Goal: Task Accomplishment & Management: Manage account settings

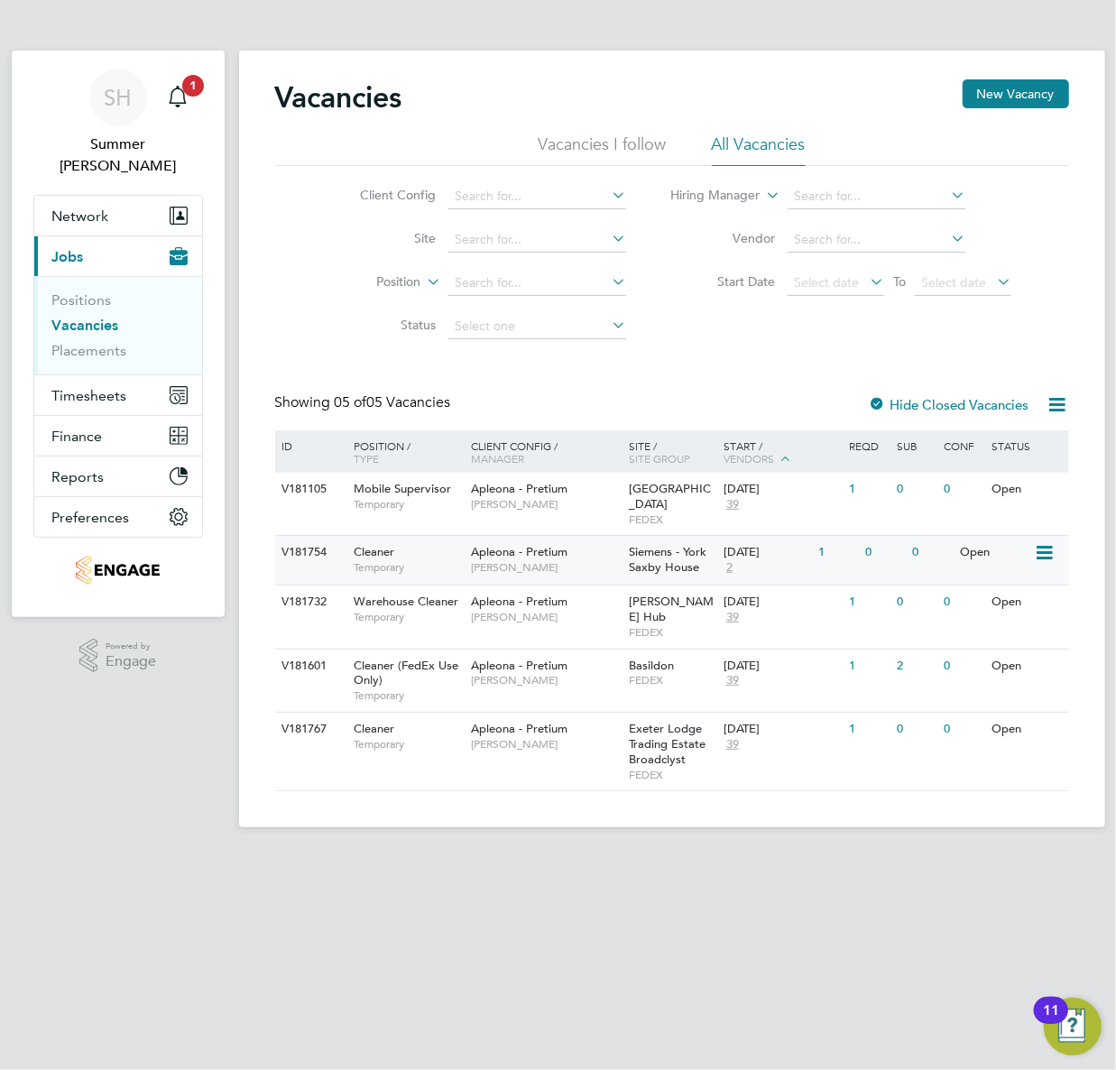
click at [680, 547] on span "Siemens - York Saxby House" at bounding box center [668, 559] width 78 height 31
click at [618, 734] on div "V181767 Cleaner Temporary Apleona - Pretium Julie Tante Exeter Lodge Trading Es…" at bounding box center [672, 751] width 794 height 79
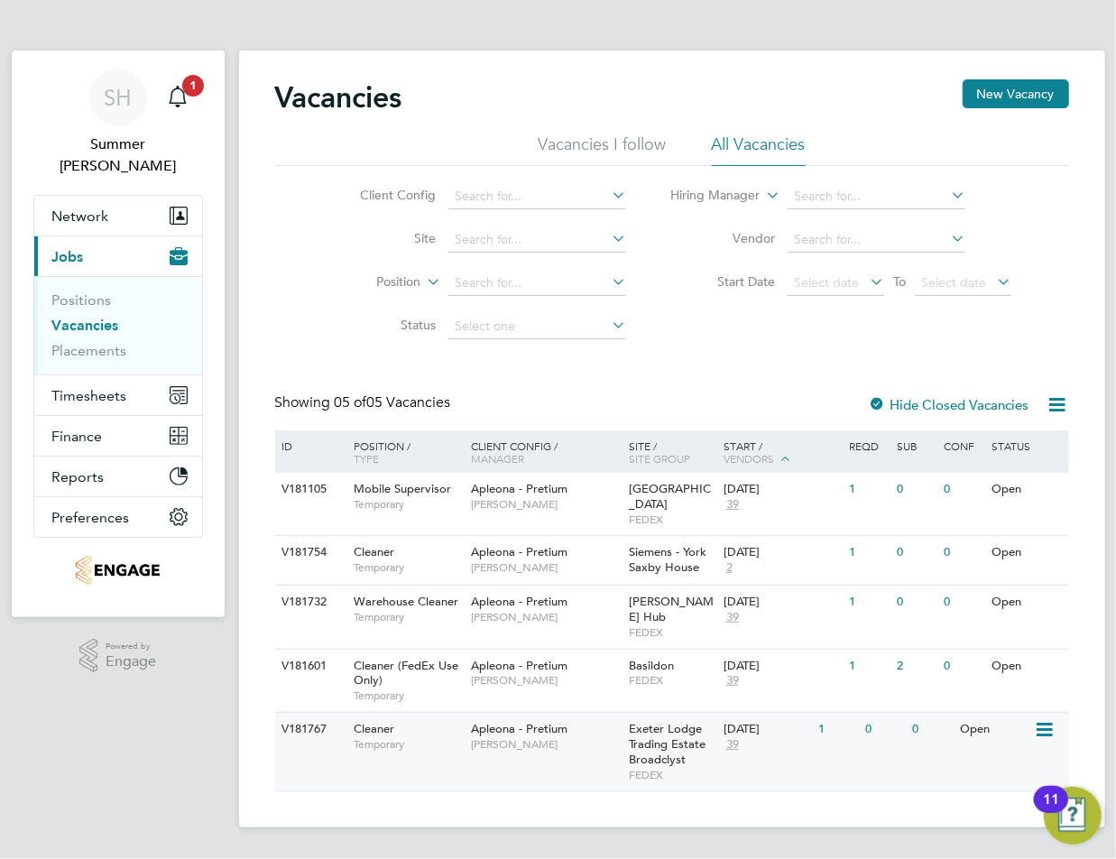
click at [669, 733] on span "Exeter Lodge Trading Estate Broadclyst" at bounding box center [667, 744] width 77 height 46
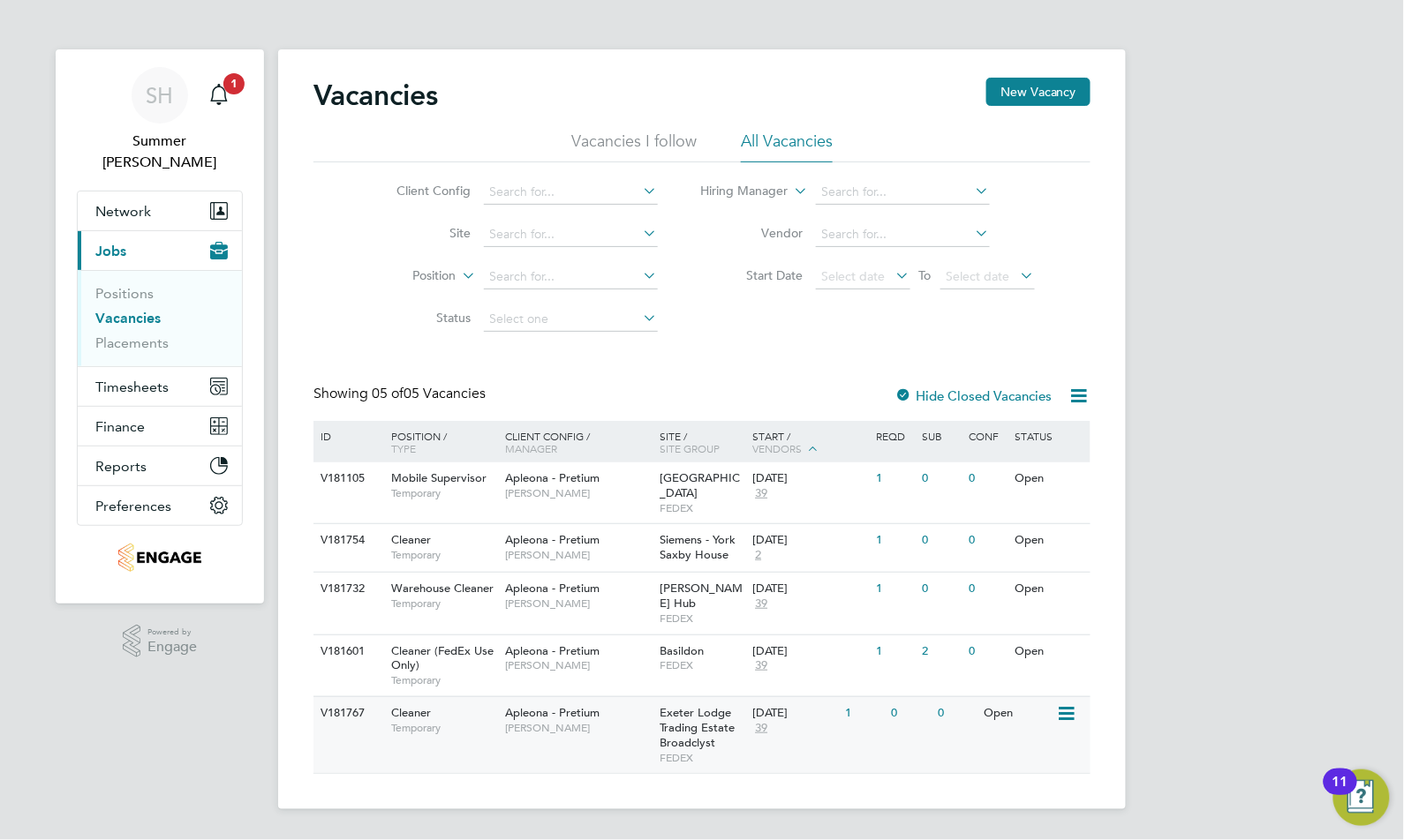
click at [608, 697] on div "Apleona - Pretium Julie Tante" at bounding box center [579, 720] width 155 height 46
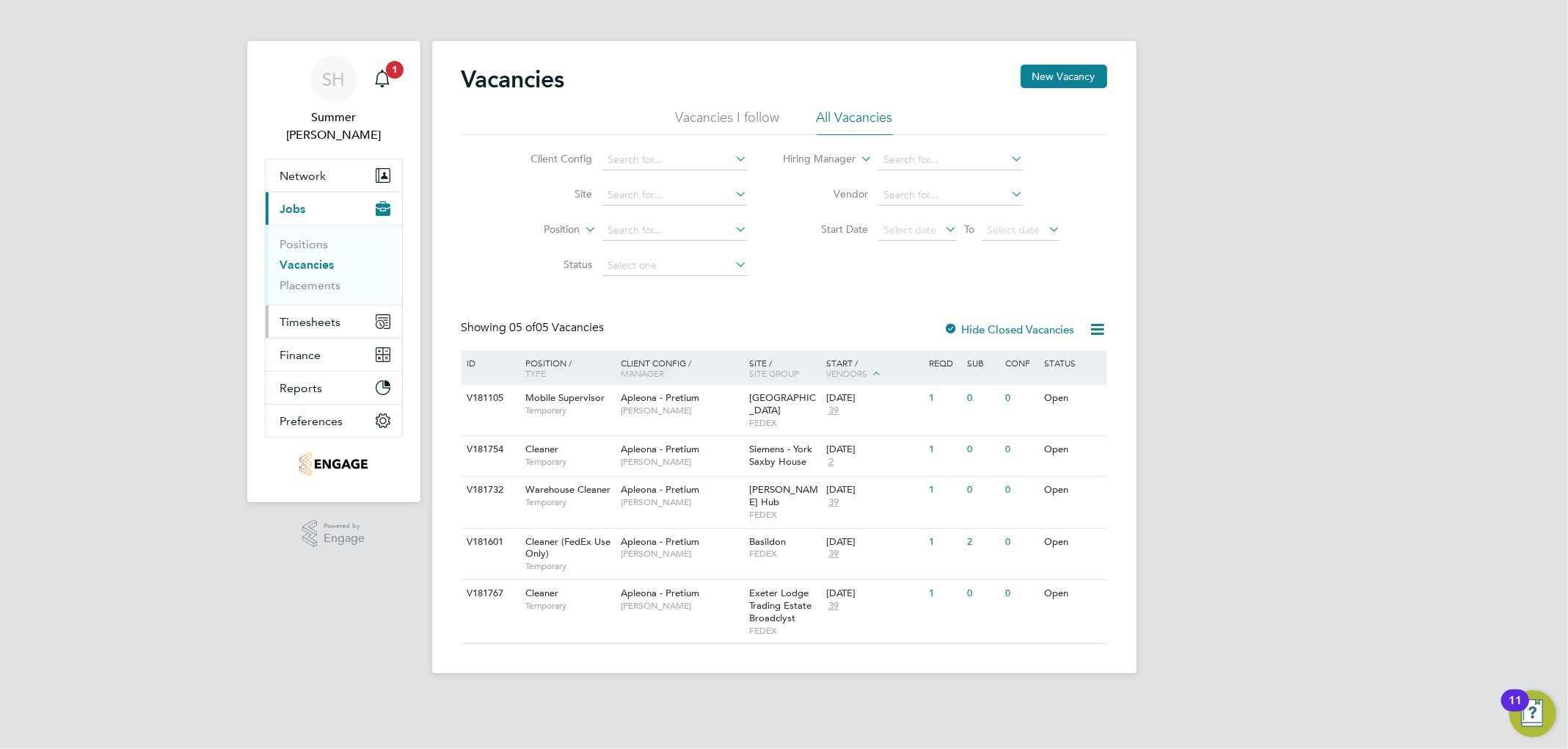
click at [332, 318] on button "Timesheets" at bounding box center [334, 321] width 137 height 33
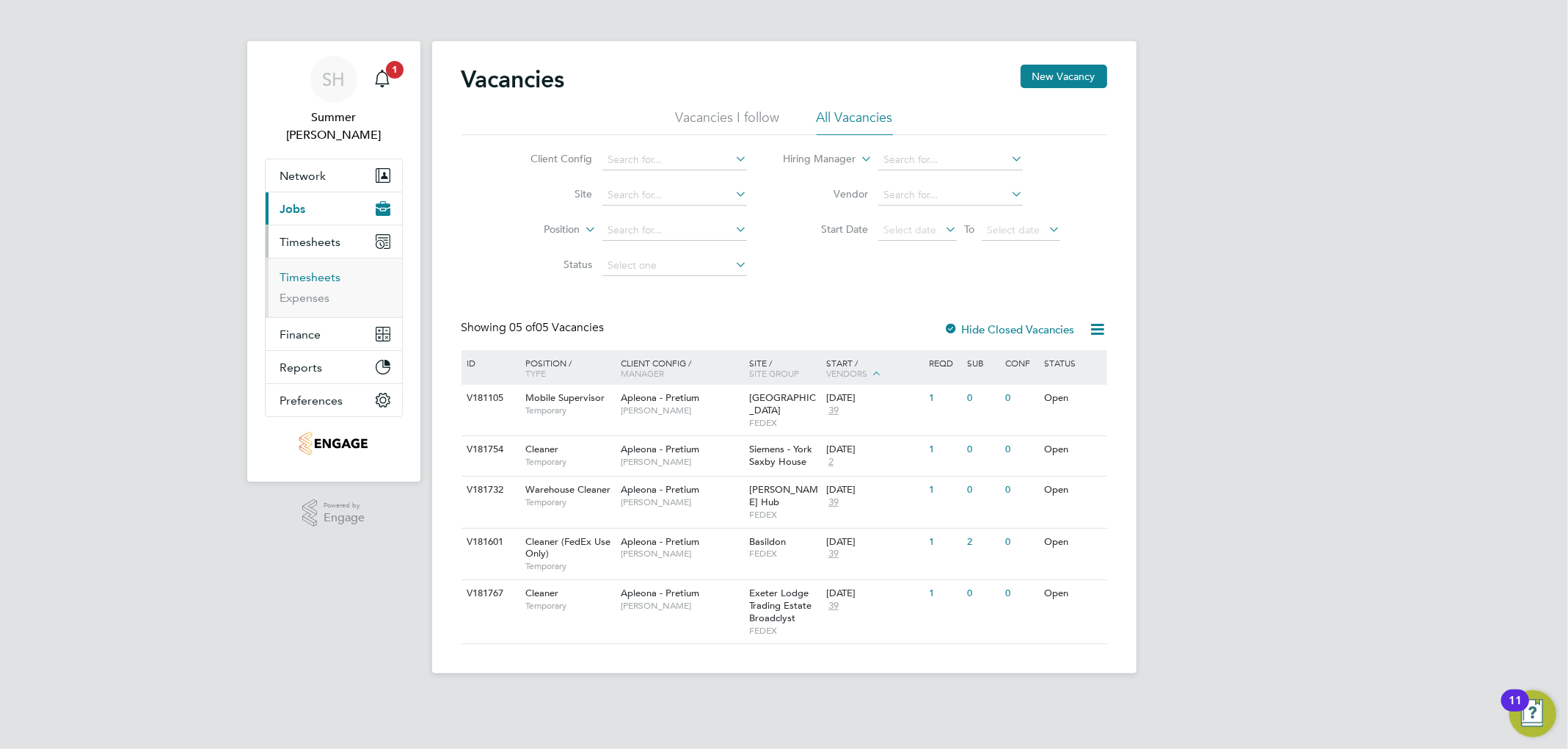
click at [324, 270] on link "Timesheets" at bounding box center [311, 277] width 61 height 14
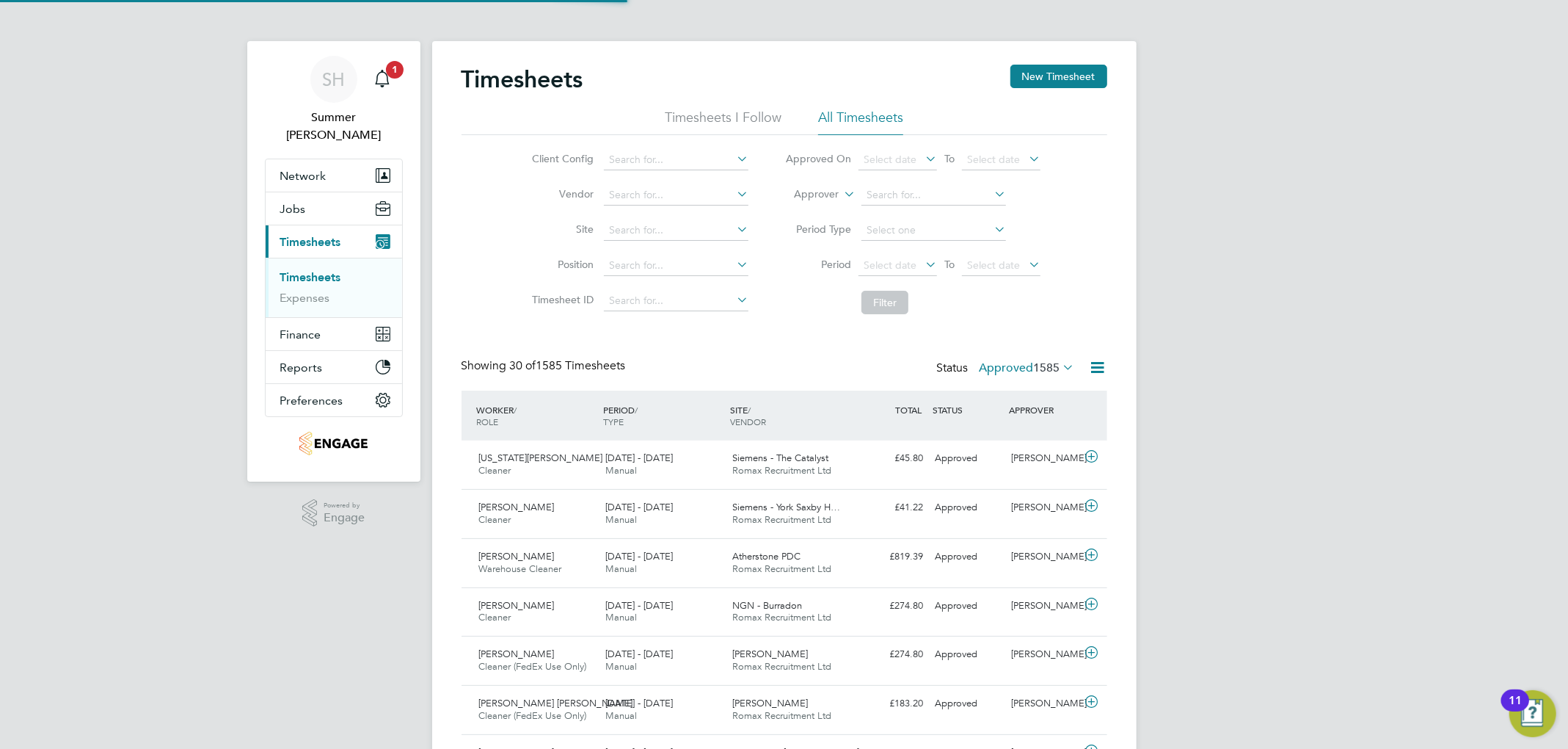
click at [848, 367] on span "1585" at bounding box center [1047, 368] width 26 height 15
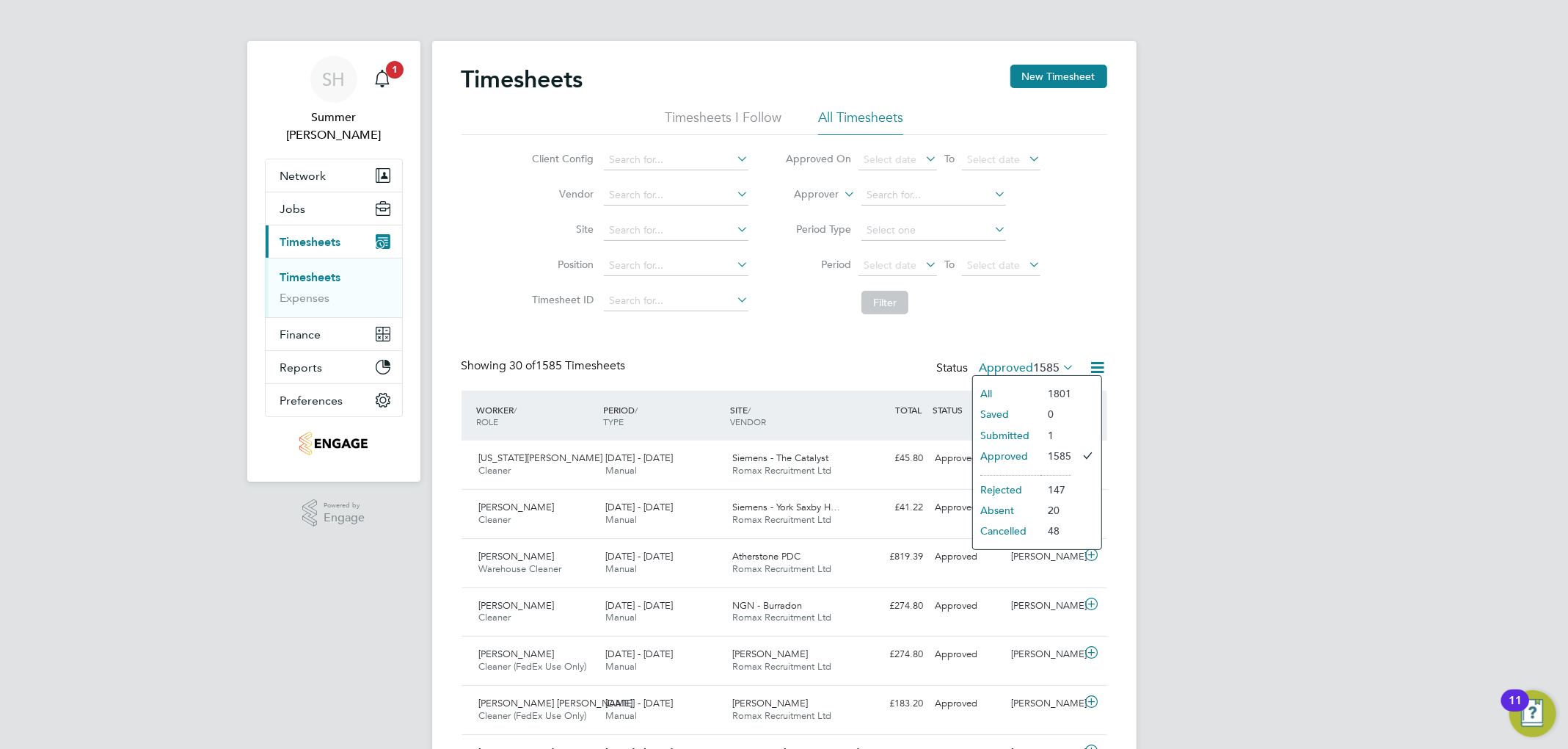
click at [848, 433] on li "Submitted" at bounding box center [1006, 435] width 67 height 20
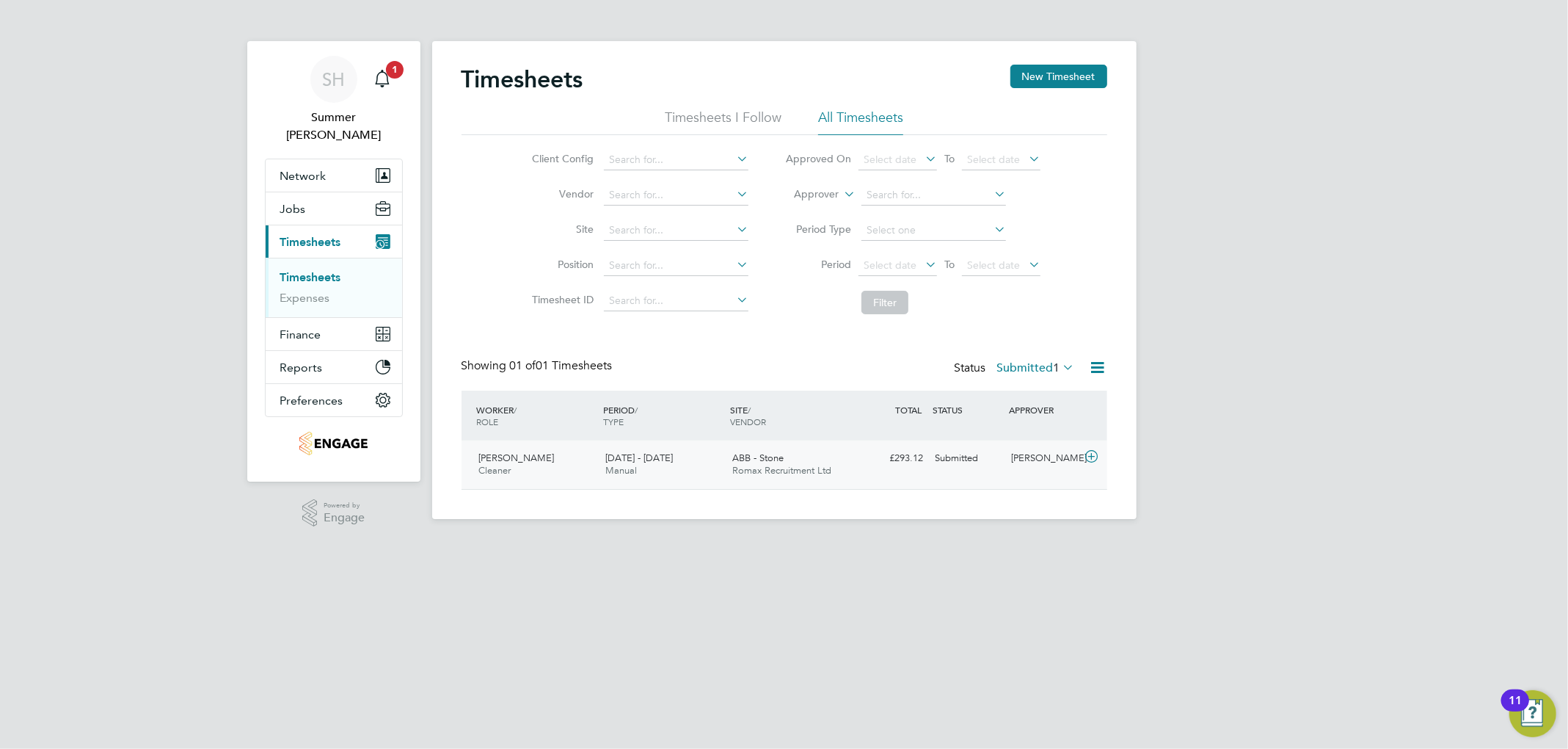
click at [813, 479] on div "ABB - Stone Romax Recruitment Ltd" at bounding box center [789, 464] width 127 height 37
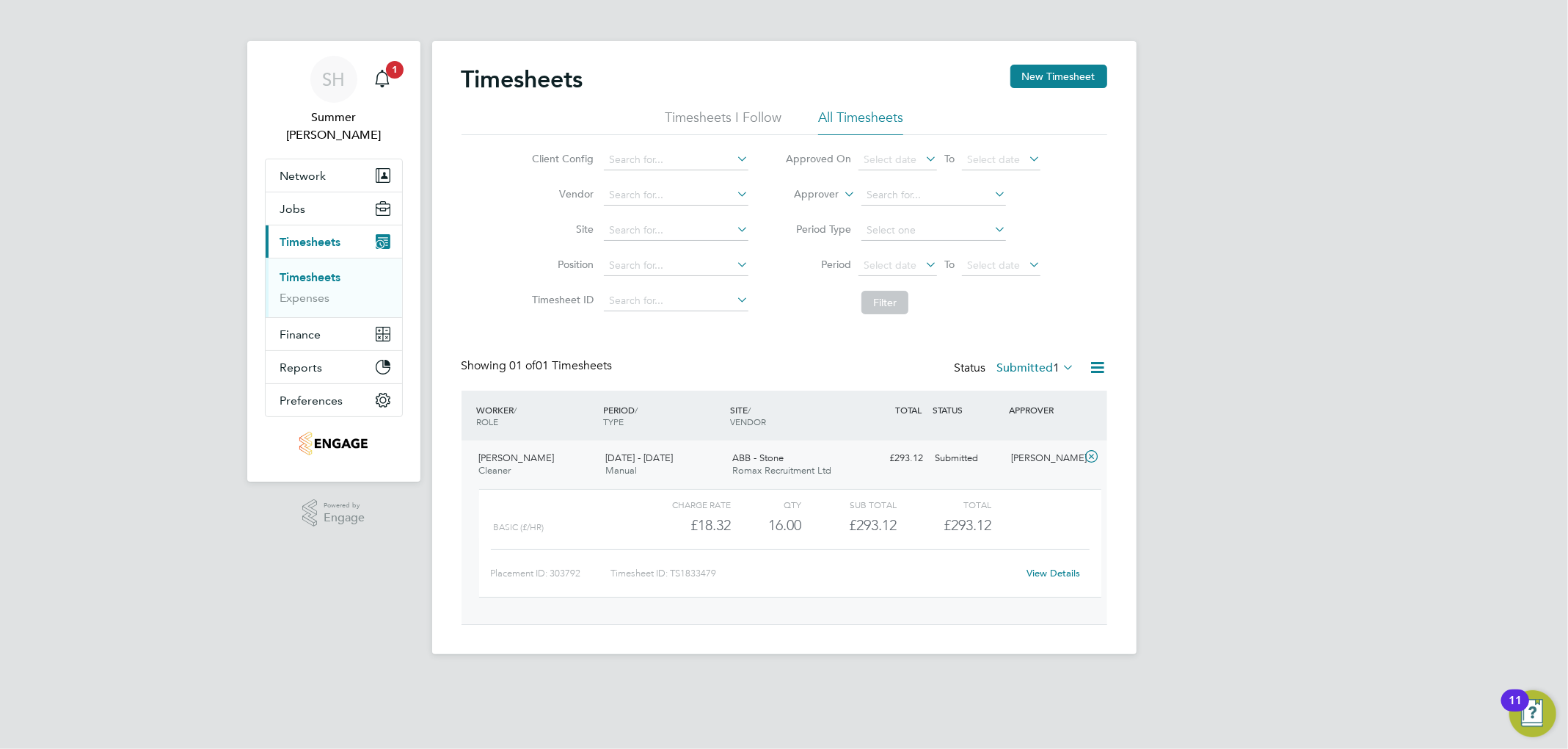
click at [848, 362] on label "Submitted 1" at bounding box center [1036, 368] width 78 height 15
click at [848, 365] on div "SH Summer Hadden Notifications 1 Applications: Network Team Members Businesses …" at bounding box center [784, 338] width 1568 height 677
click at [848, 74] on button "New Timesheet" at bounding box center [1058, 76] width 97 height 24
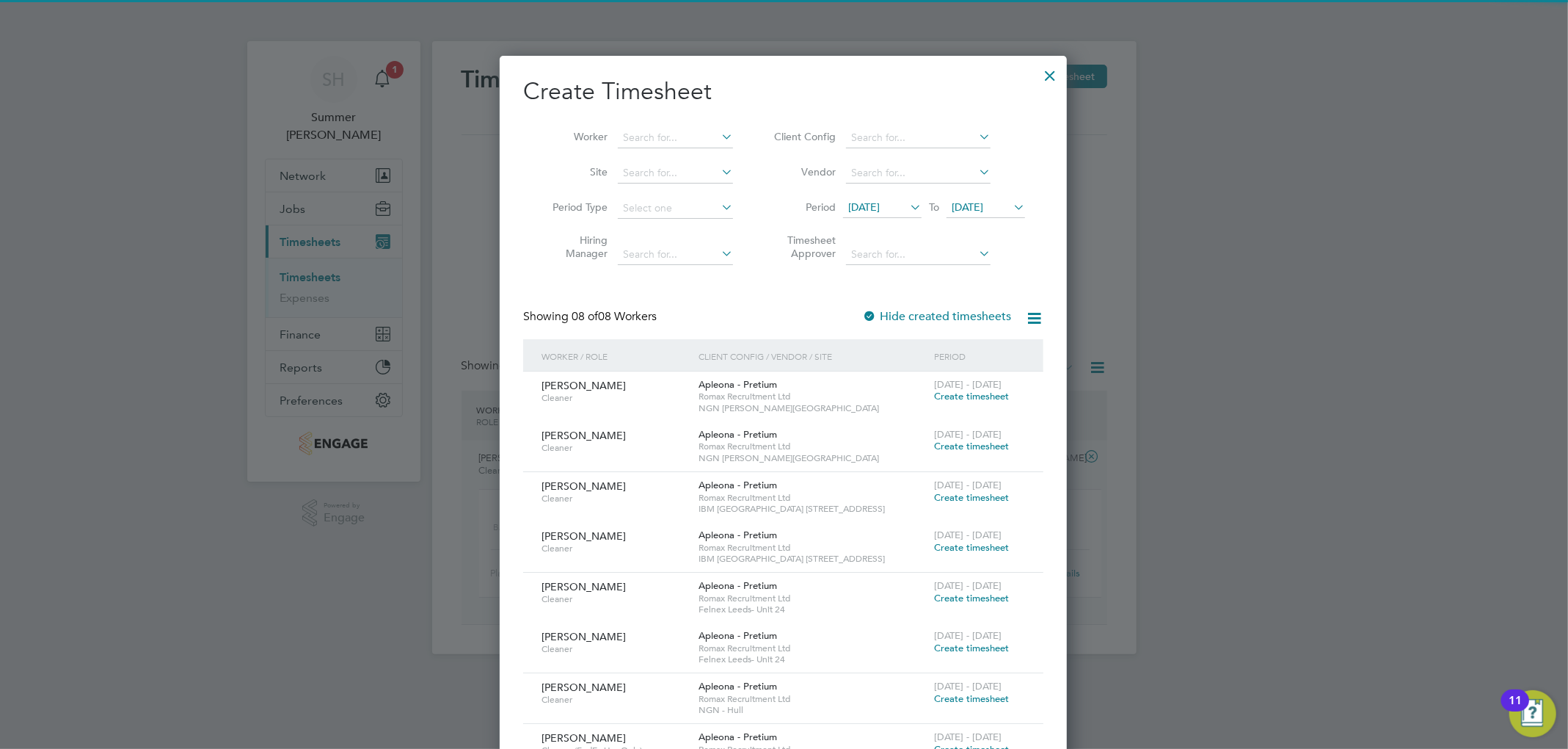
click at [848, 201] on span "19 Sep 2025" at bounding box center [863, 207] width 32 height 13
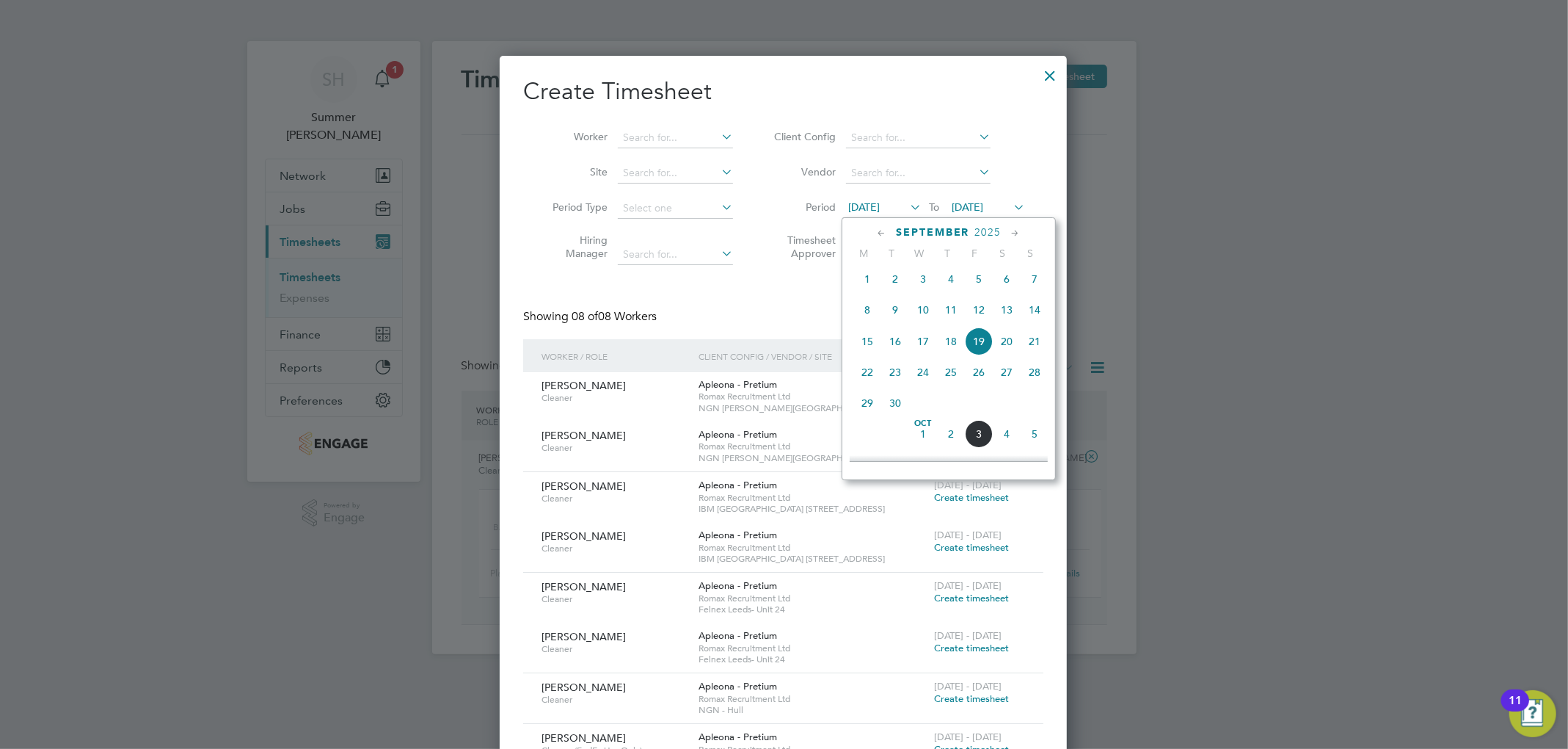
click at [848, 371] on span "27" at bounding box center [1006, 372] width 28 height 28
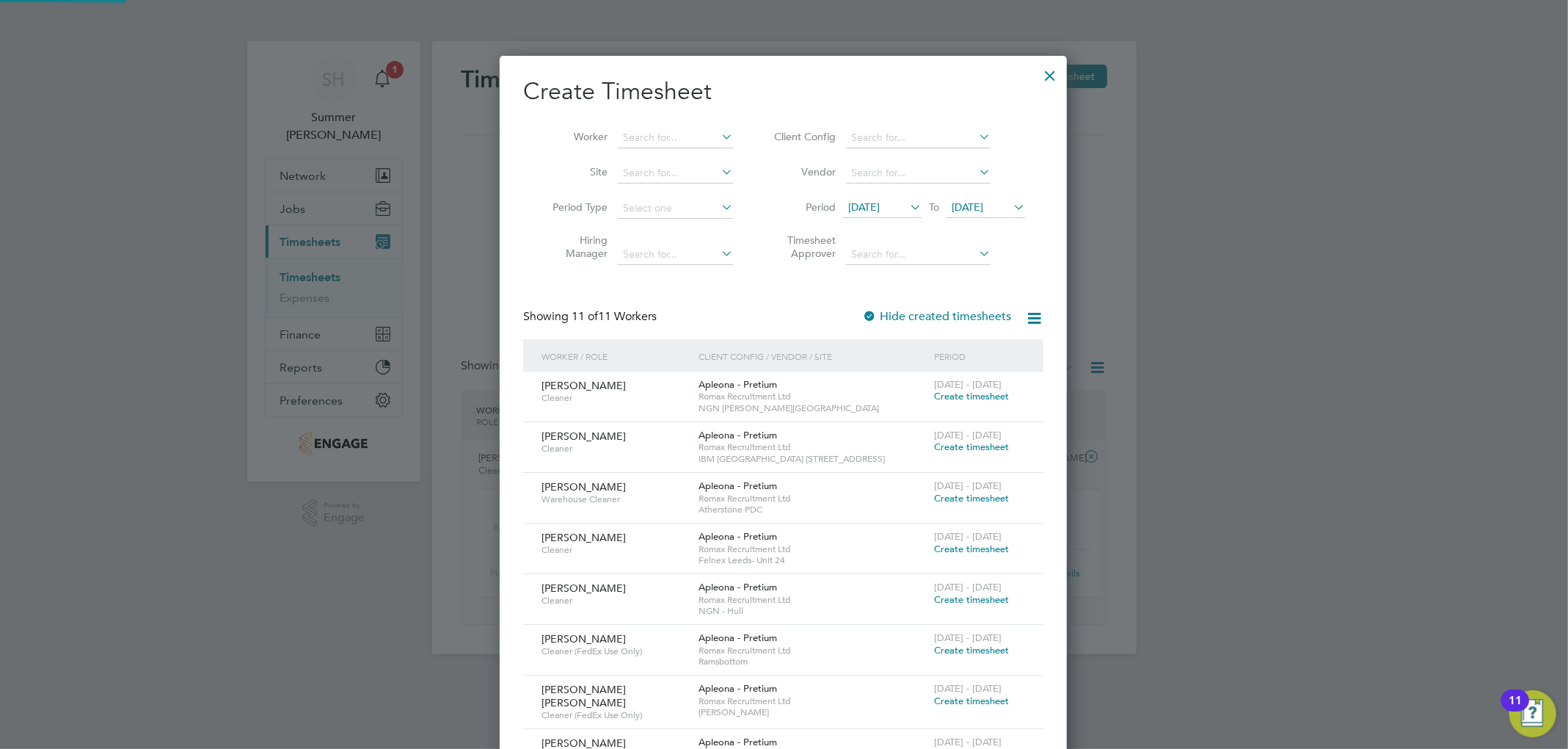
click at [848, 194] on li "Period 27 Sep 2025 To 27 Sep 2025" at bounding box center [897, 208] width 292 height 35
click at [848, 203] on span "27 Sep 2025" at bounding box center [966, 207] width 32 height 13
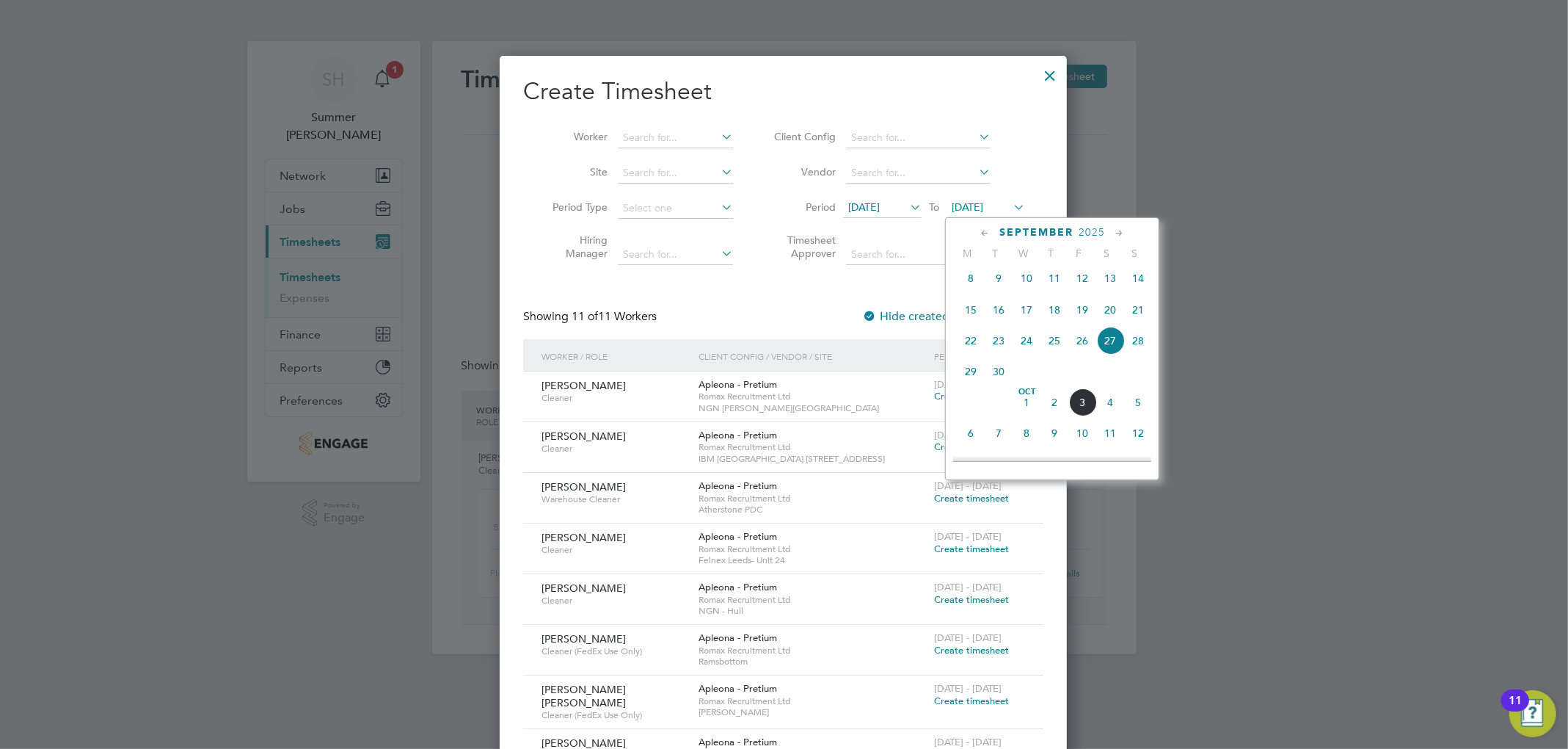
click at [848, 403] on span "3" at bounding box center [1082, 402] width 28 height 28
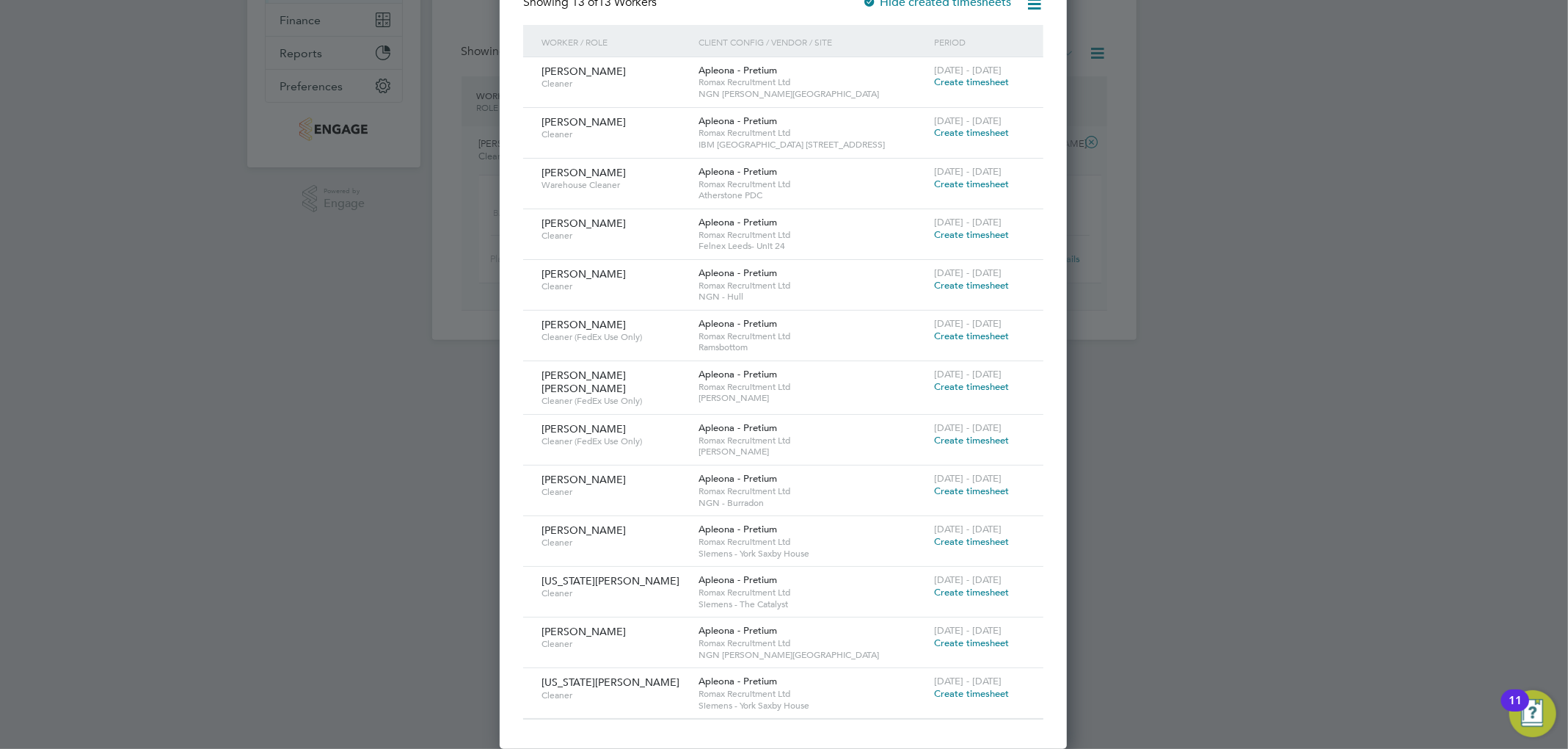
click at [848, 590] on span "Create timesheet" at bounding box center [971, 591] width 75 height 12
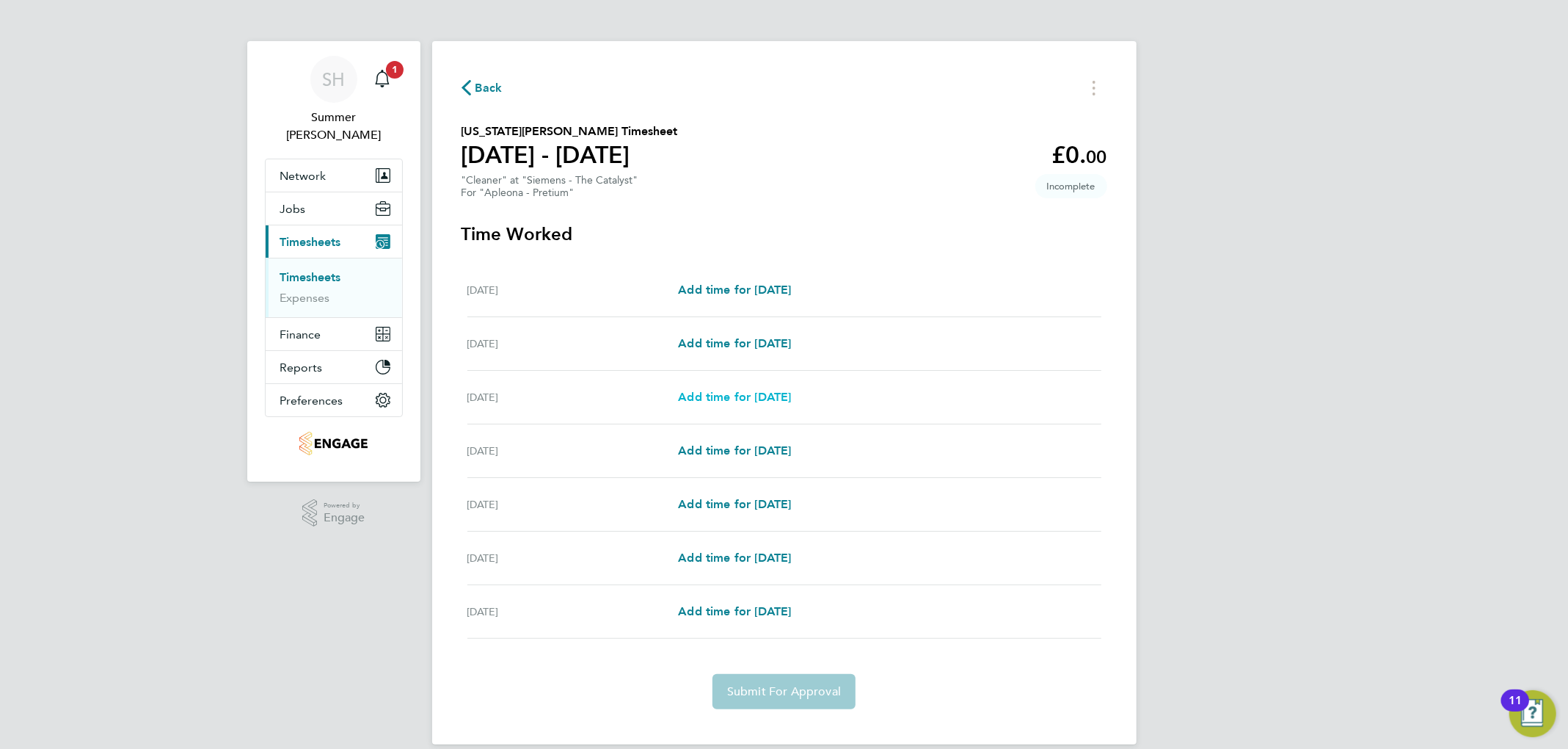
click at [760, 400] on span "Add time for Mon 29 Sep" at bounding box center [734, 396] width 113 height 14
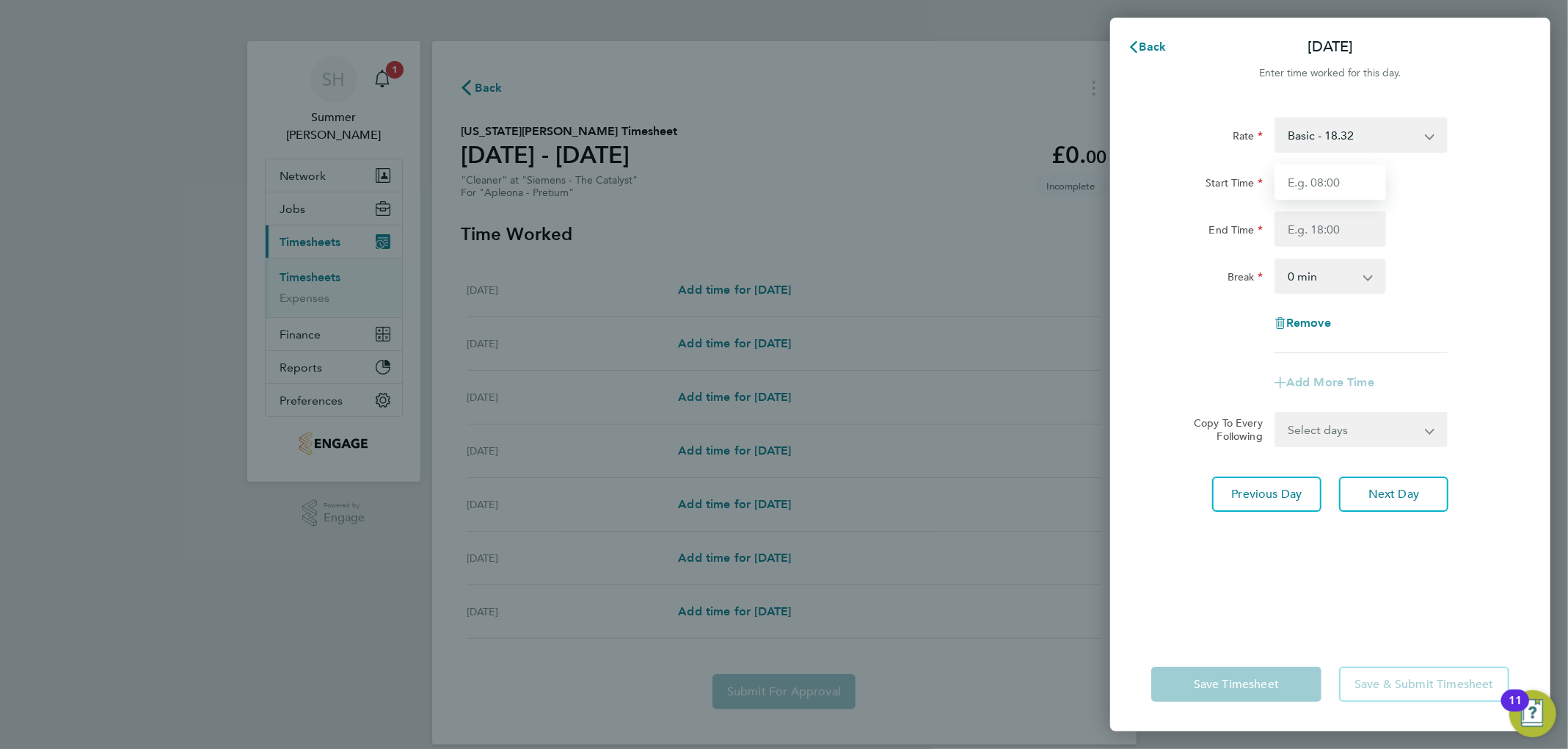
click at [848, 188] on input "Start Time" at bounding box center [1330, 181] width 111 height 35
type input "18:00"
click at [848, 233] on div "End Time" at bounding box center [1207, 229] width 124 height 35
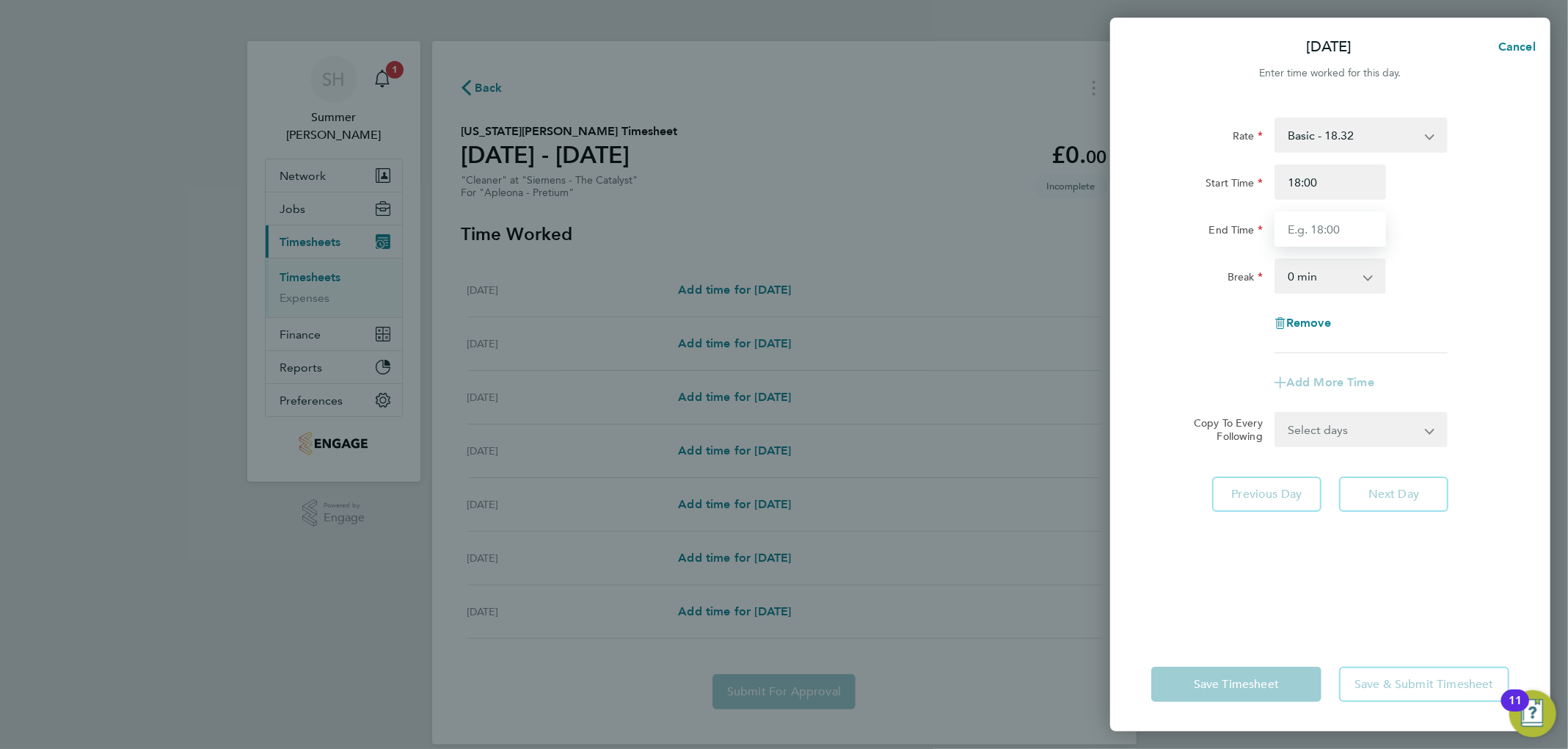
click at [848, 227] on input "End Time" at bounding box center [1330, 229] width 111 height 35
type input "21:30"
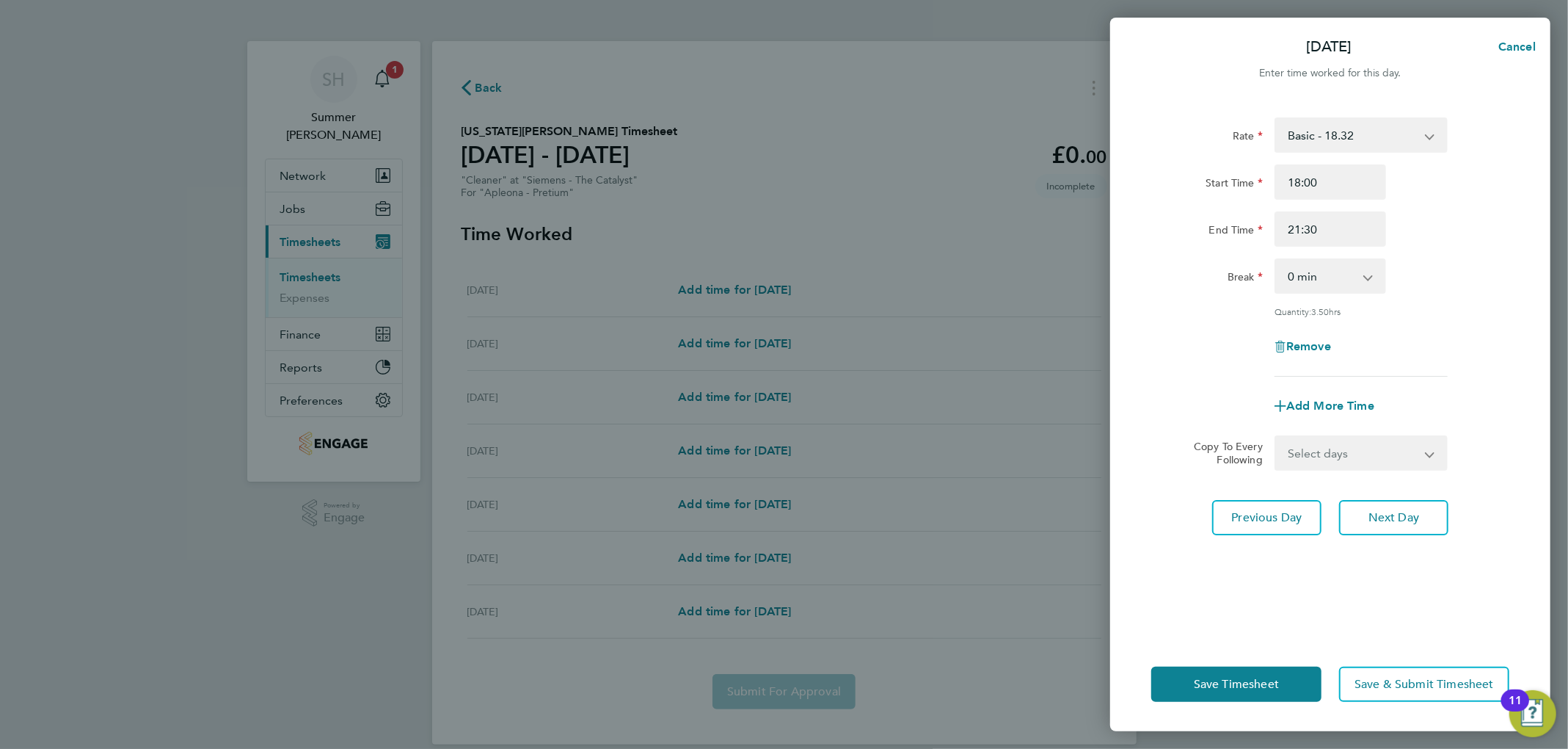
click at [848, 342] on div "Rate Basic - 18.32 Start Time 18:00 End Time 21:30 Break 0 min 15 min 30 min 45…" at bounding box center [1330, 246] width 358 height 259
click at [848, 523] on span "Next Day" at bounding box center [1393, 517] width 50 height 15
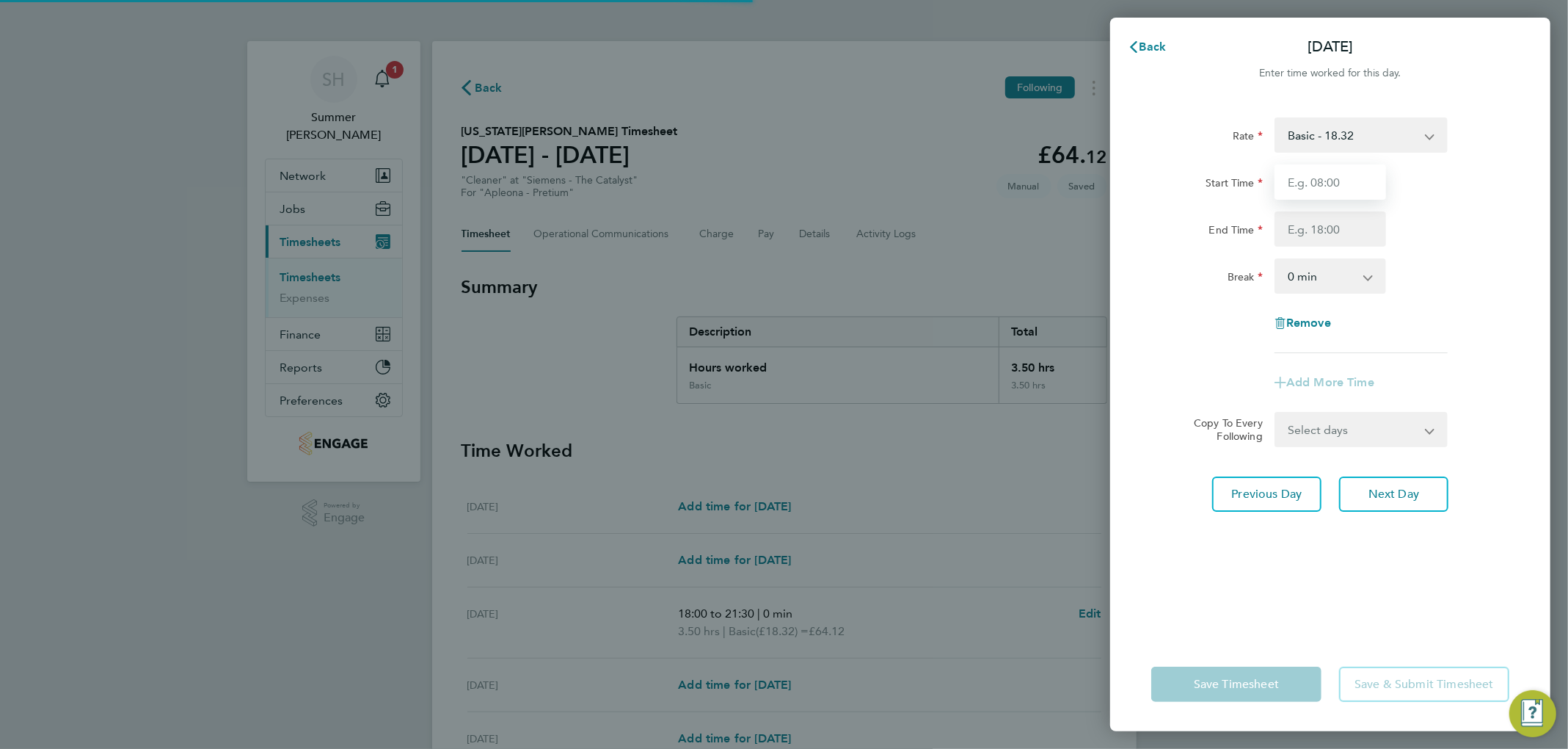
drag, startPoint x: 1318, startPoint y: 157, endPoint x: 1314, endPoint y: 185, distance: 28.3
click at [848, 185] on input "Start Time" at bounding box center [1330, 181] width 111 height 35
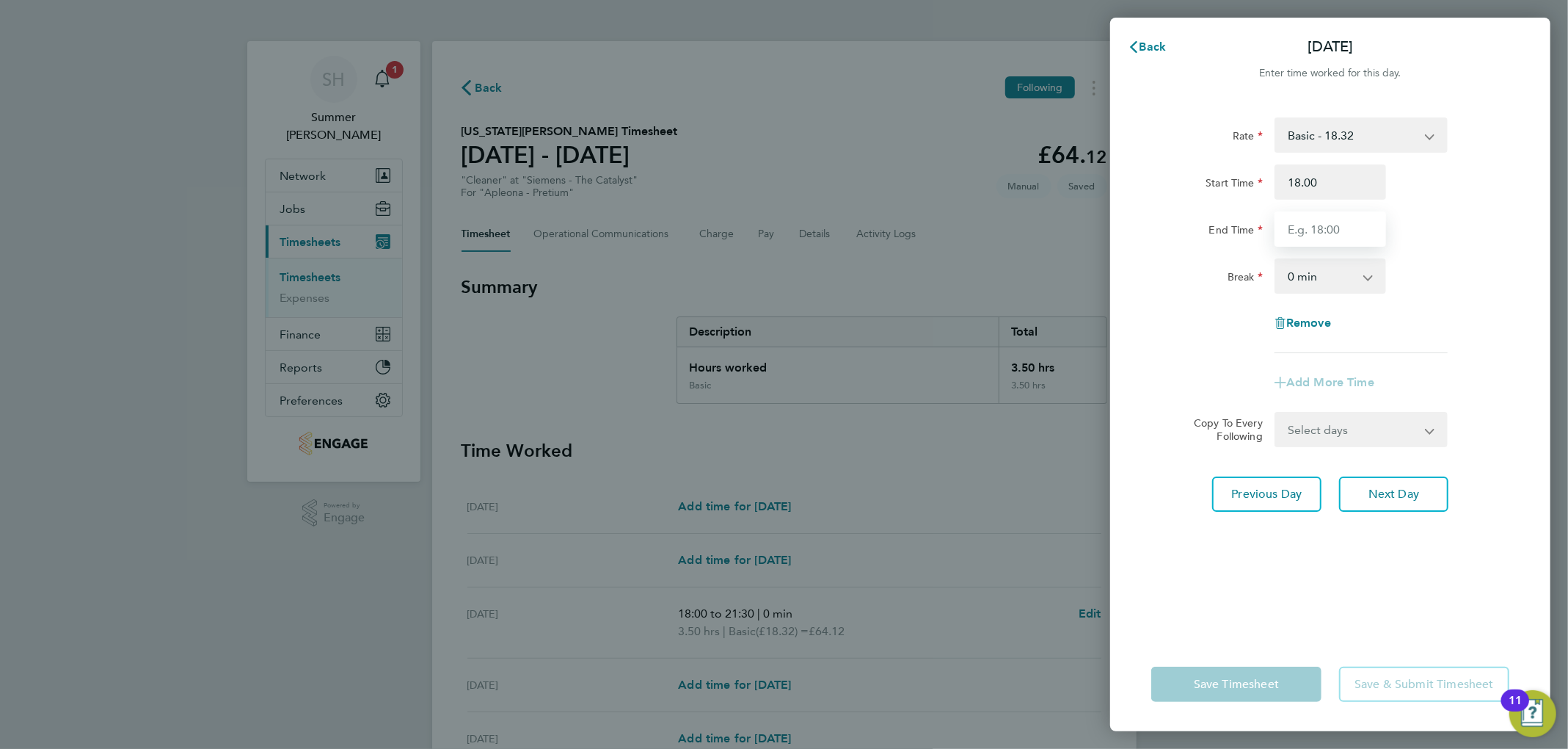
type input "18:00"
click at [848, 216] on input "End Time" at bounding box center [1330, 229] width 111 height 35
type input "19:30"
click at [848, 342] on div "Rate Basic - 18.32 Start Time 18:00 End Time 19:30 Break 0 min 15 min 30 min 45…" at bounding box center [1329, 368] width 440 height 538
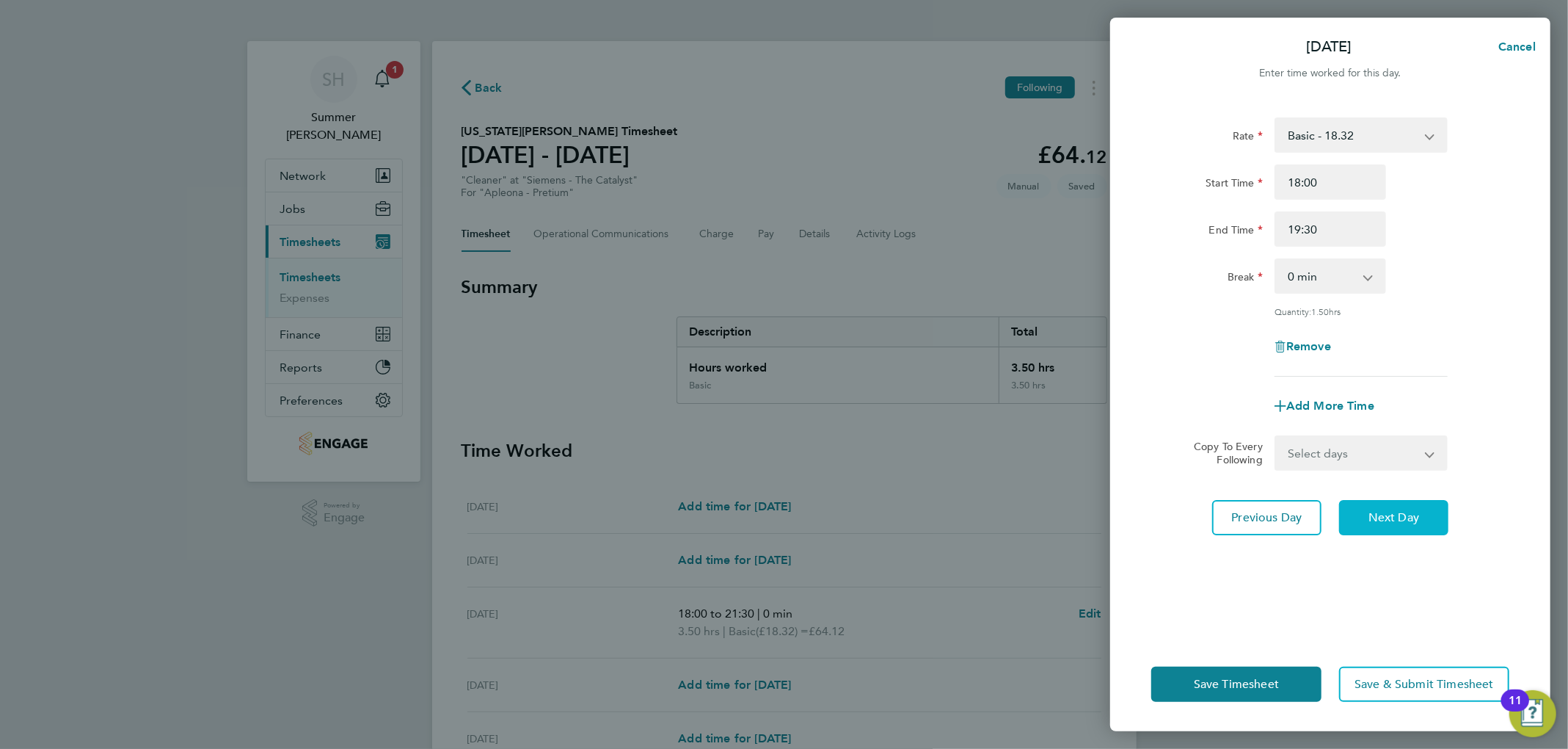
click at [848, 529] on button "Next Day" at bounding box center [1393, 517] width 109 height 35
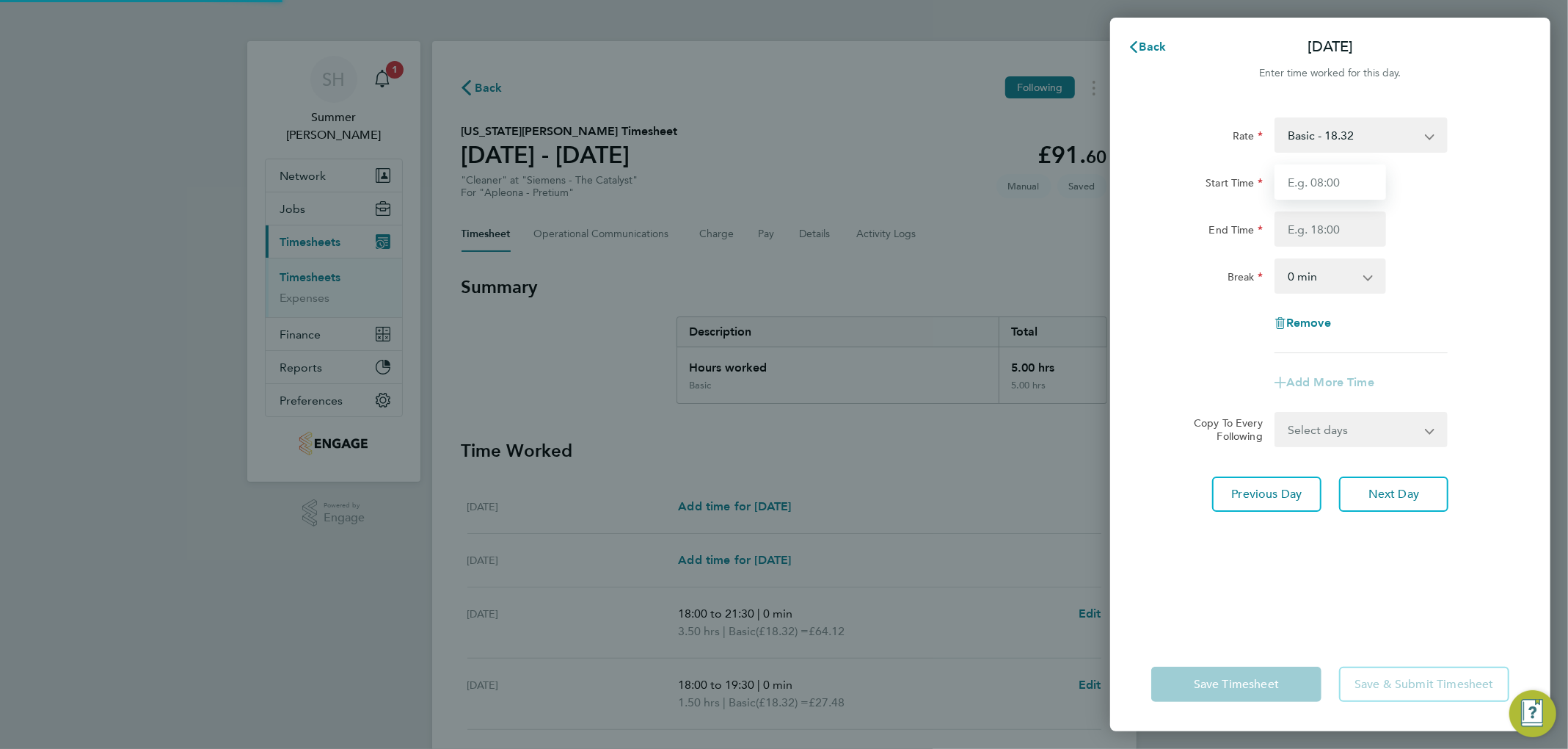
click at [848, 189] on input "Start Time" at bounding box center [1330, 181] width 111 height 35
type input "19:00"
click at [848, 215] on input "End Time" at bounding box center [1330, 229] width 111 height 35
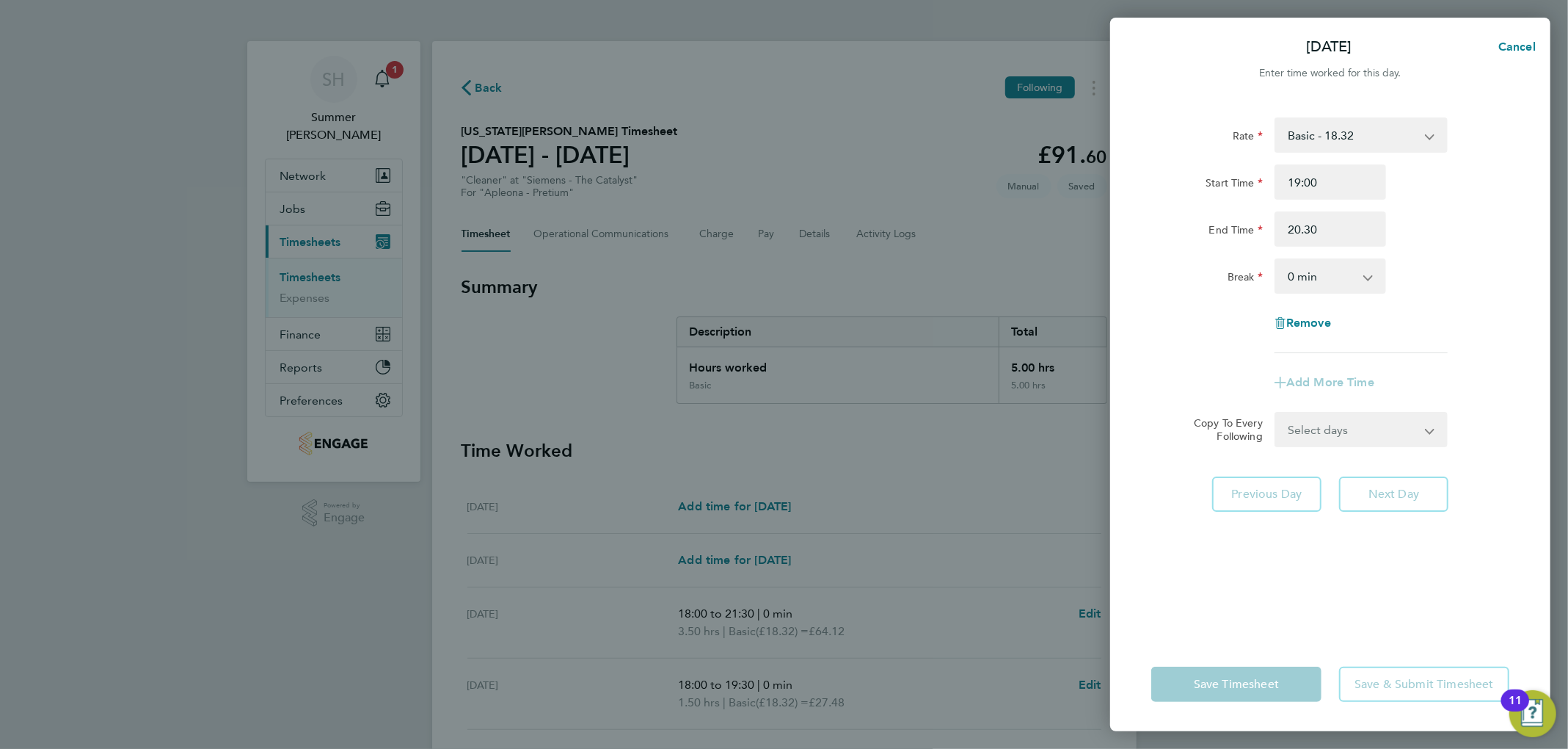
type input "20:30"
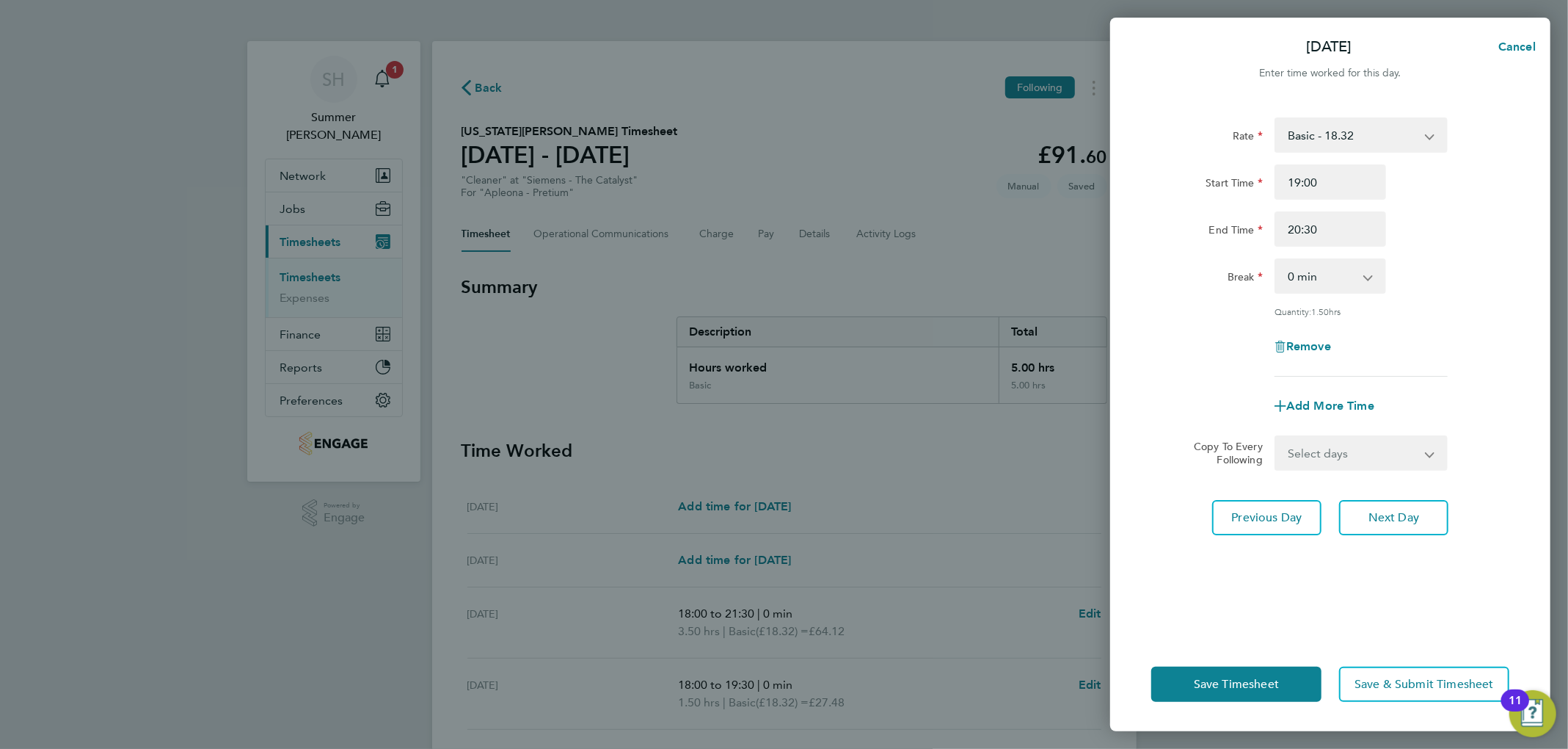
click at [848, 314] on div "Rate Basic - 18.32 Start Time 19:00 End Time 20:30 Break 0 min 15 min 30 min 45…" at bounding box center [1329, 368] width 440 height 538
click at [848, 521] on span "Next Day" at bounding box center [1393, 517] width 50 height 15
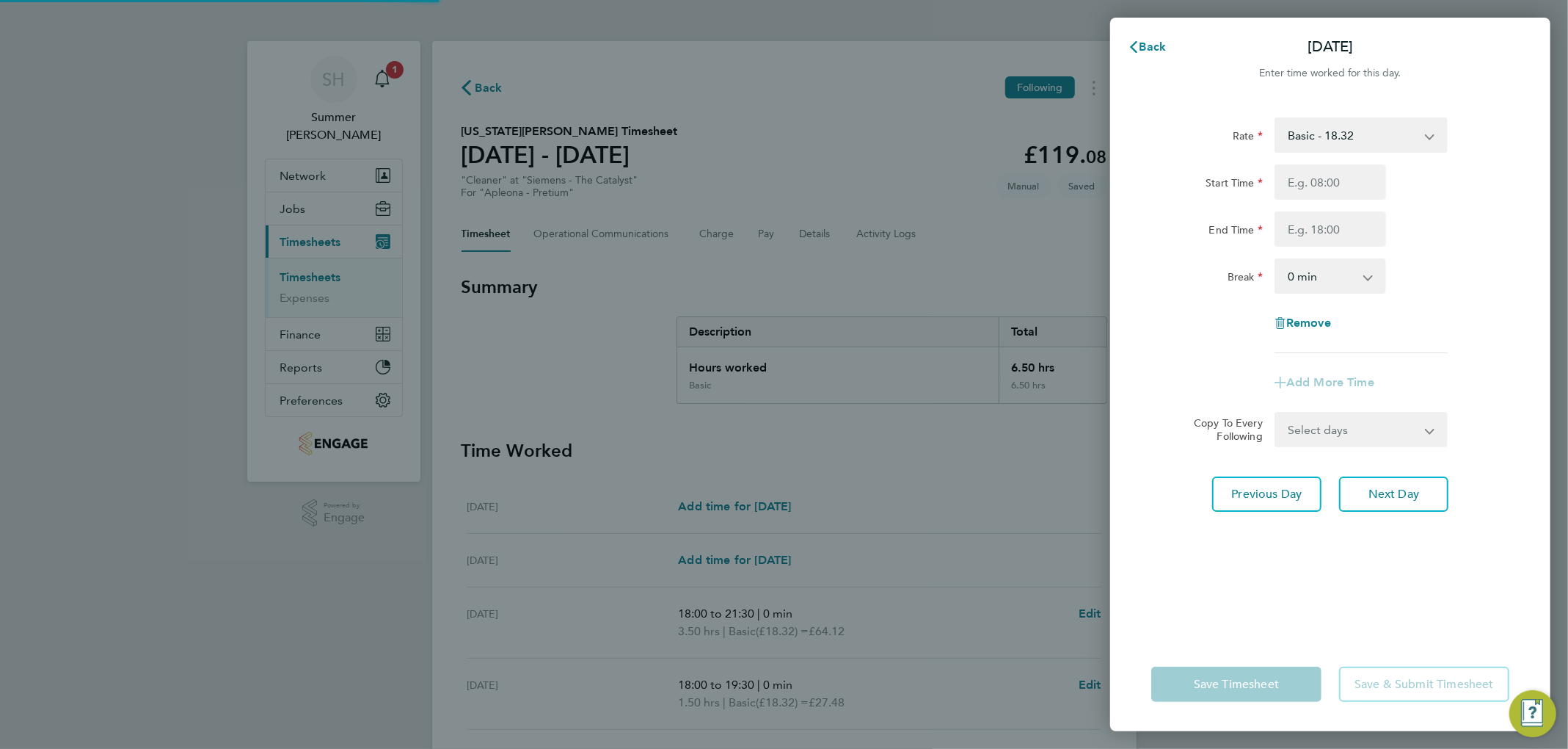
click at [848, 184] on input "Start Time" at bounding box center [1330, 181] width 111 height 35
type input "19:00"
click at [848, 223] on input "End Time" at bounding box center [1330, 229] width 111 height 35
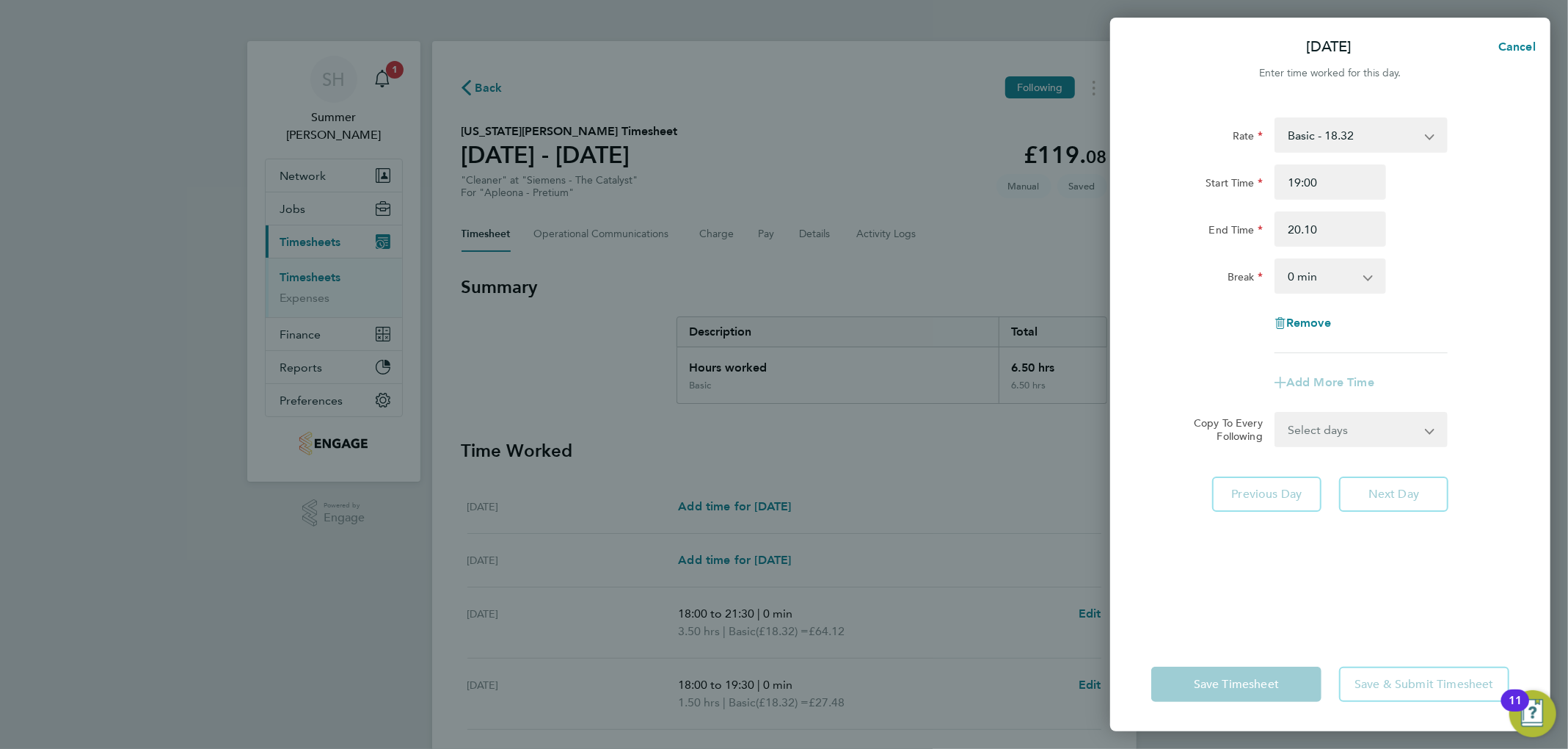
type input "20:10"
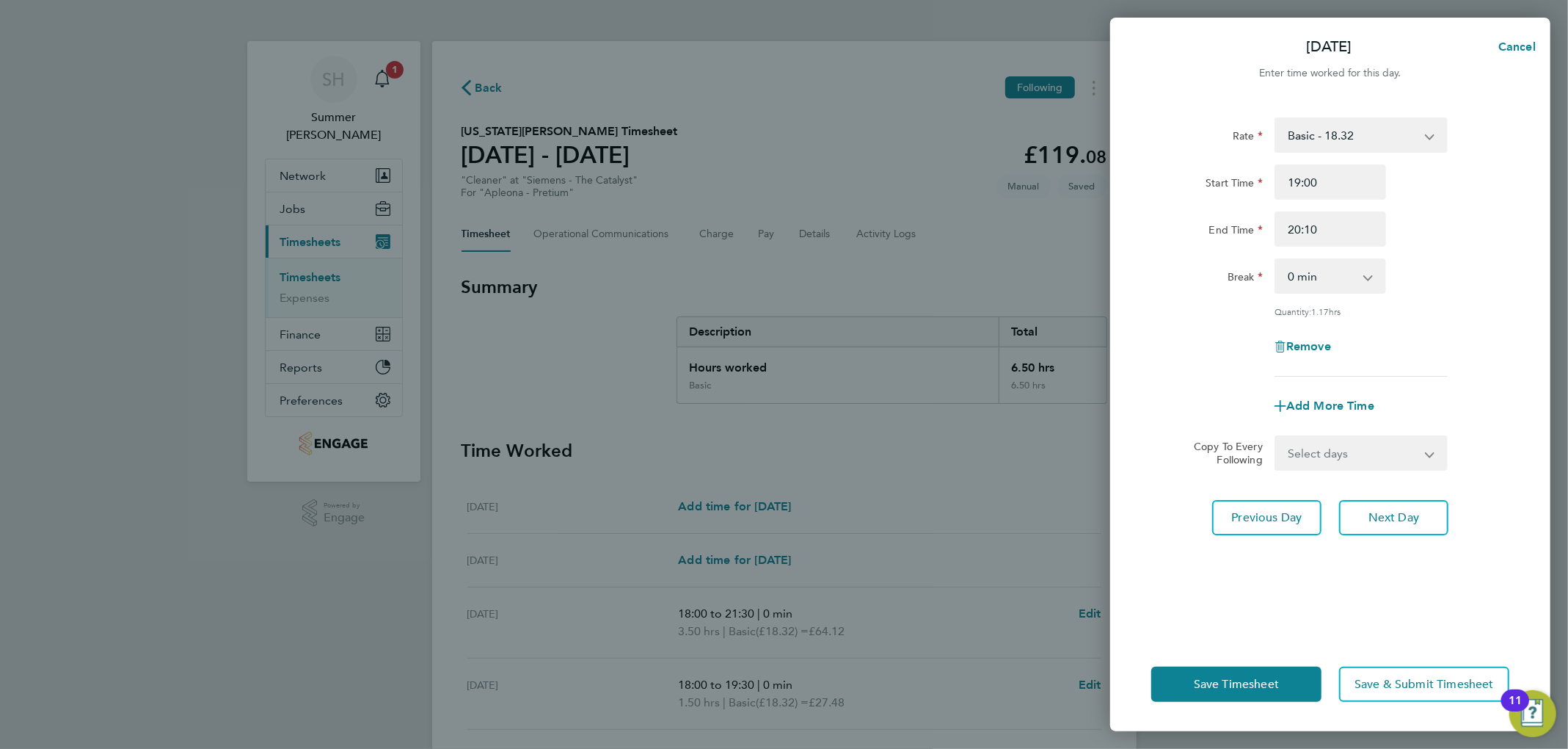
click at [848, 251] on div "Rate Basic - 18.32 Start Time 19:00 End Time 20:10 Break 0 min 15 min 30 min 45…" at bounding box center [1330, 246] width 358 height 259
click at [848, 523] on span "Next Day" at bounding box center [1393, 517] width 50 height 15
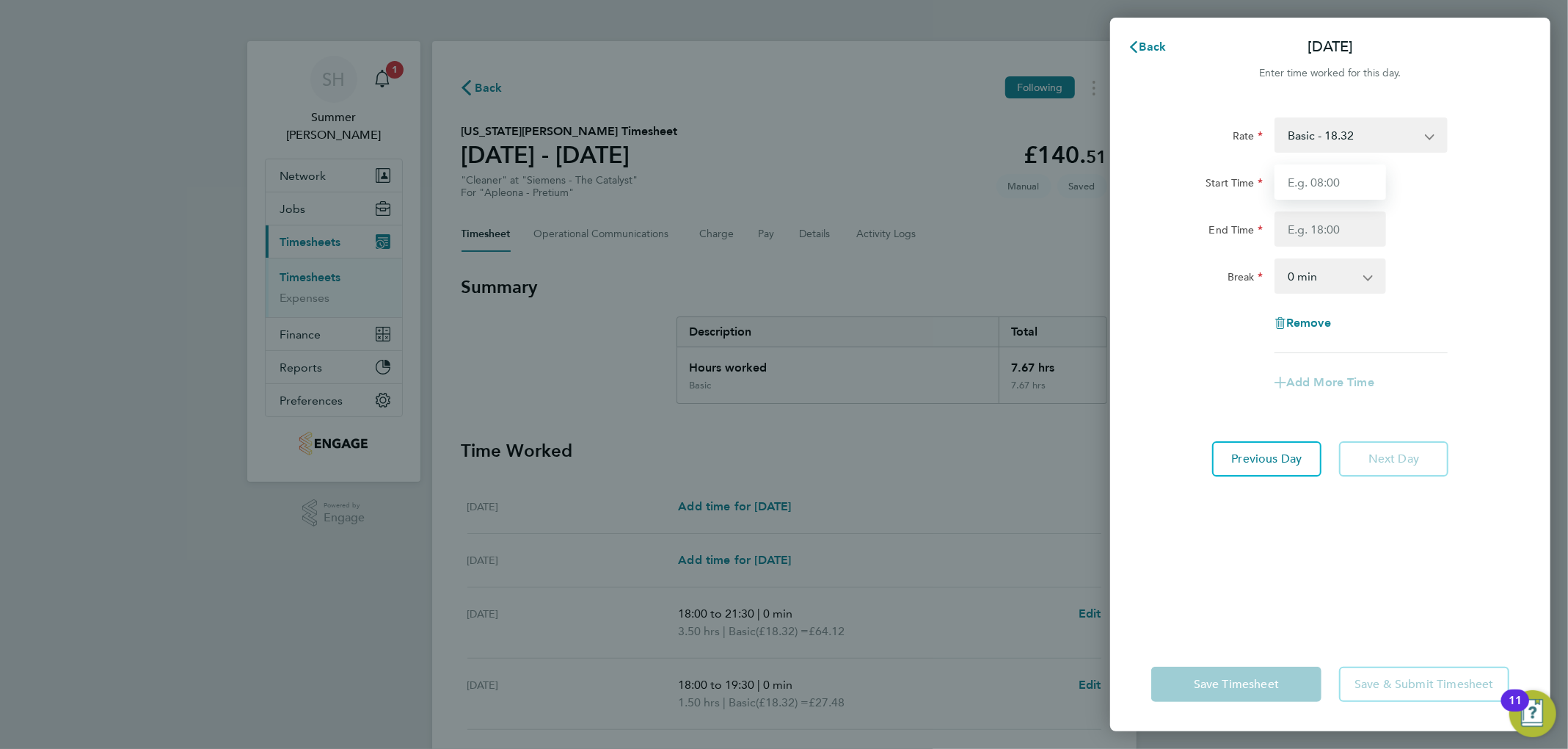
click at [848, 176] on input "Start Time" at bounding box center [1330, 181] width 111 height 35
type input "16:00"
click at [848, 230] on input "End Time" at bounding box center [1330, 229] width 111 height 35
type input "17:00"
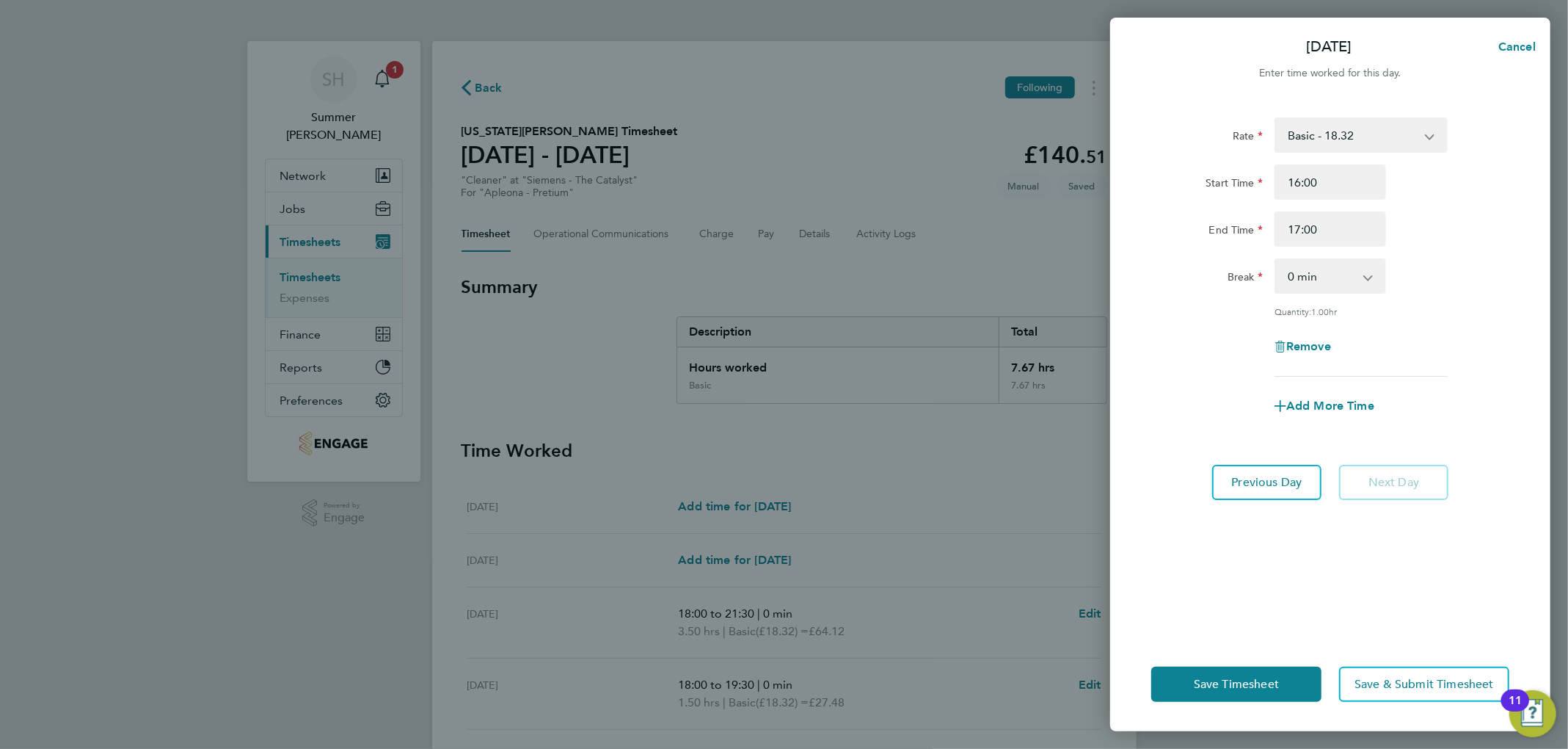
click at [848, 304] on div "Rate Basic - 18.32 Start Time 16:00 End Time 17:00 Break 0 min 15 min 30 min 45…" at bounding box center [1330, 246] width 358 height 259
click at [848, 699] on button "Save Timesheet" at bounding box center [1236, 683] width 170 height 35
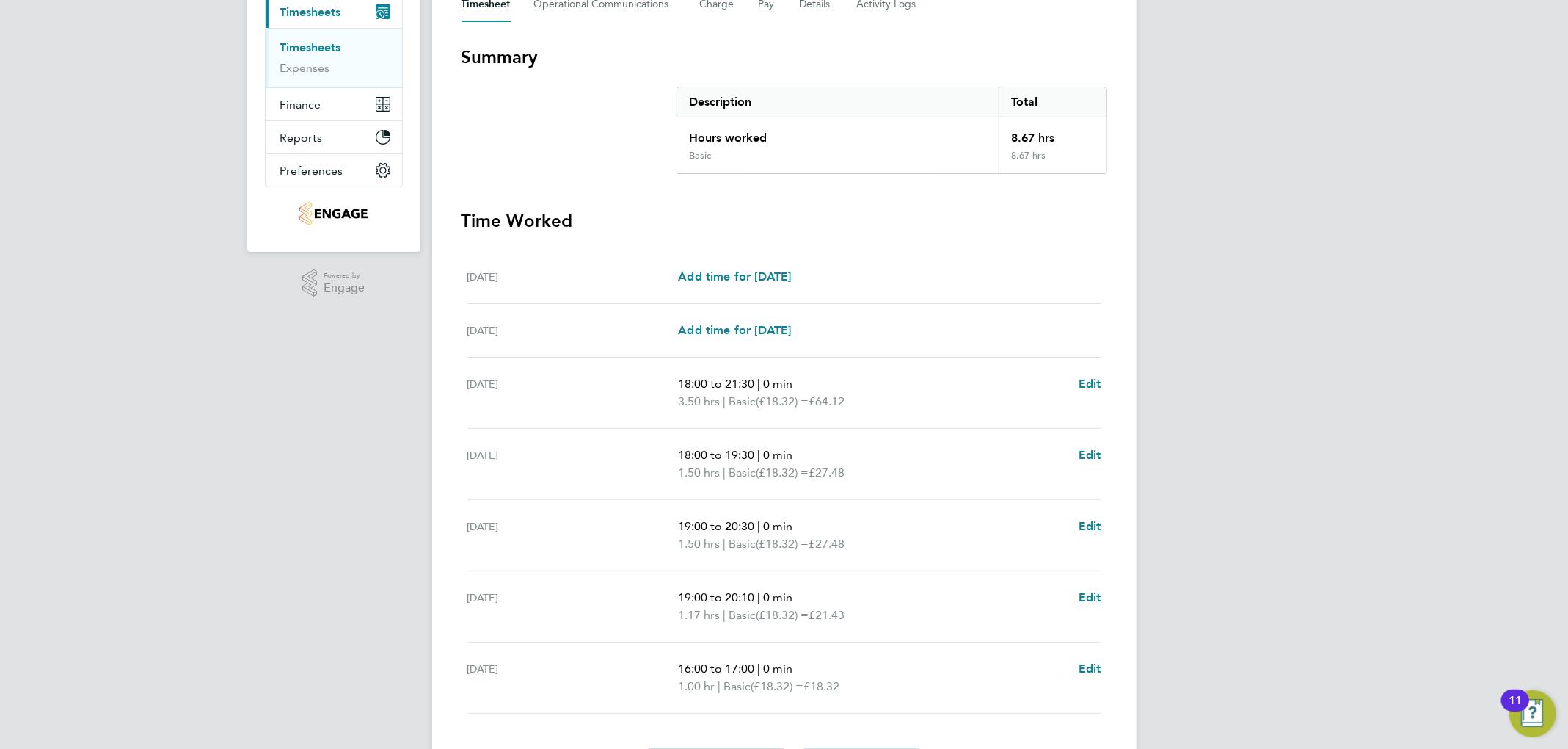
scroll to position [326, 0]
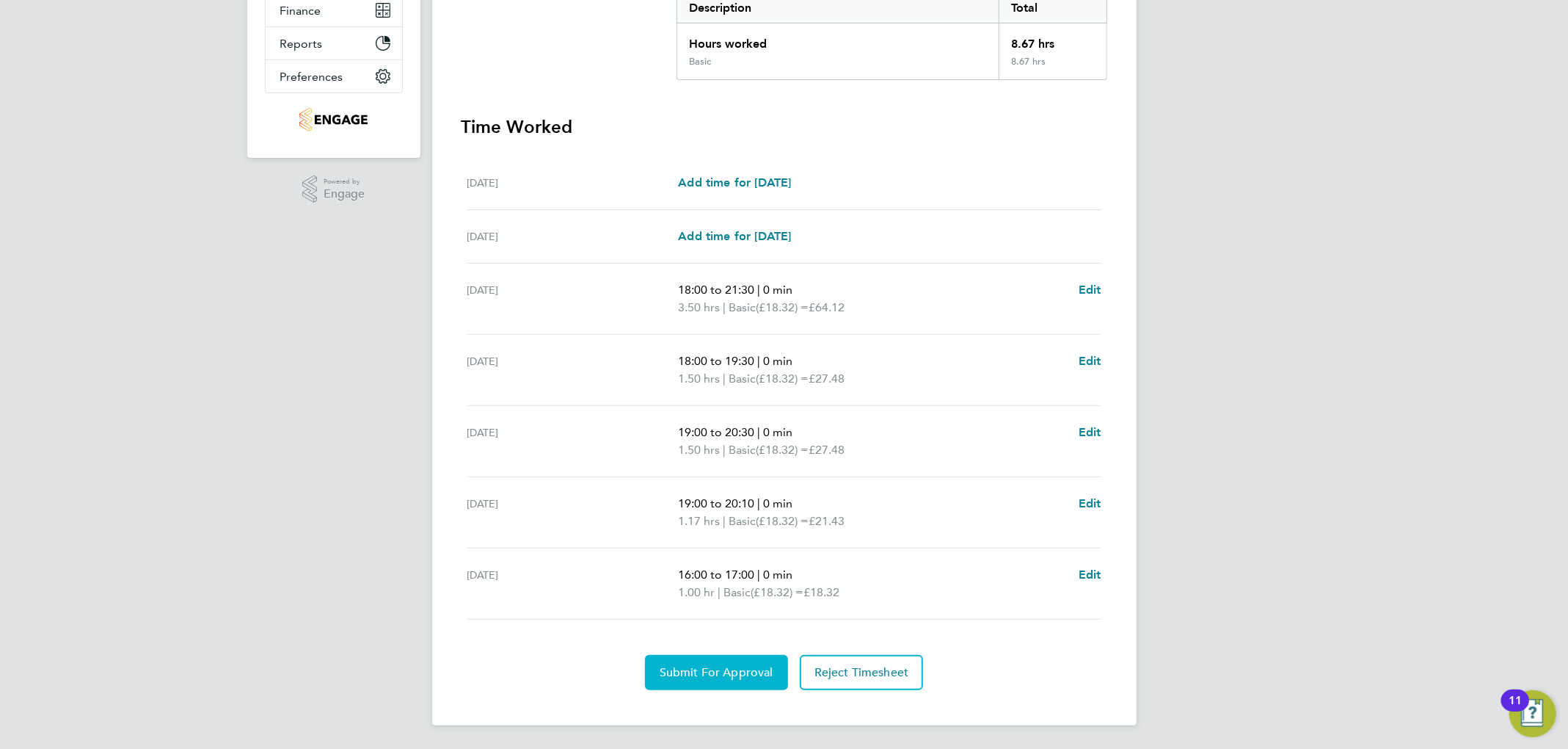
click at [736, 676] on span "Submit For Approval" at bounding box center [716, 673] width 114 height 15
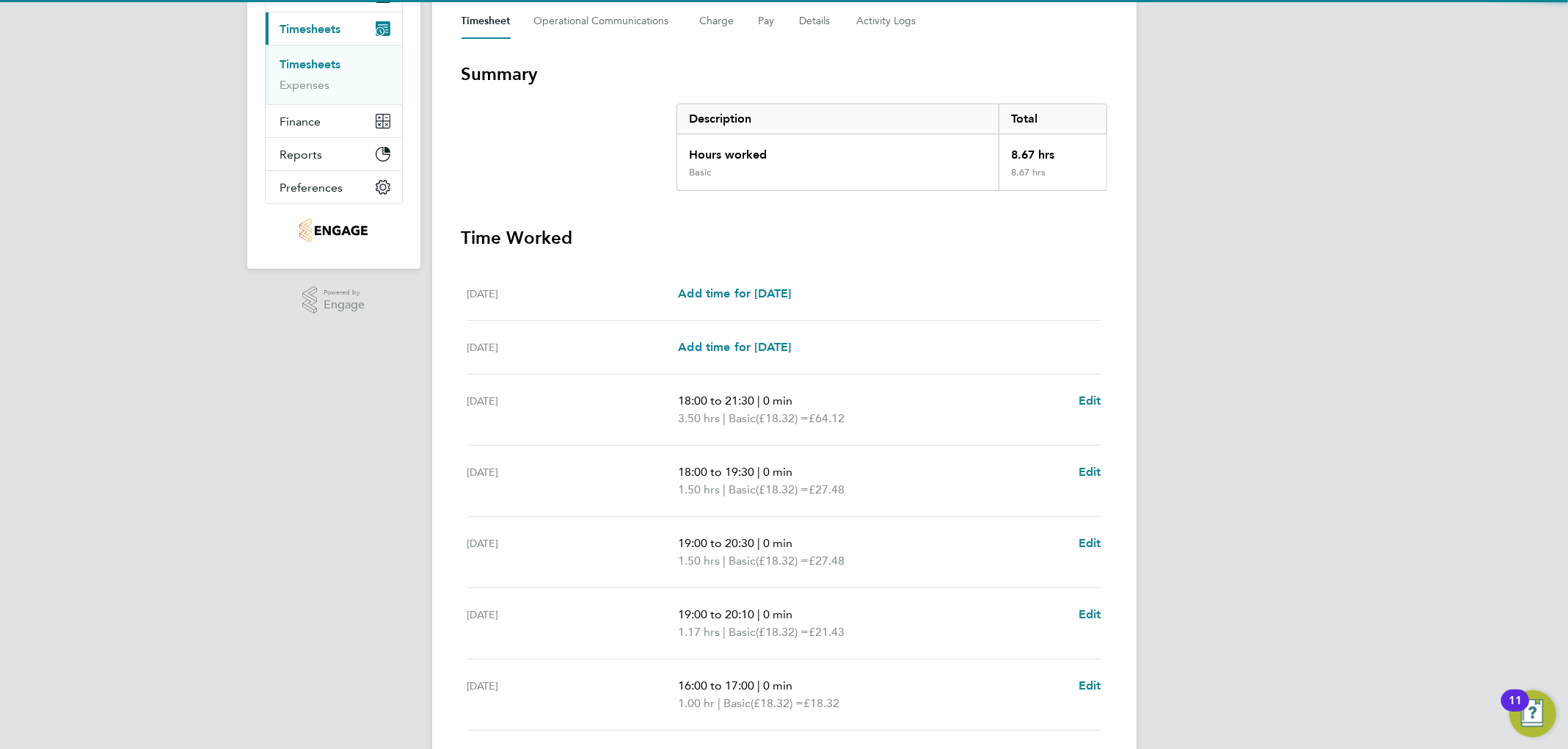
scroll to position [0, 0]
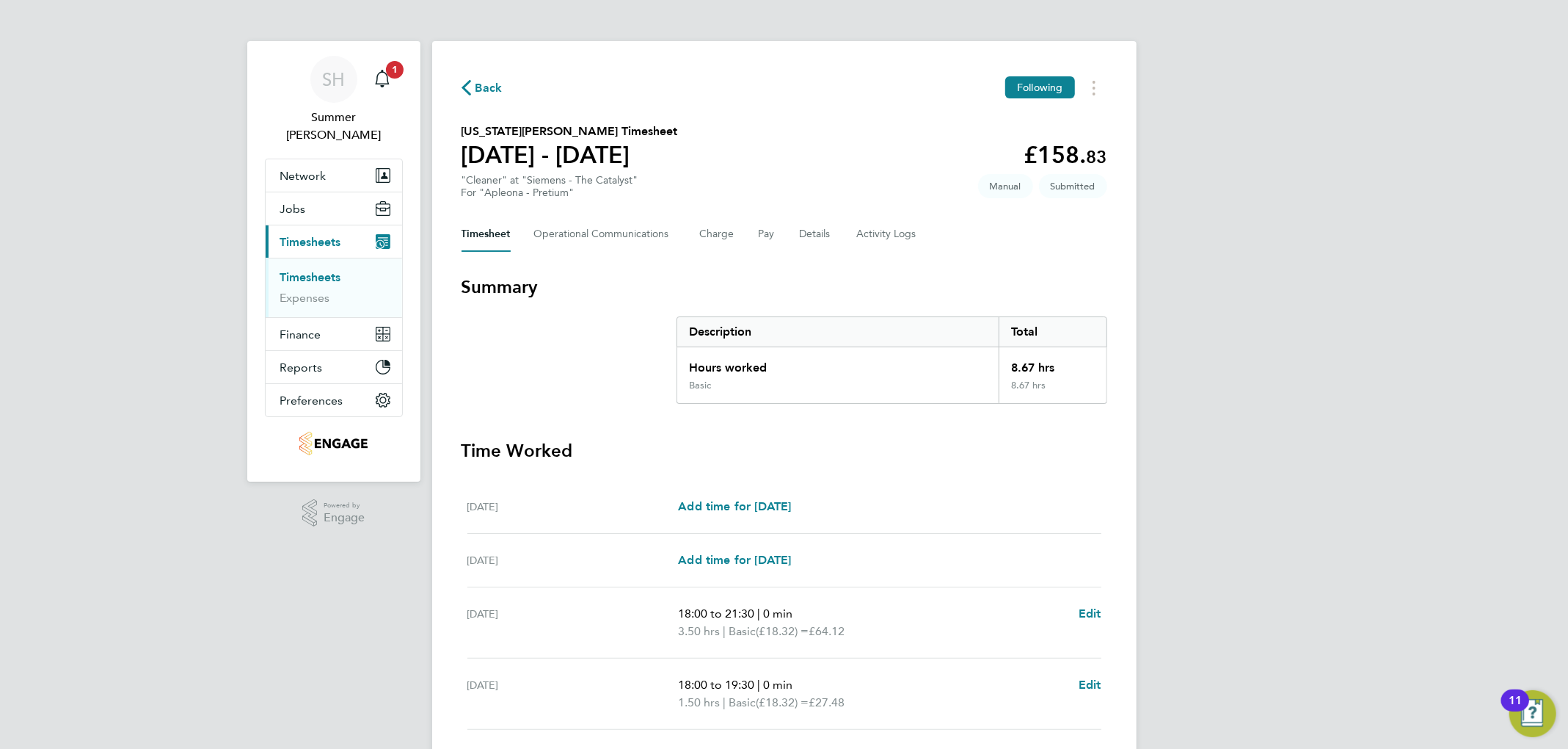
click at [323, 270] on link "Timesheets" at bounding box center [311, 277] width 61 height 14
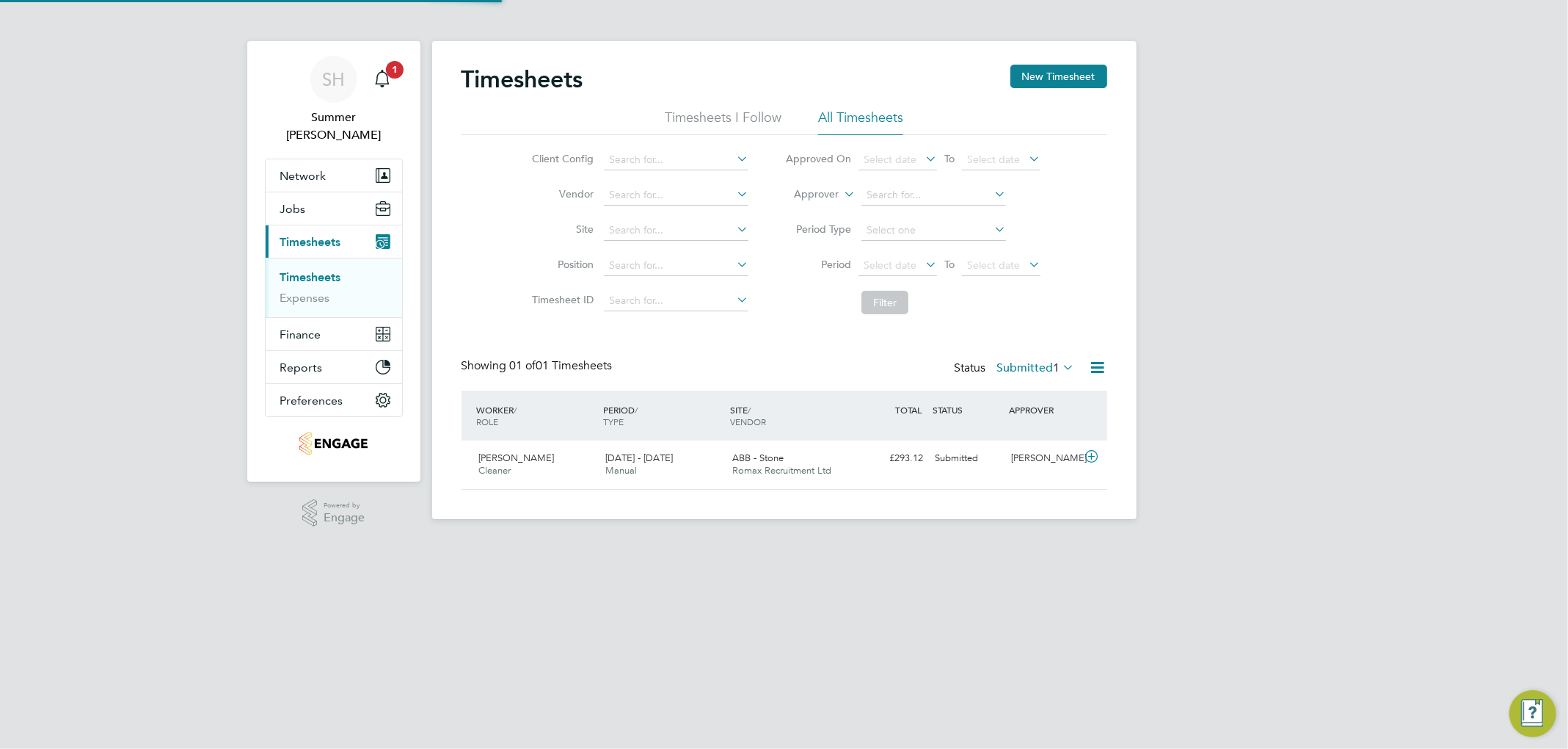
scroll to position [37, 128]
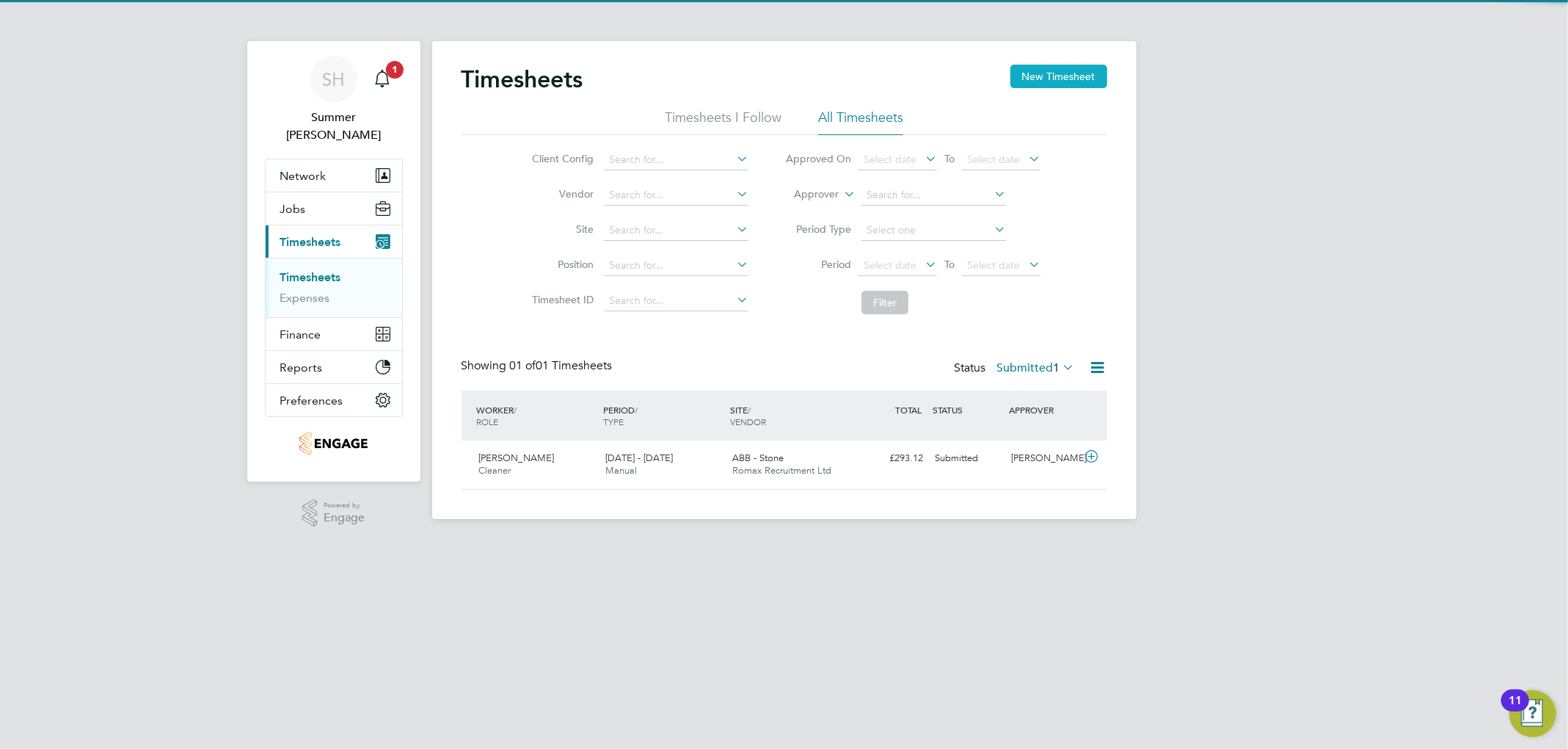
click at [848, 79] on button "New Timesheet" at bounding box center [1058, 76] width 97 height 24
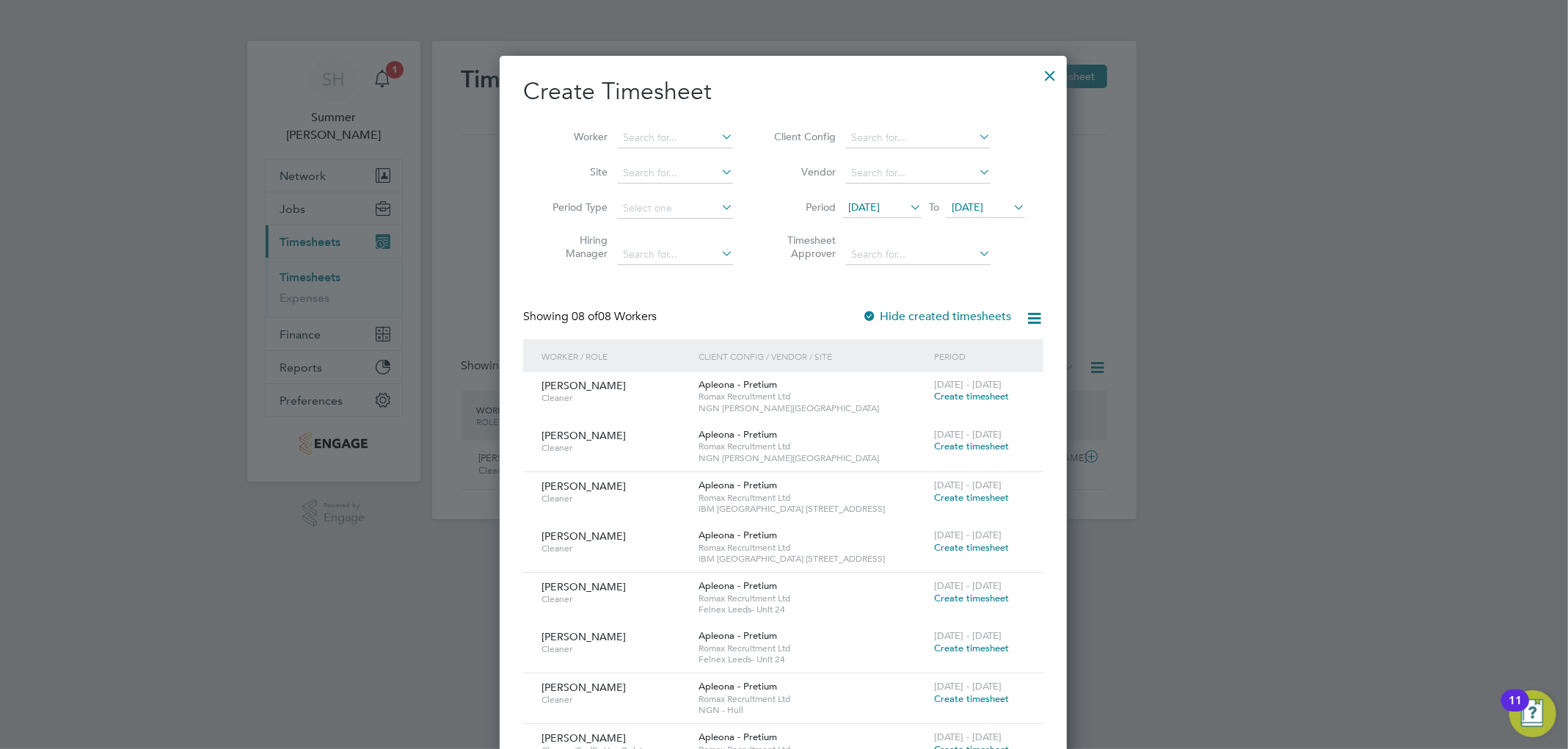
scroll to position [1003, 568]
click at [848, 202] on span "19 Sep 2025" at bounding box center [863, 207] width 32 height 13
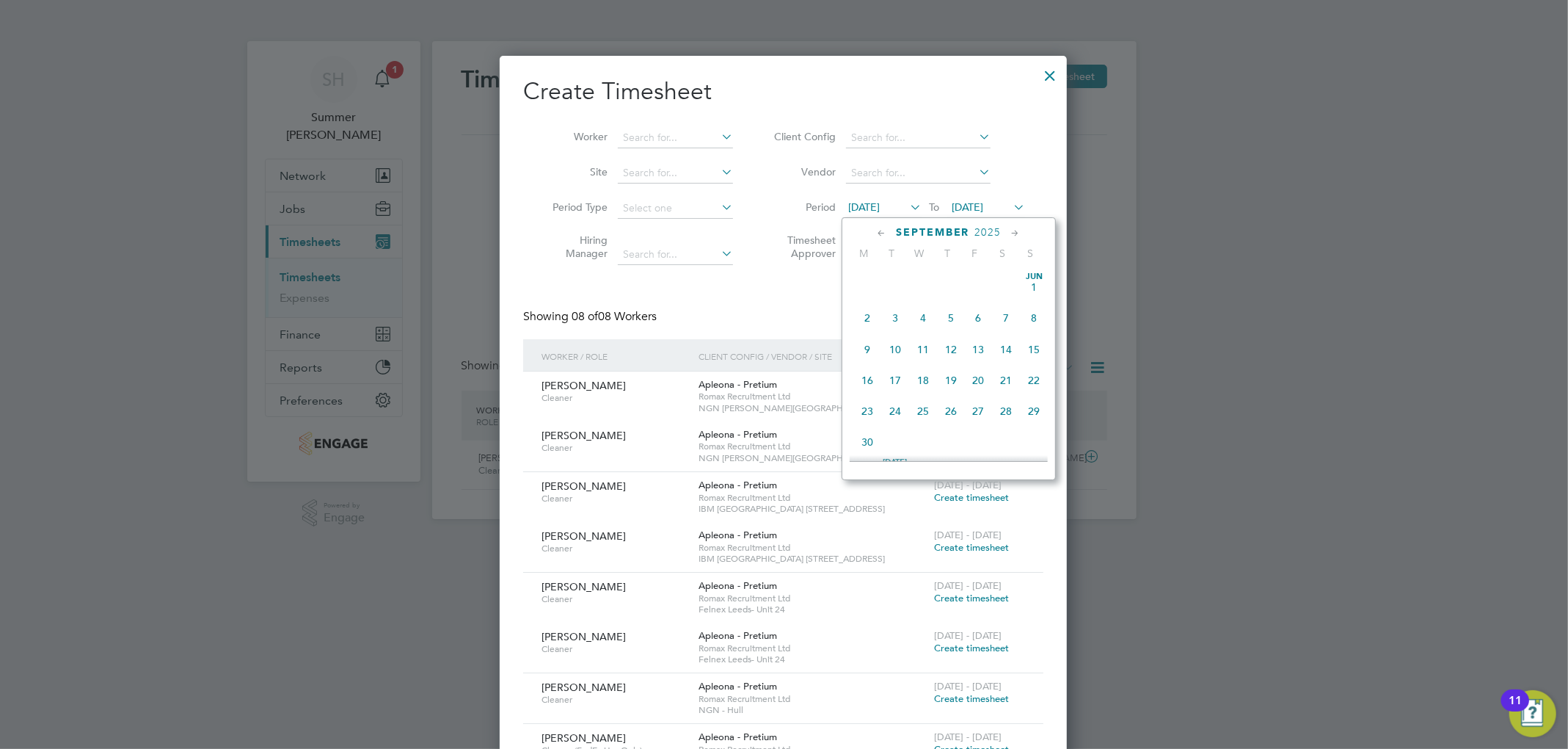
scroll to position [503, 0]
click at [848, 385] on span "27" at bounding box center [1006, 372] width 28 height 28
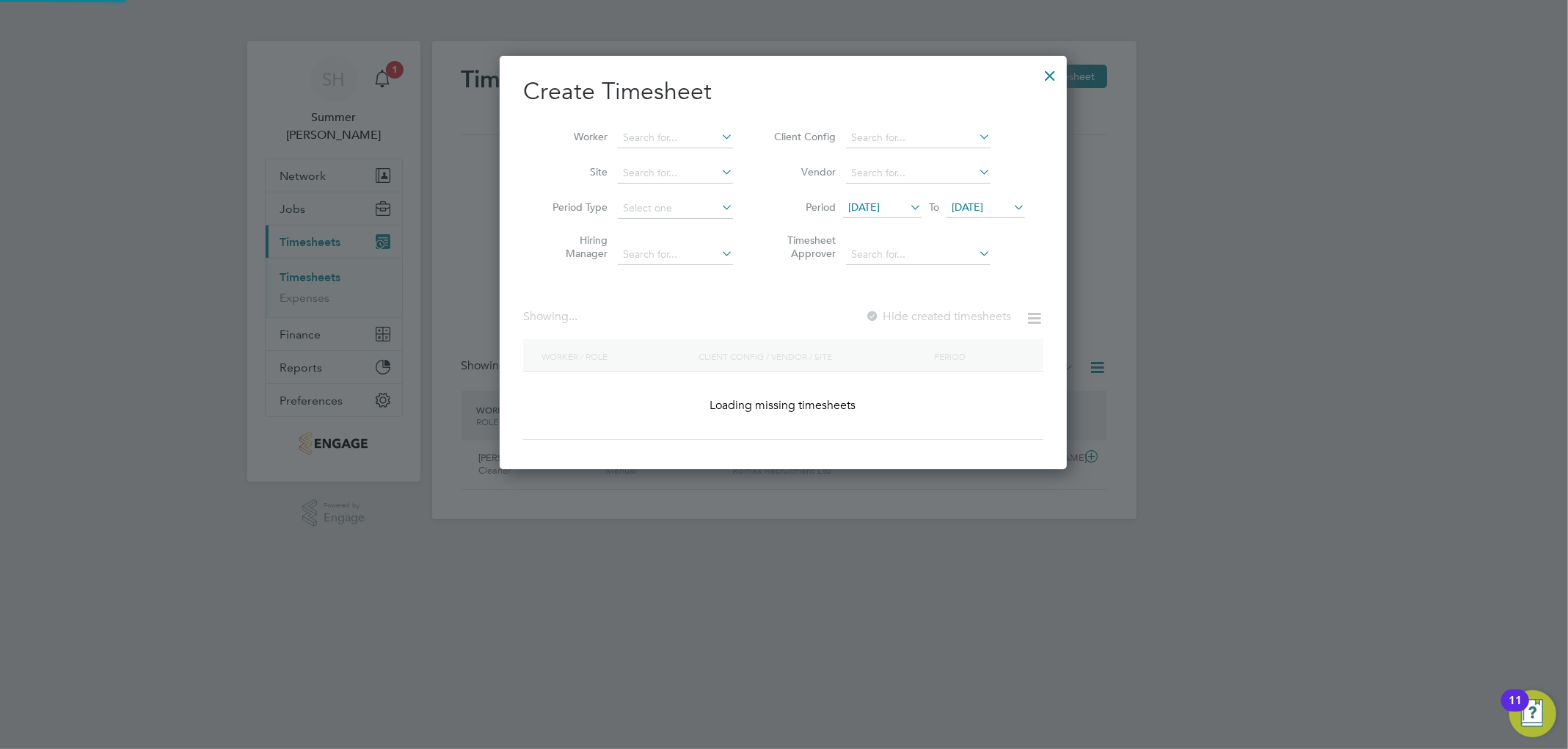
scroll to position [855, 568]
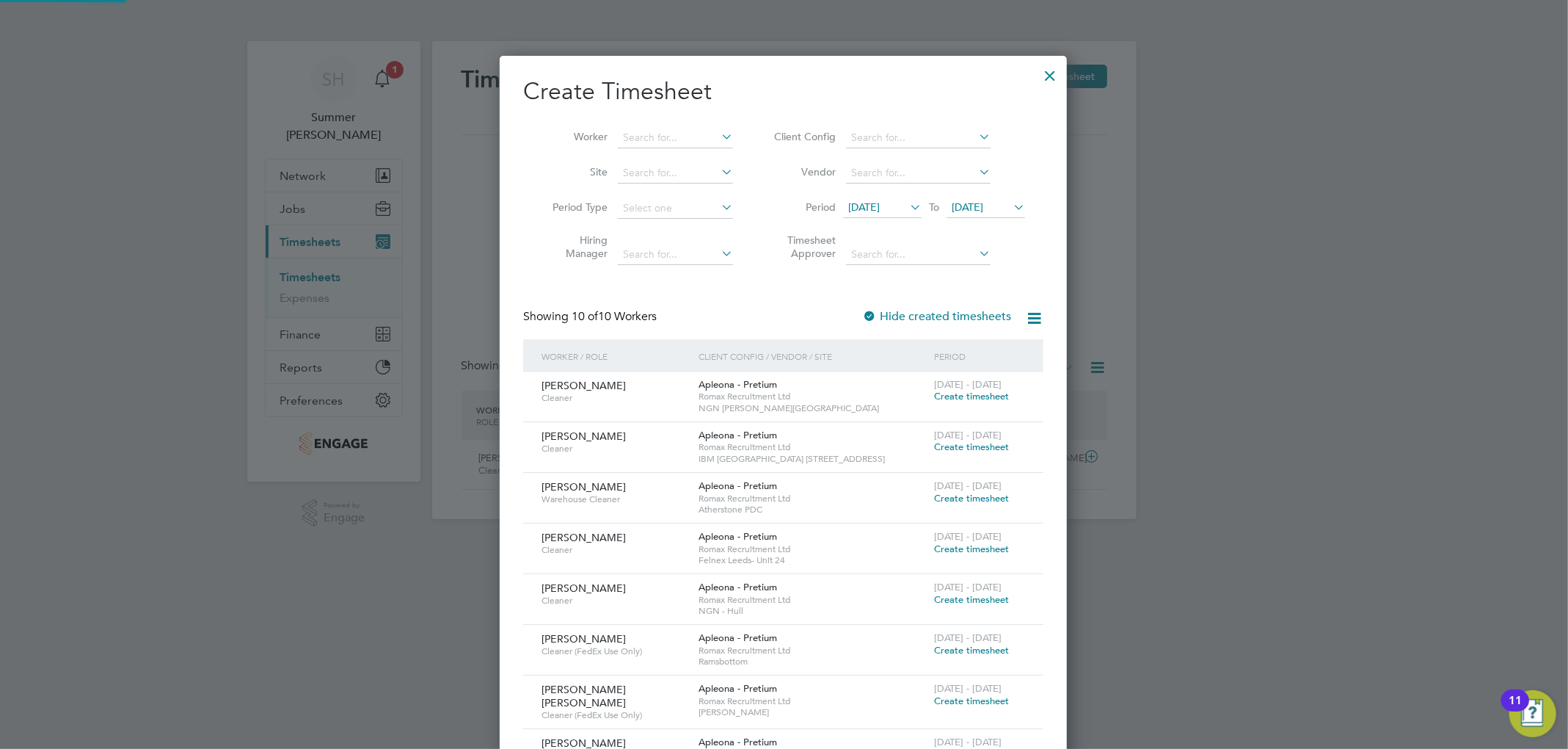
click at [848, 185] on li "Vendor" at bounding box center [897, 172] width 292 height 35
click at [848, 203] on span "27 Sep 2025" at bounding box center [966, 207] width 32 height 13
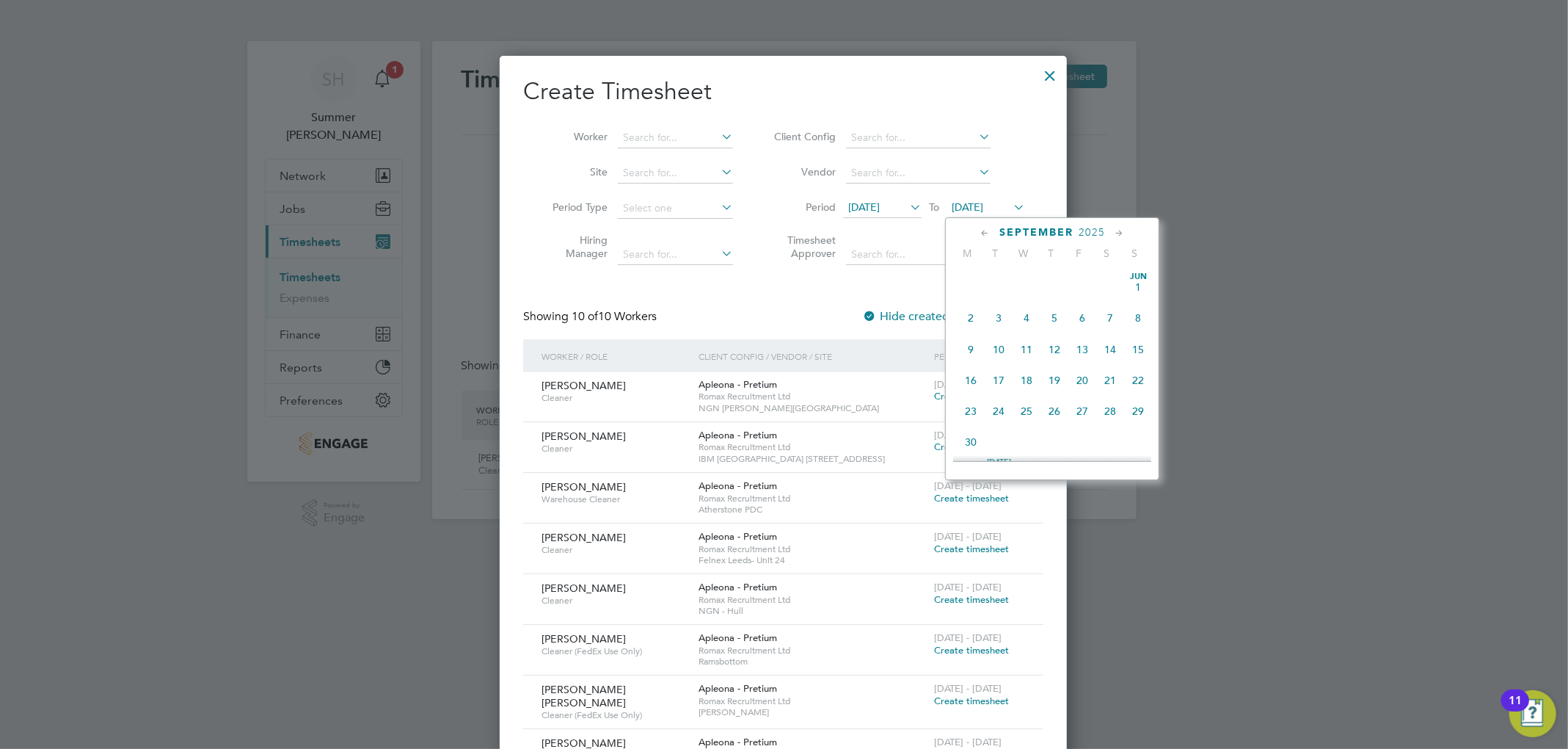
scroll to position [535, 0]
click at [848, 410] on span "3" at bounding box center [1082, 402] width 28 height 28
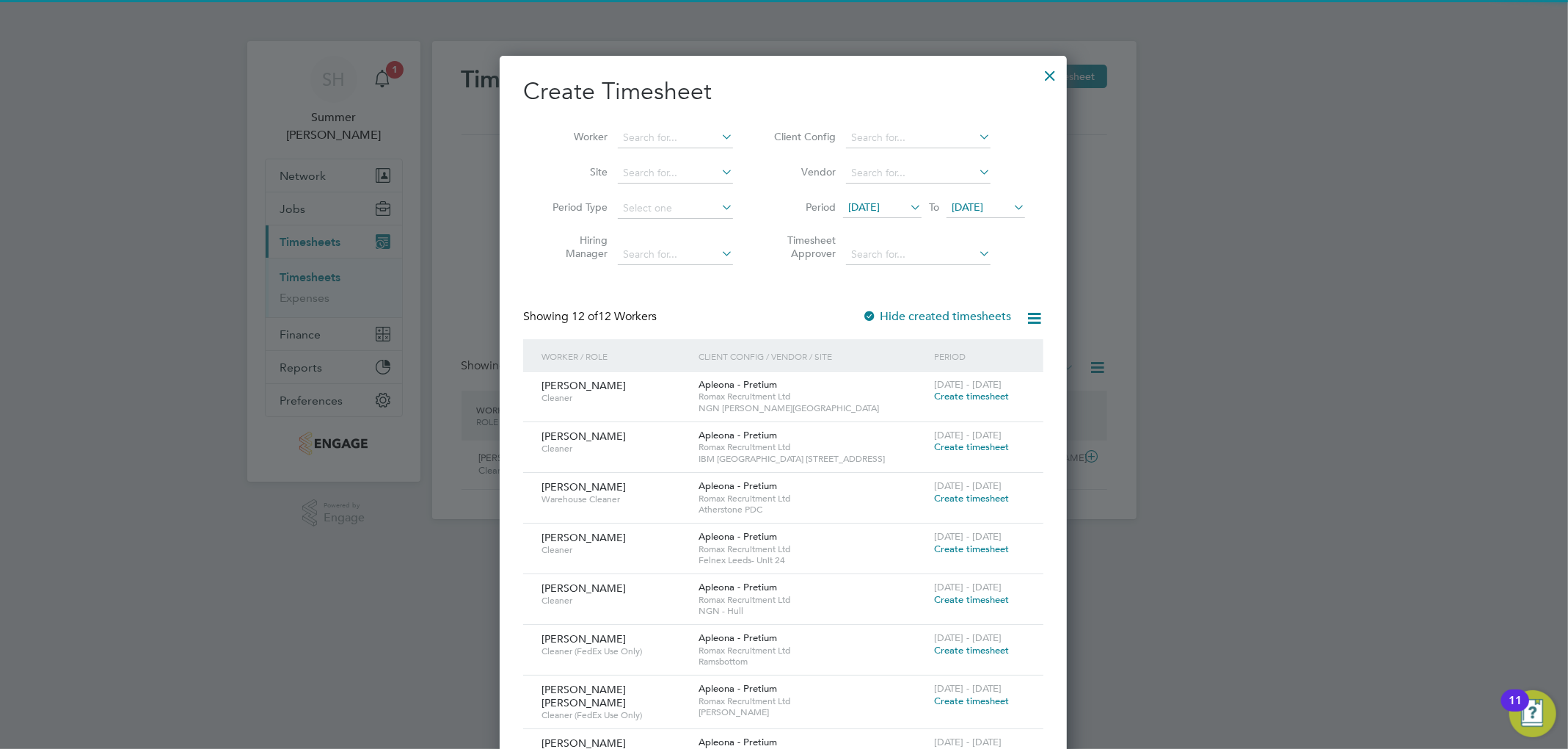
scroll to position [263, 0]
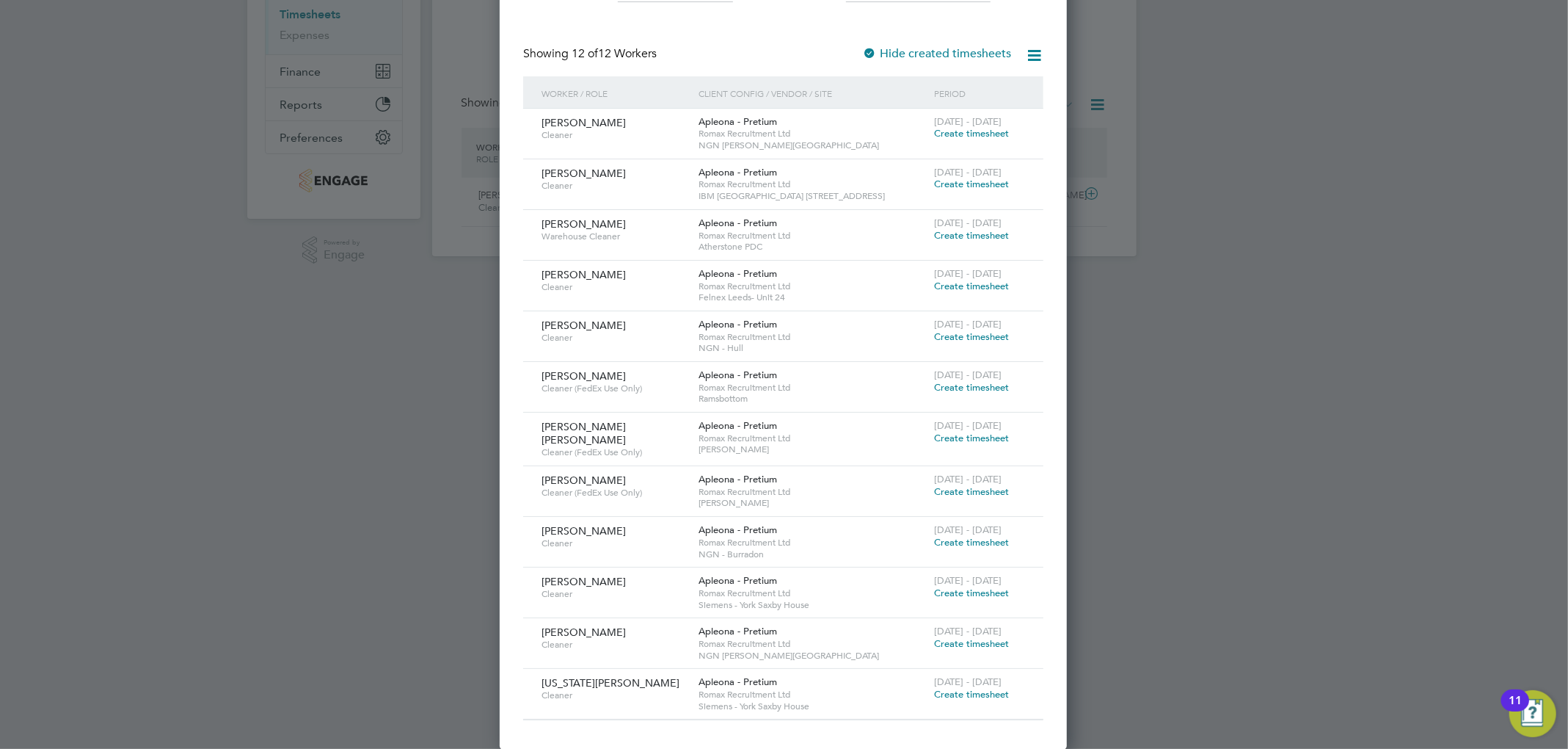
click at [848, 690] on span "Create timesheet" at bounding box center [971, 694] width 75 height 12
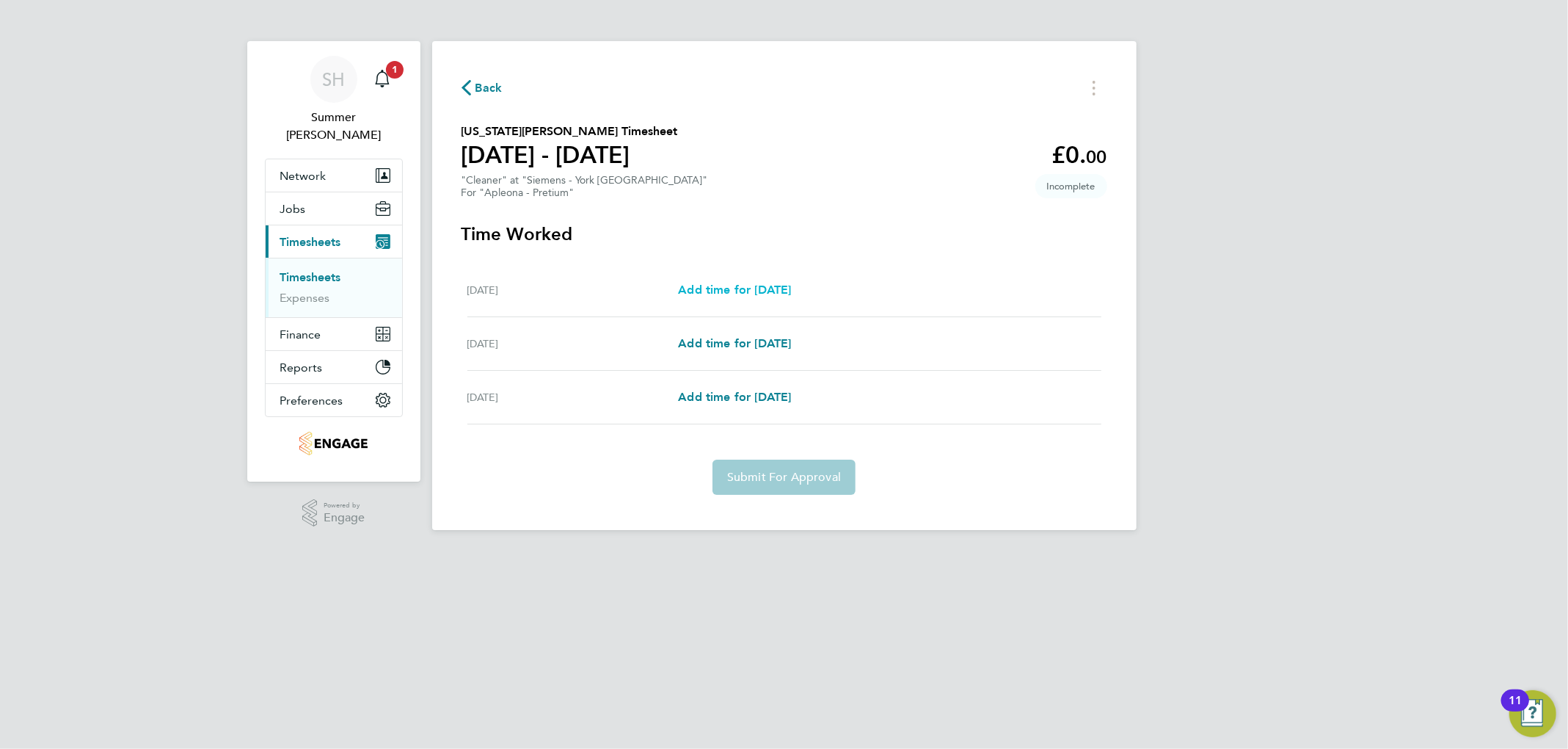
click at [699, 288] on span "Add time for Wed 01 Oct" at bounding box center [734, 289] width 113 height 14
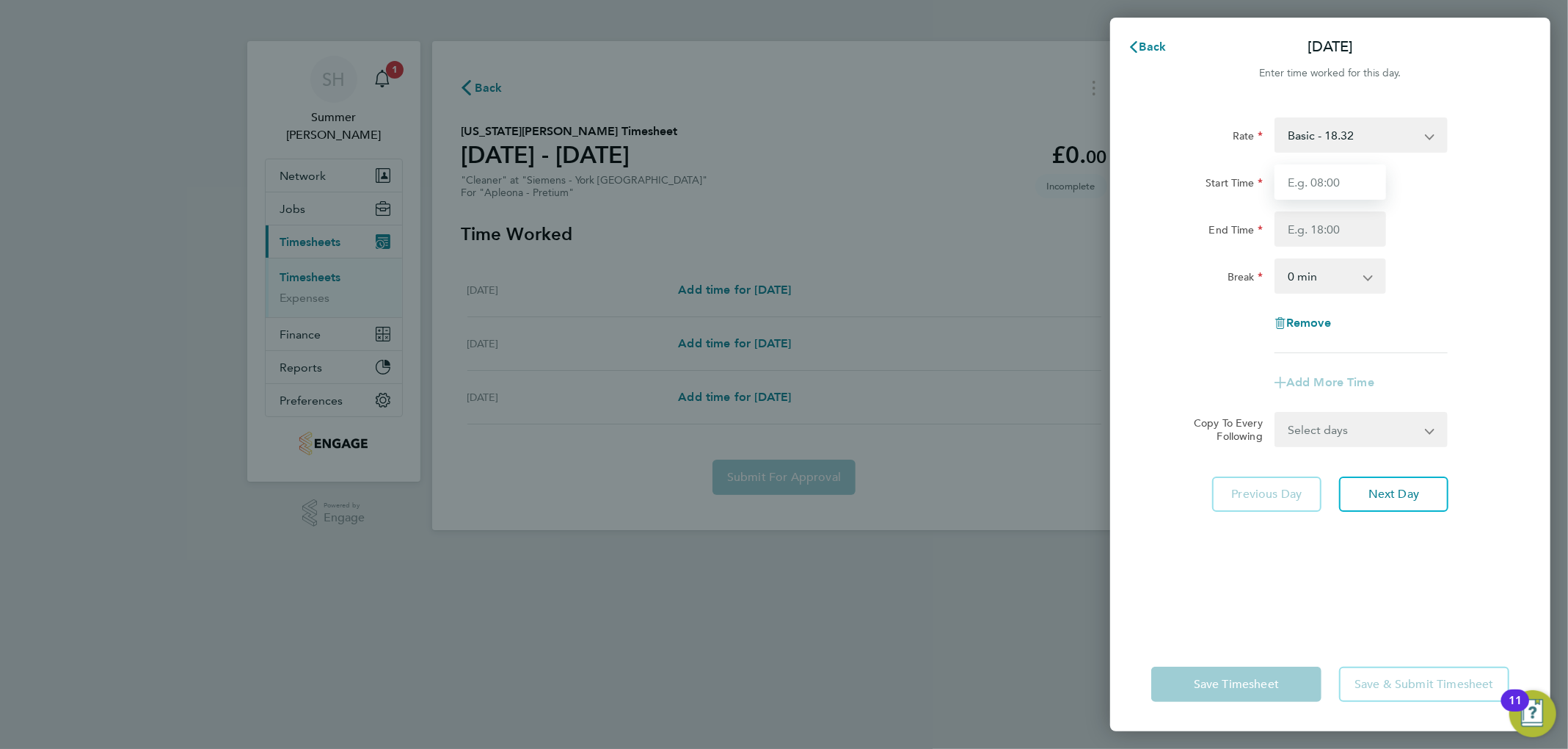
click at [848, 173] on input "Start Time" at bounding box center [1330, 181] width 111 height 35
type input "17:00"
click at [848, 218] on input "End Time" at bounding box center [1330, 229] width 111 height 35
type input "19:00"
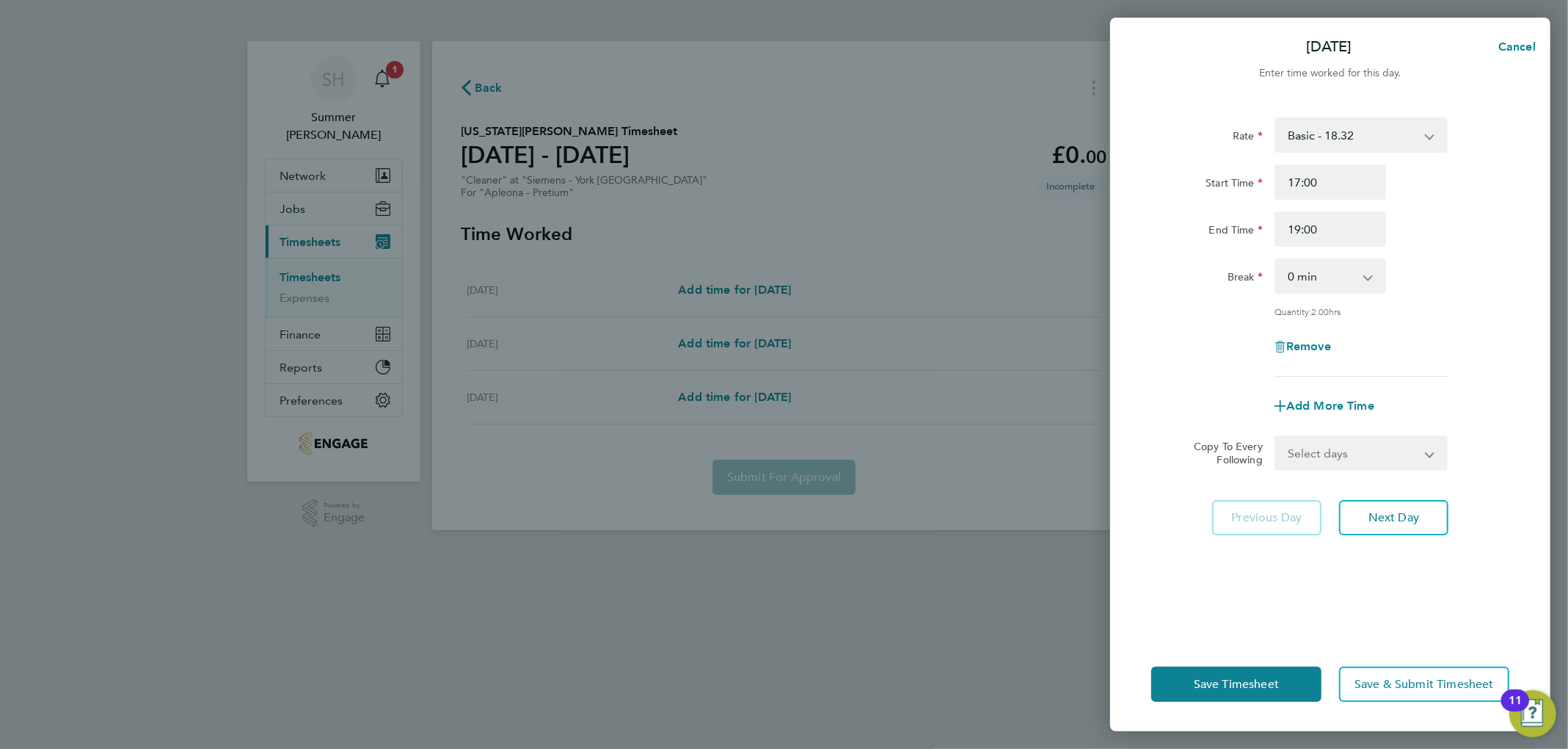
click at [848, 337] on div "Remove" at bounding box center [1330, 346] width 370 height 35
click at [848, 534] on div "Rate Basic - 18.32 Start Time 17:00 End Time 19:00 Break 0 min 15 min 30 min 45…" at bounding box center [1329, 368] width 440 height 538
click at [848, 515] on span "Next Day" at bounding box center [1393, 517] width 50 height 15
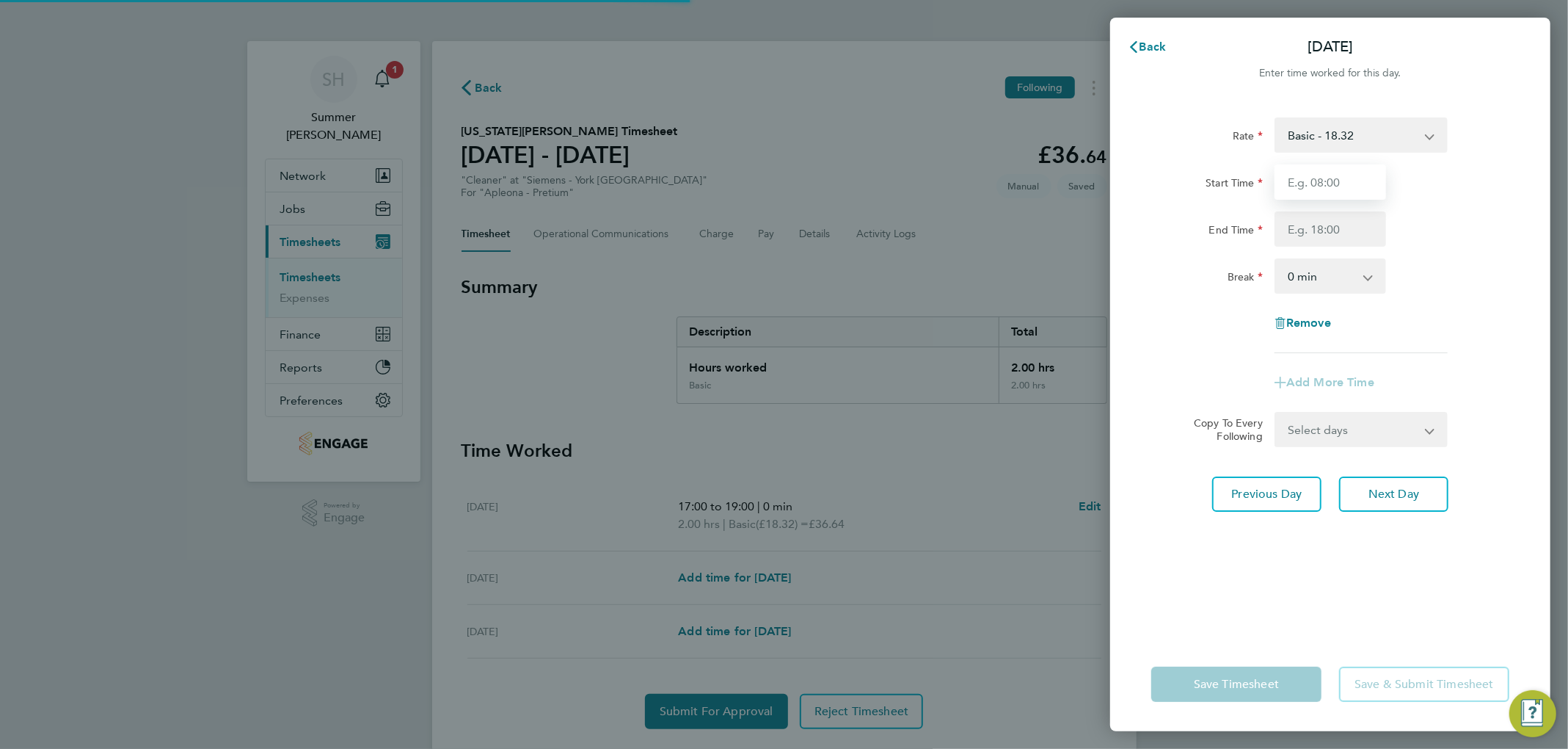
click at [848, 172] on input "Start Time" at bounding box center [1330, 181] width 111 height 35
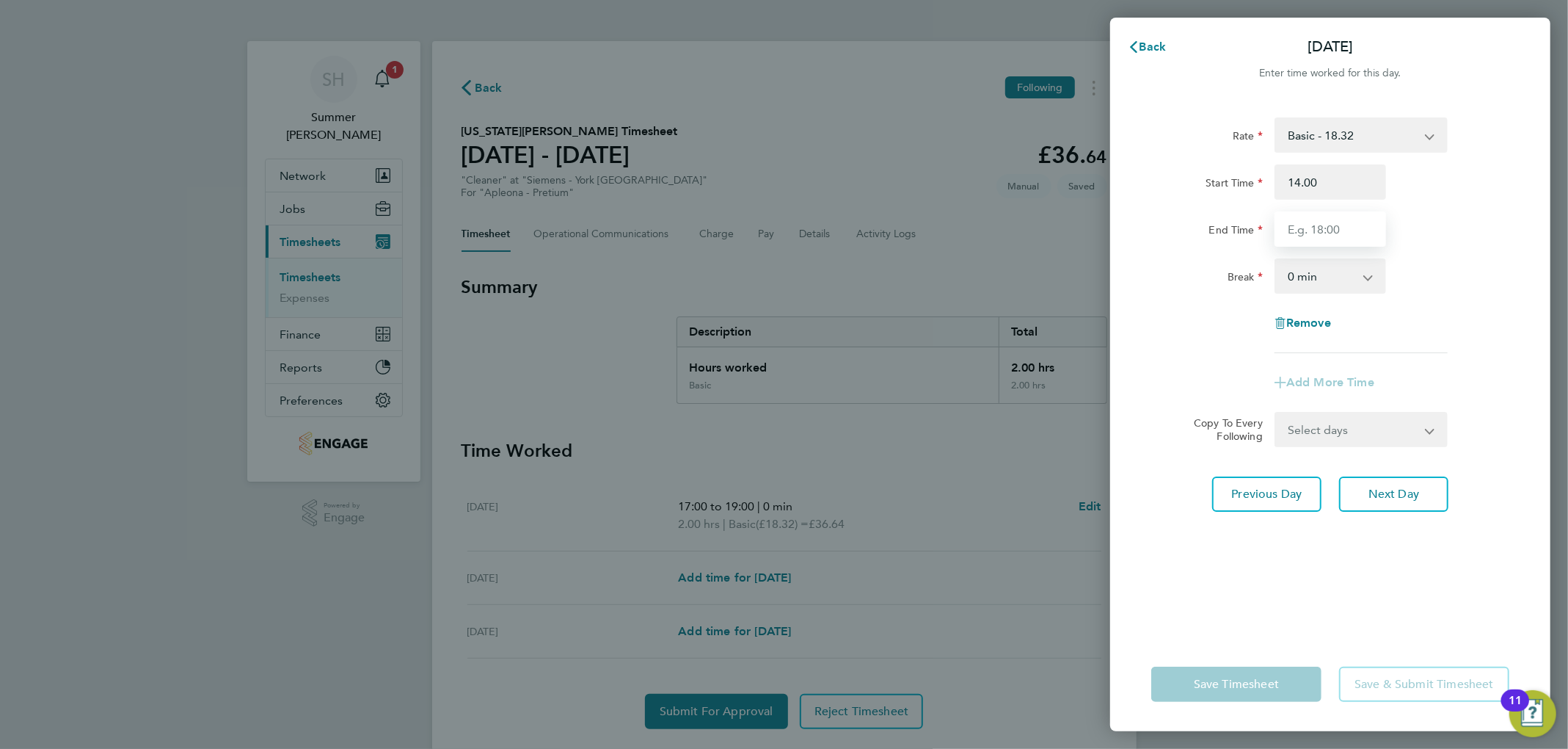
type input "14:00"
click at [848, 222] on input "End Time" at bounding box center [1330, 229] width 111 height 35
type input "18:00"
click at [848, 259] on div "Break 0 min 15 min 30 min 45 min 60 min 75 min 90 min" at bounding box center [1330, 276] width 370 height 35
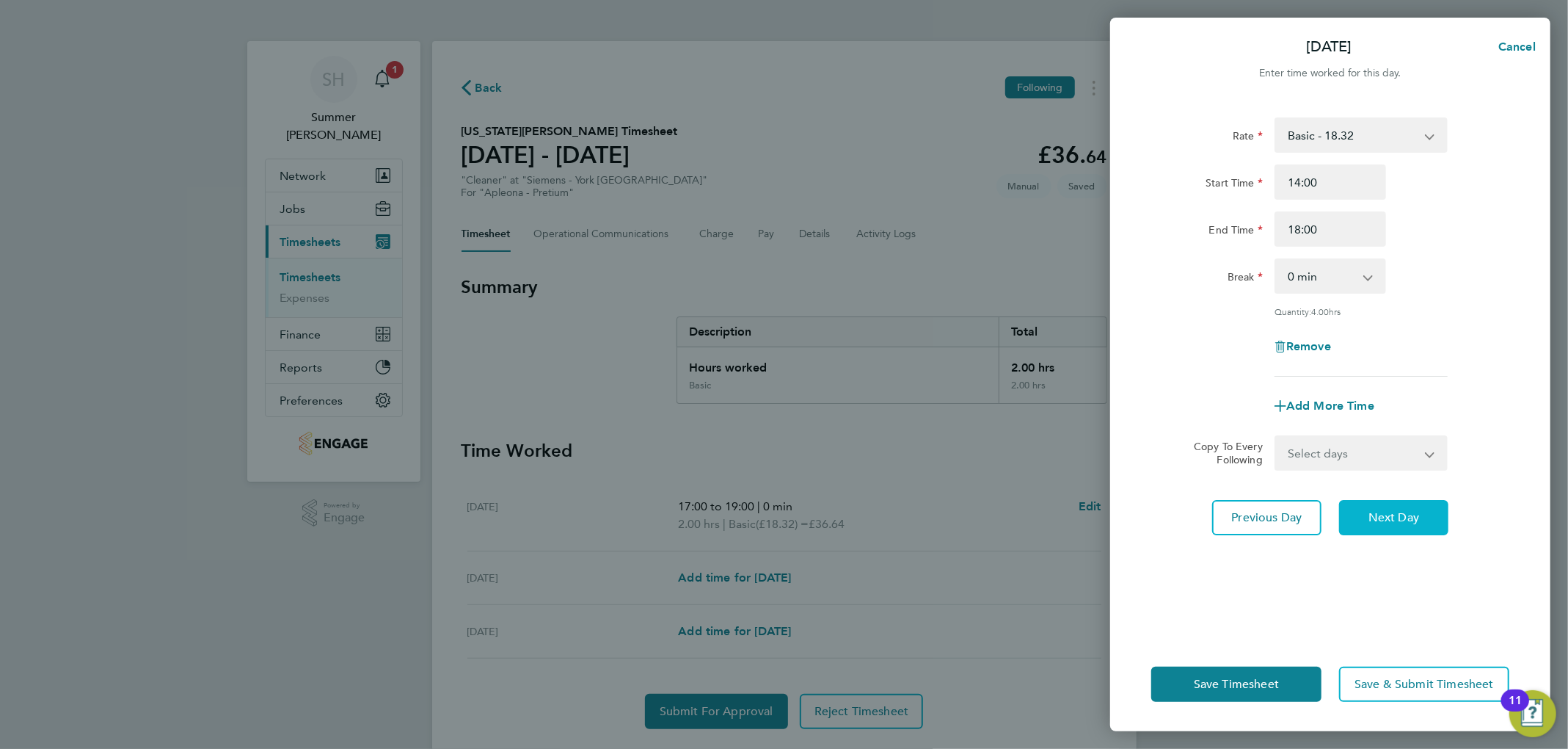
click at [848, 506] on button "Next Day" at bounding box center [1393, 517] width 109 height 35
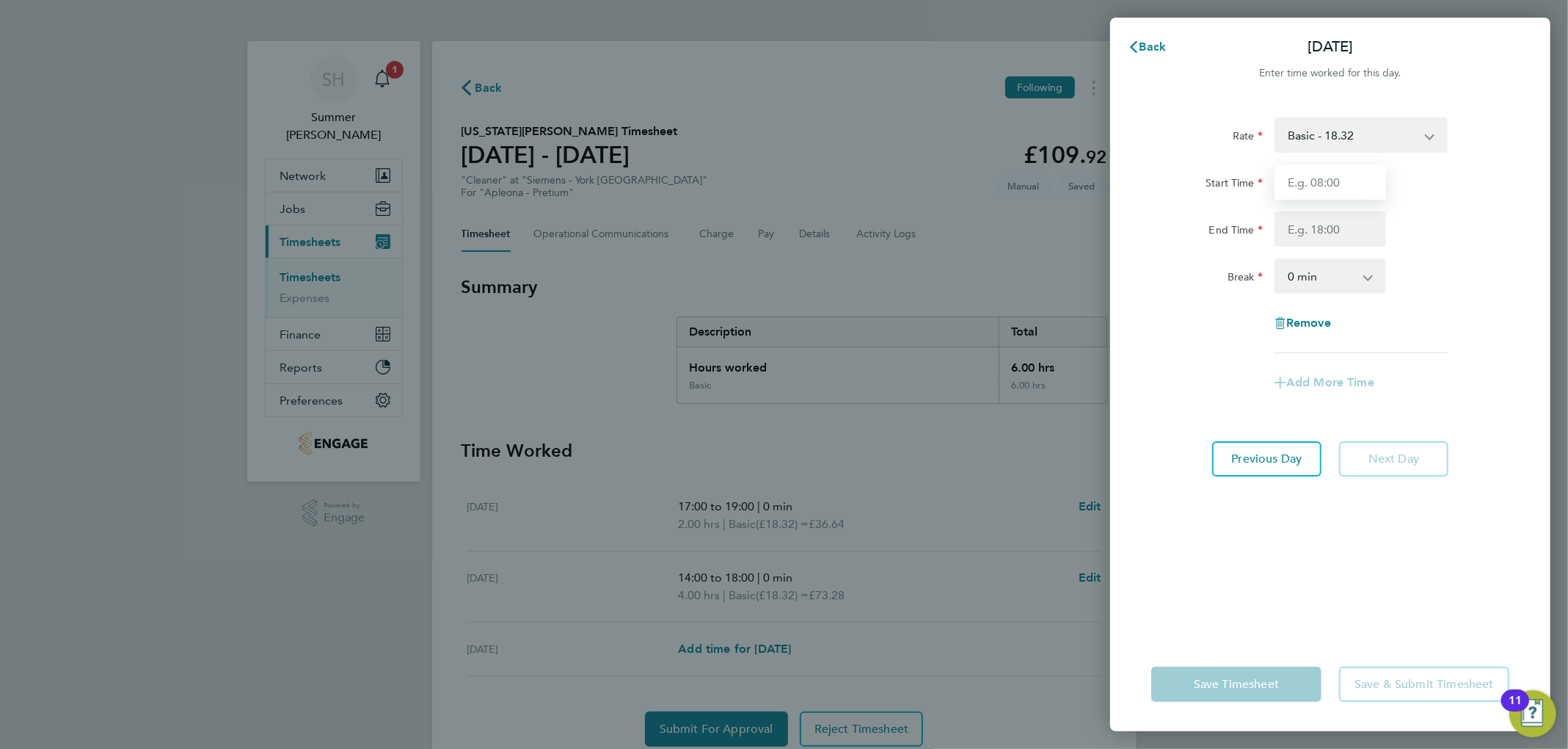
click at [848, 189] on input "Start Time" at bounding box center [1330, 181] width 111 height 35
type input "16:00"
click at [848, 215] on input "End Time" at bounding box center [1330, 229] width 111 height 35
type input "17:00"
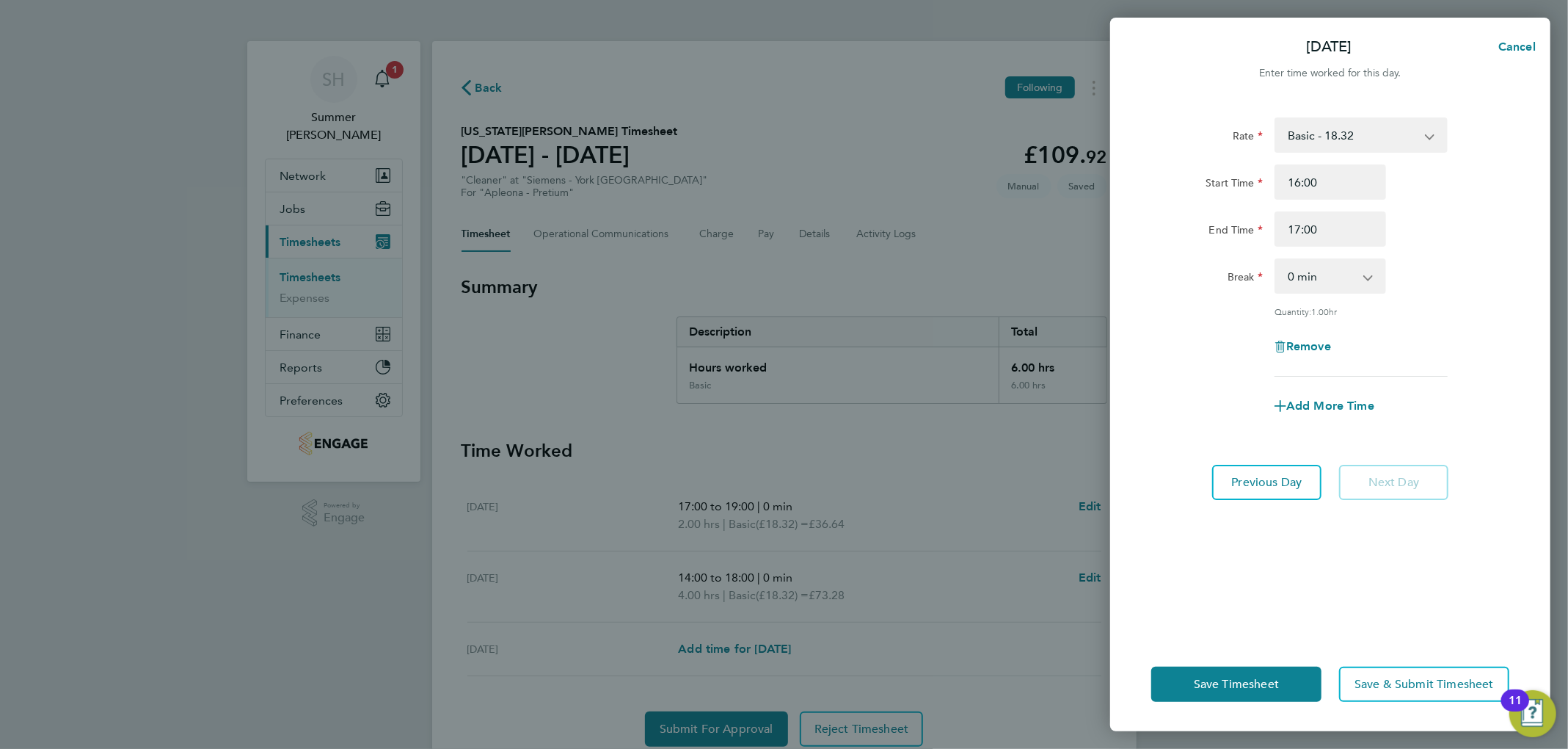
click at [848, 233] on div "17:00" at bounding box center [1330, 229] width 124 height 35
click at [848, 667] on button "Save Timesheet" at bounding box center [1236, 683] width 170 height 35
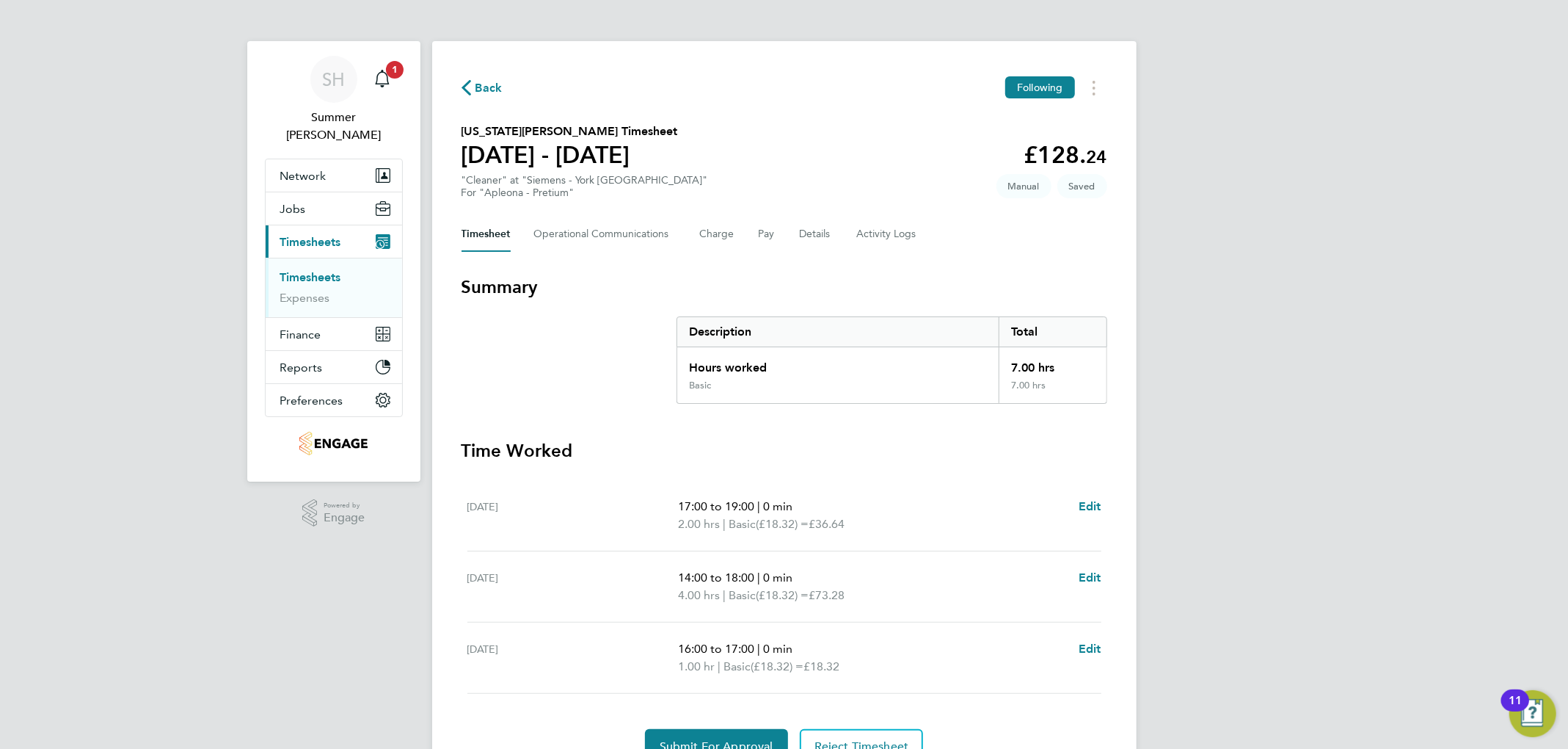
scroll to position [75, 0]
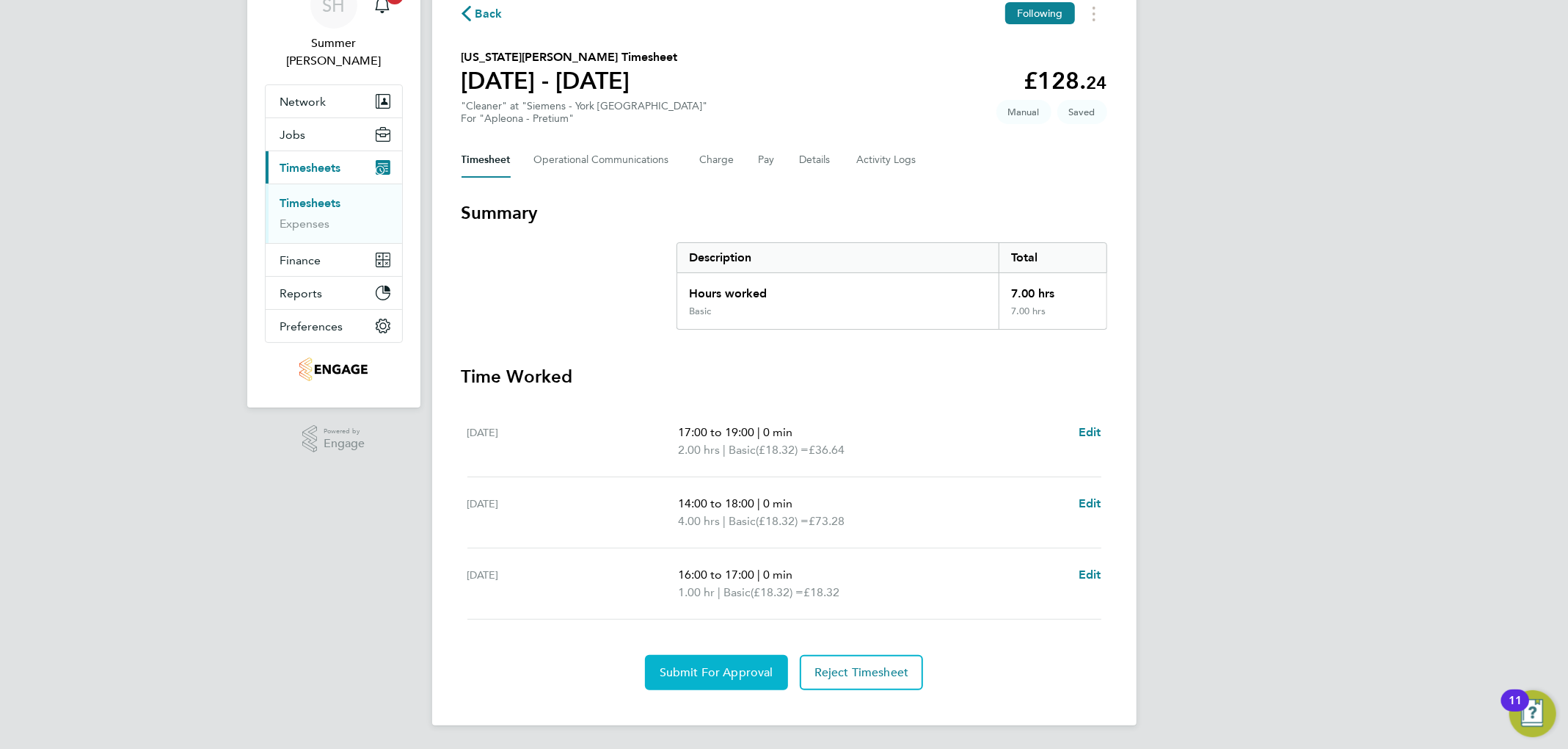
click at [758, 673] on span "Submit For Approval" at bounding box center [716, 673] width 114 height 15
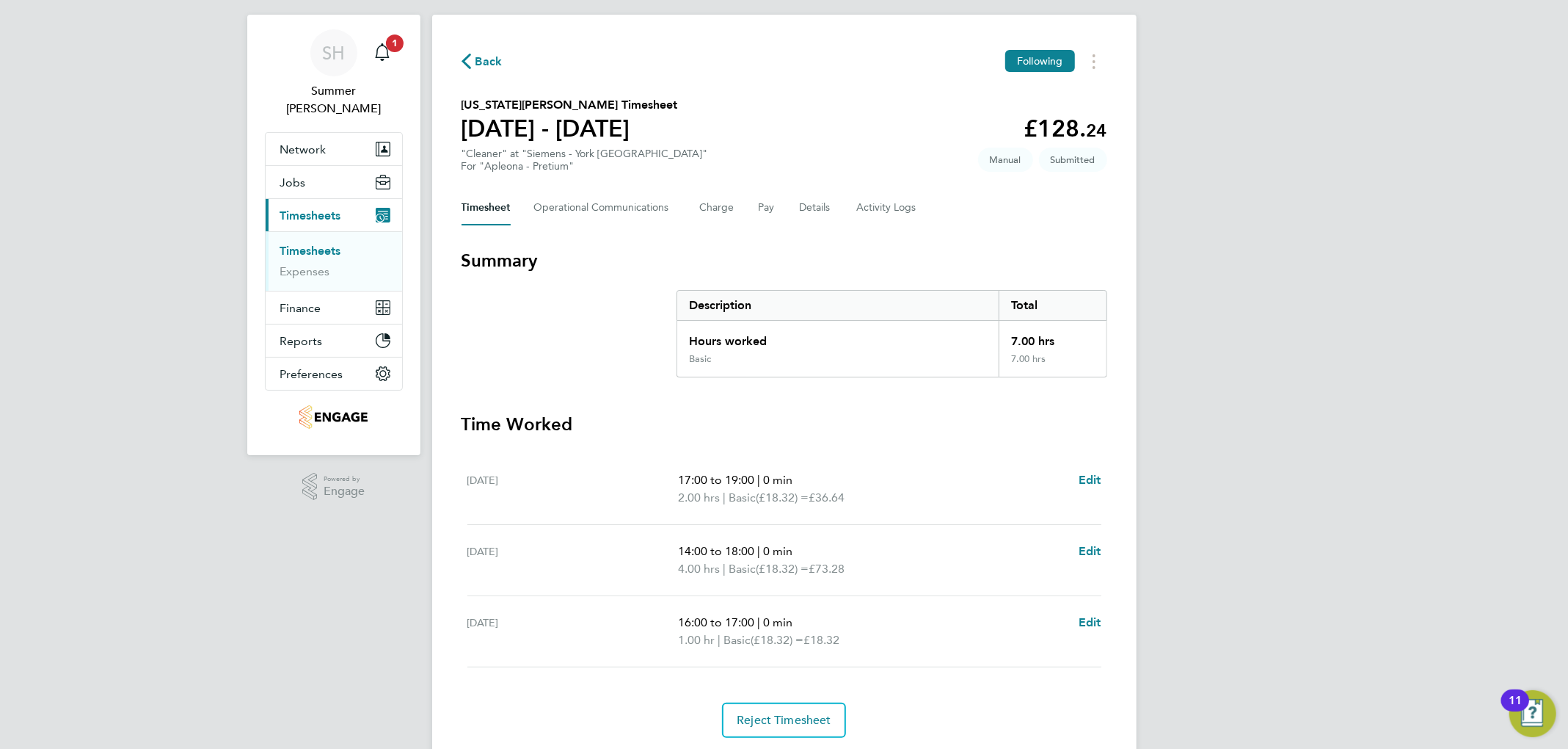
scroll to position [0, 0]
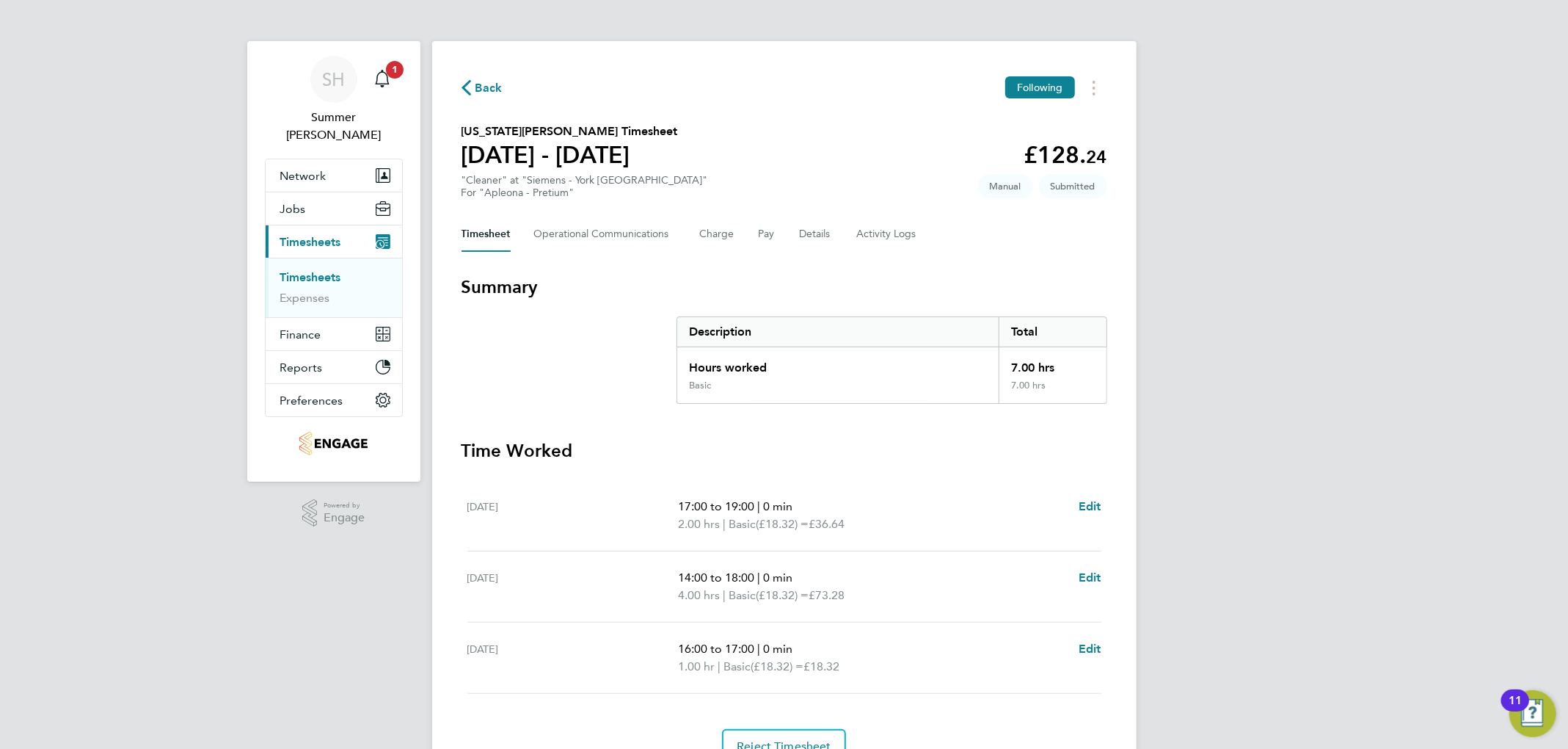
click at [478, 81] on span "Back" at bounding box center [489, 88] width 27 height 18
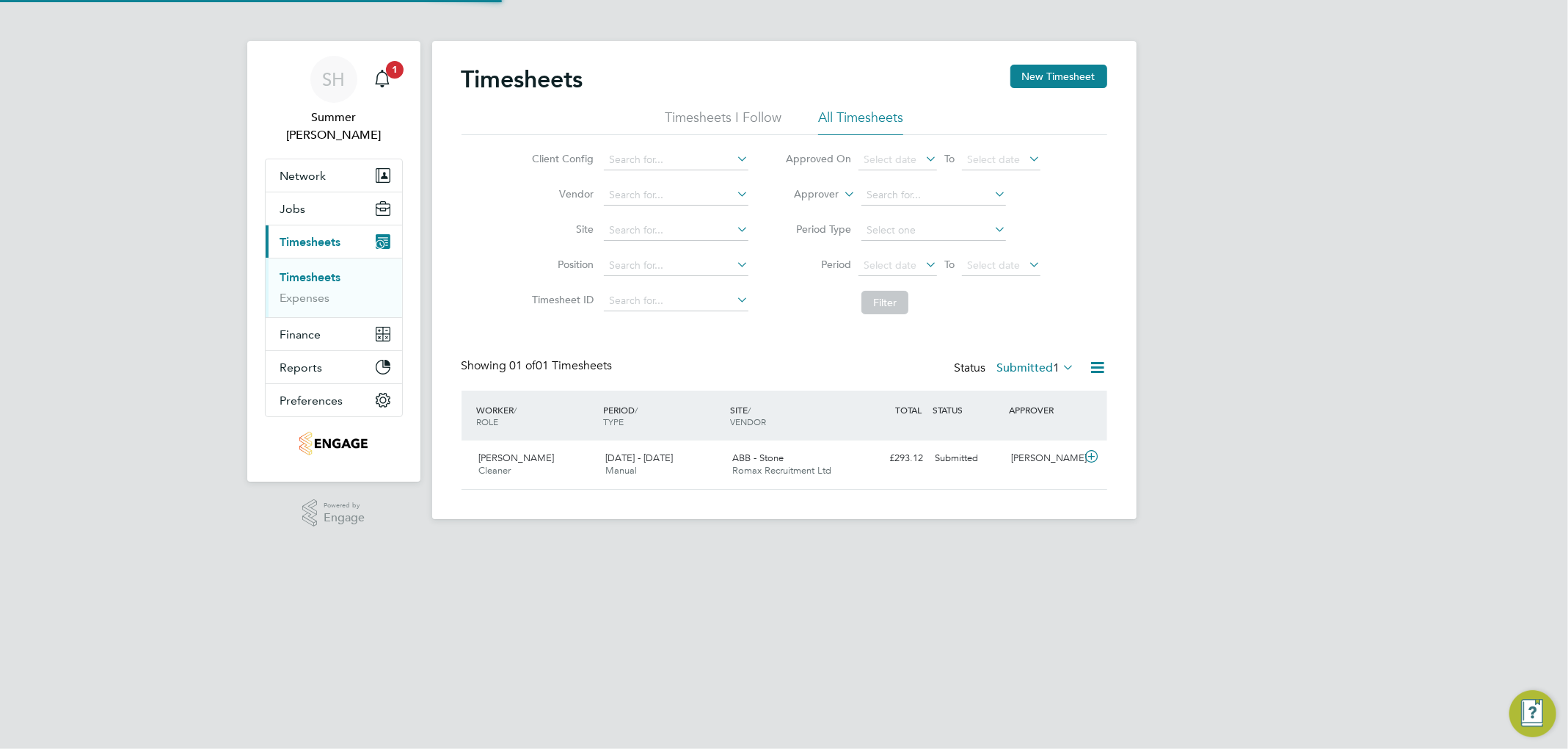
scroll to position [37, 128]
click at [848, 368] on label "Submitted 1" at bounding box center [1036, 368] width 78 height 15
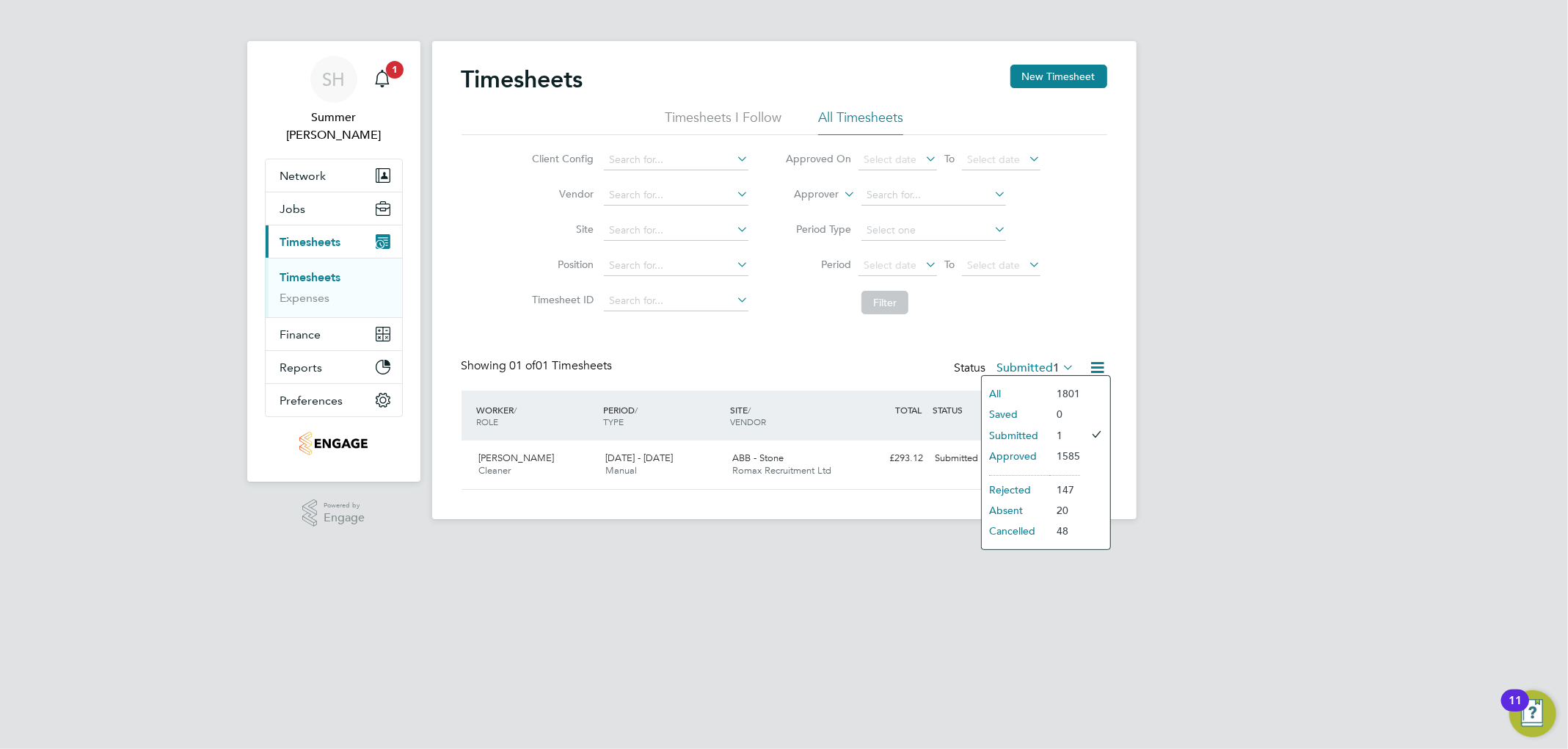
click at [848, 464] on li "Approved" at bounding box center [1014, 455] width 67 height 20
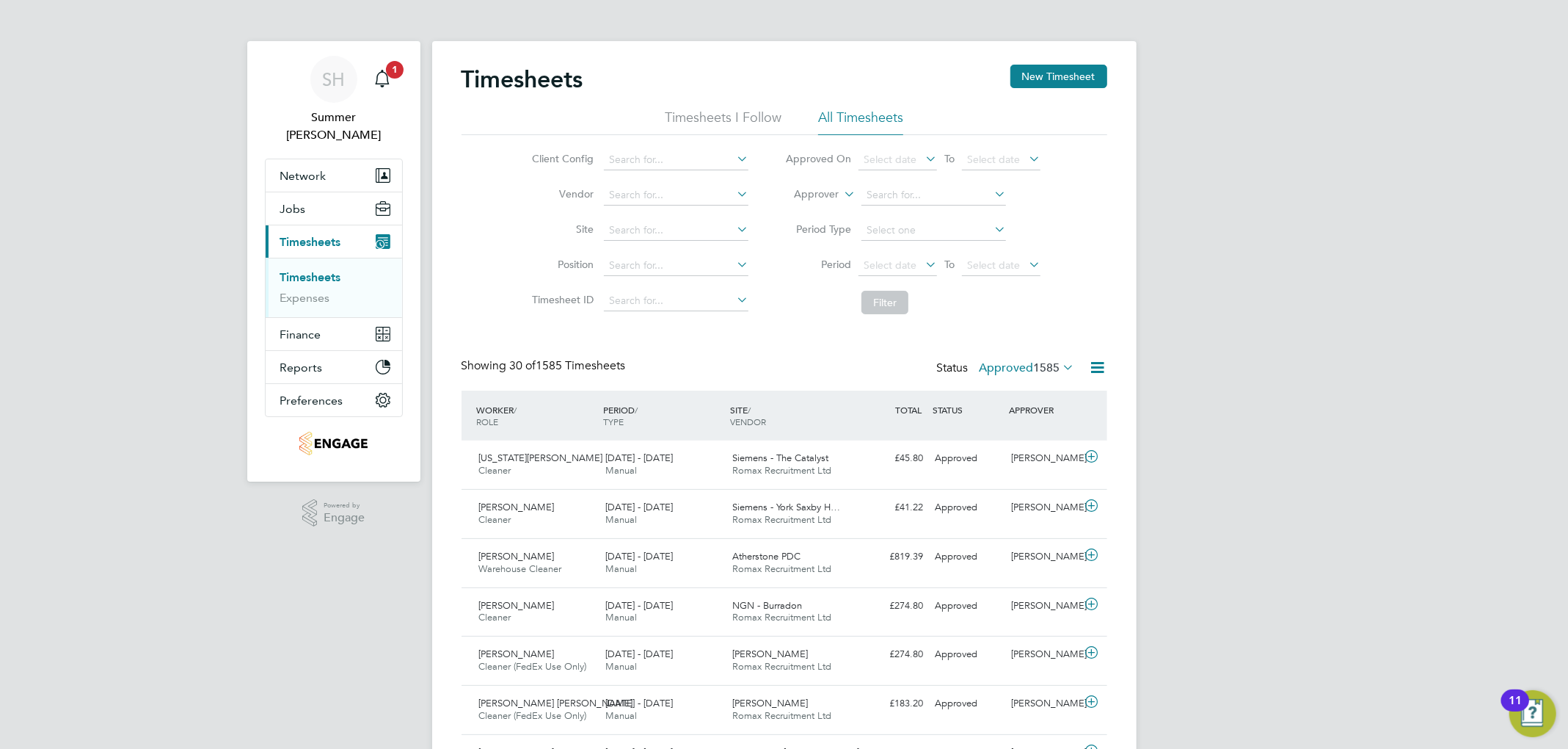
scroll to position [7, 7]
click at [848, 379] on div "Status Approved 1585" at bounding box center [1006, 368] width 141 height 20
click at [848, 368] on span "1585" at bounding box center [1047, 368] width 26 height 15
click at [848, 433] on li "Submitted" at bounding box center [1006, 435] width 67 height 20
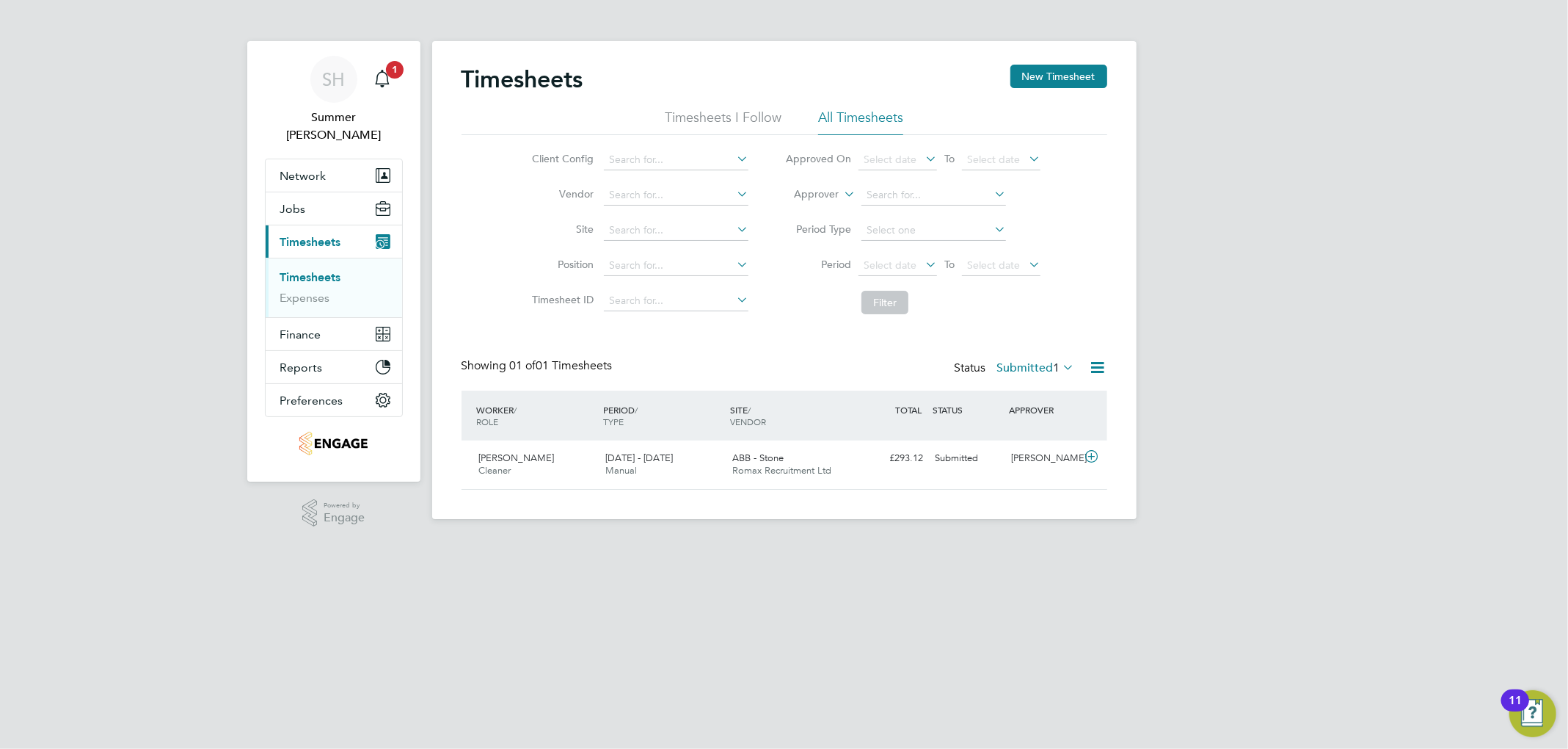
click at [848, 365] on label "Submitted 1" at bounding box center [1036, 368] width 78 height 15
click at [848, 453] on li "Approved" at bounding box center [1014, 455] width 67 height 20
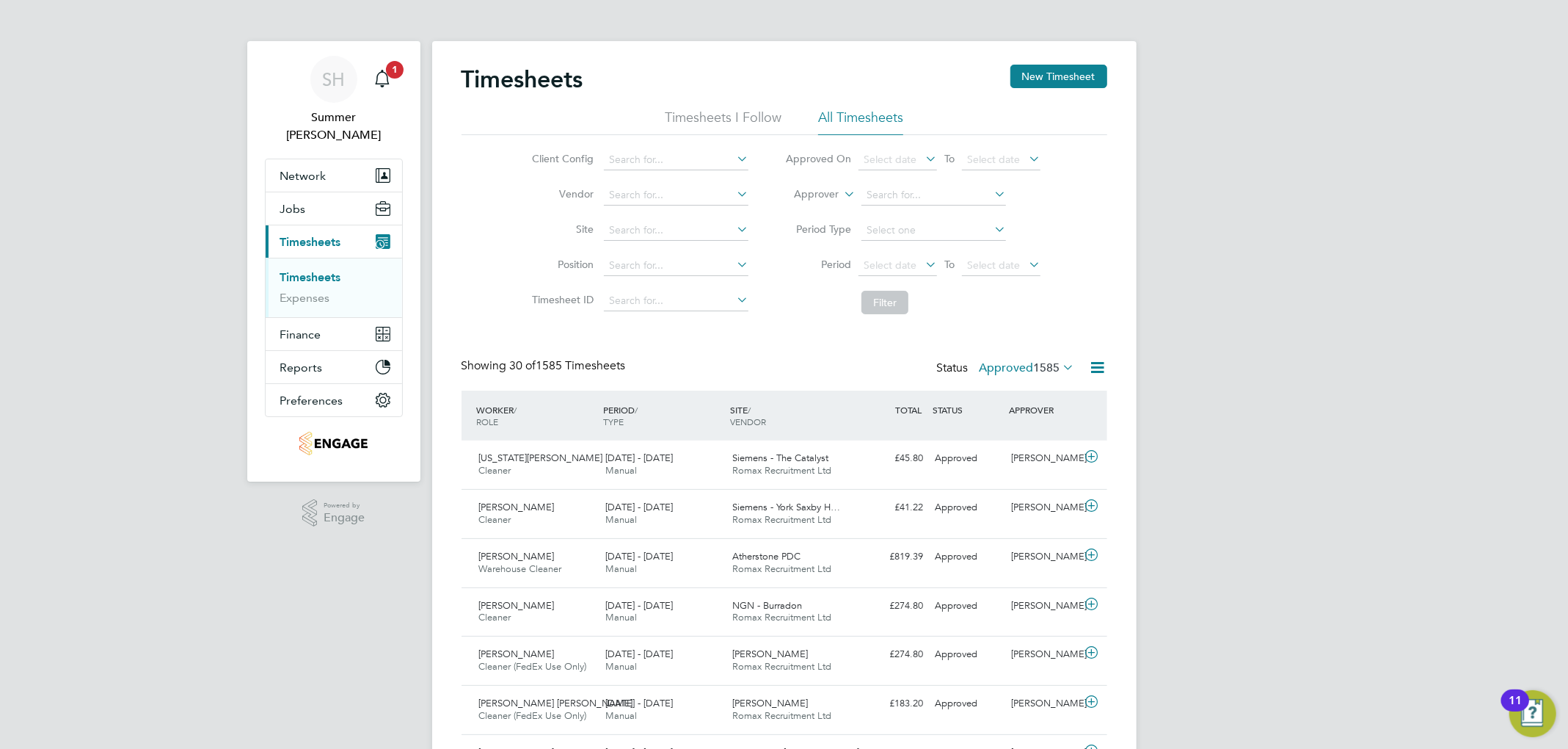
click at [848, 364] on span "1585" at bounding box center [1047, 368] width 26 height 15
click at [848, 434] on li "Submitted" at bounding box center [1006, 435] width 67 height 20
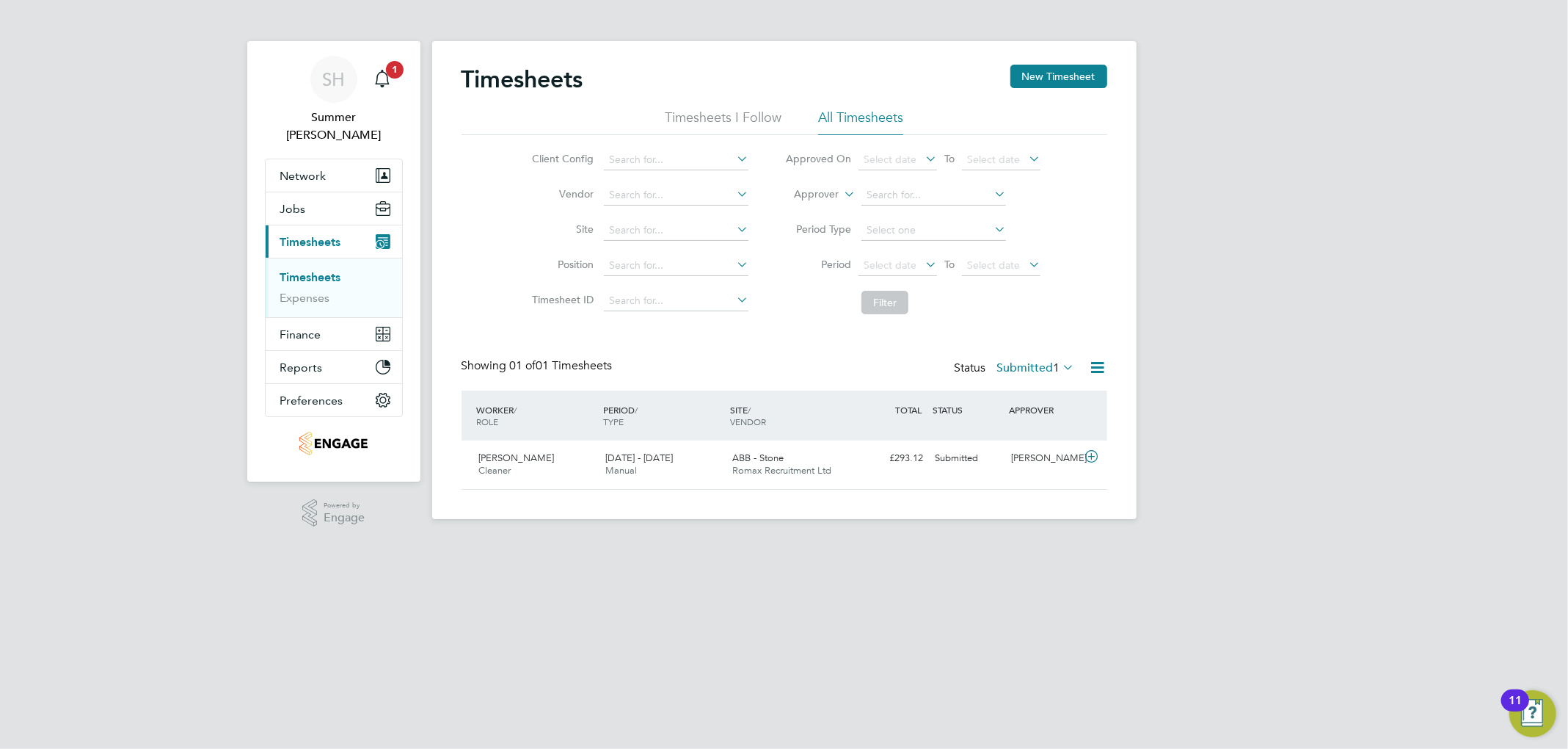
click at [848, 354] on div "Timesheets New Timesheet Timesheets I Follow All Timesheets Client Config Vendo…" at bounding box center [784, 277] width 645 height 425
click at [848, 363] on icon at bounding box center [1060, 367] width 0 height 20
click at [848, 410] on li "Saved" at bounding box center [1014, 413] width 67 height 20
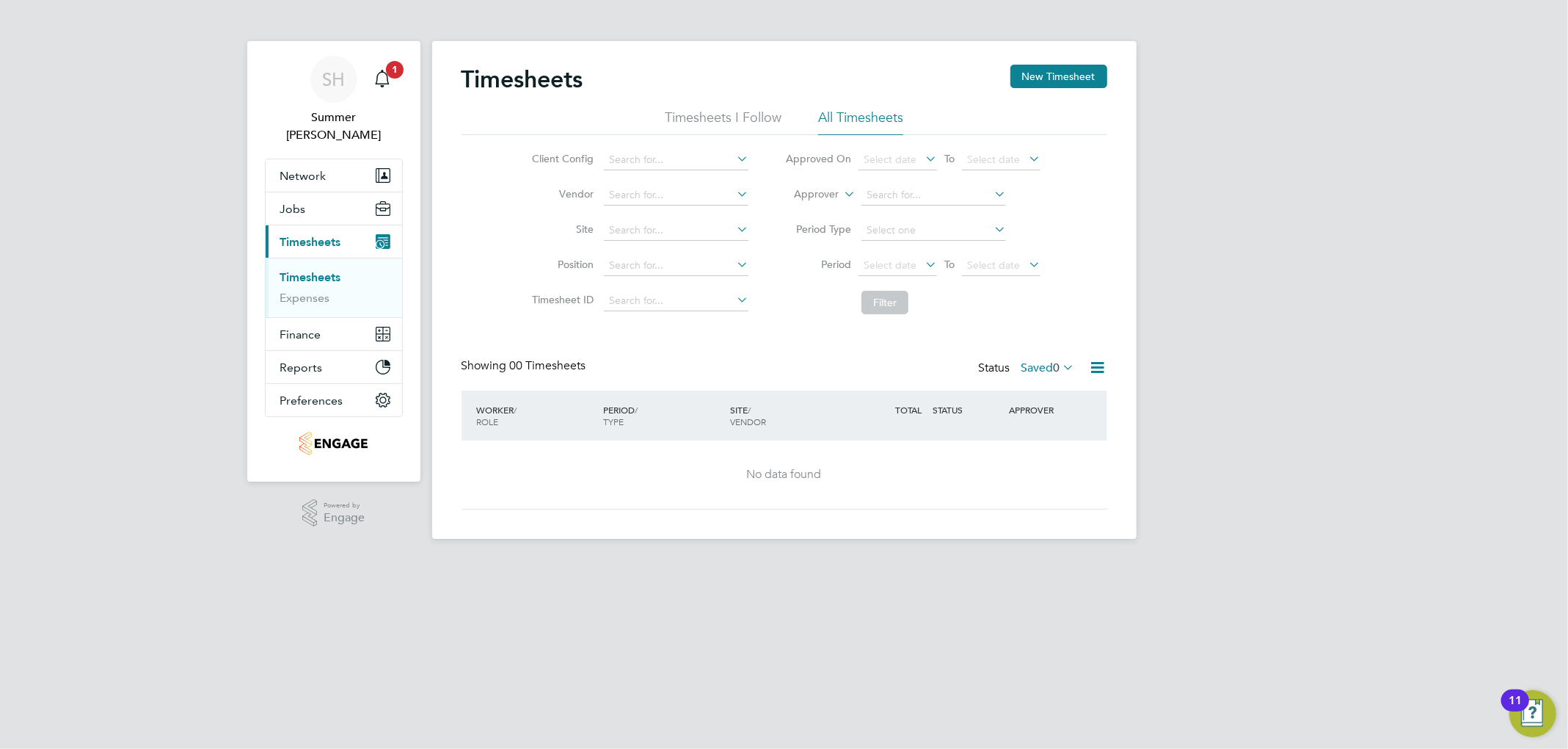
click at [303, 270] on link "Timesheets" at bounding box center [311, 277] width 61 height 14
click at [309, 290] on link "Expenses" at bounding box center [305, 297] width 50 height 14
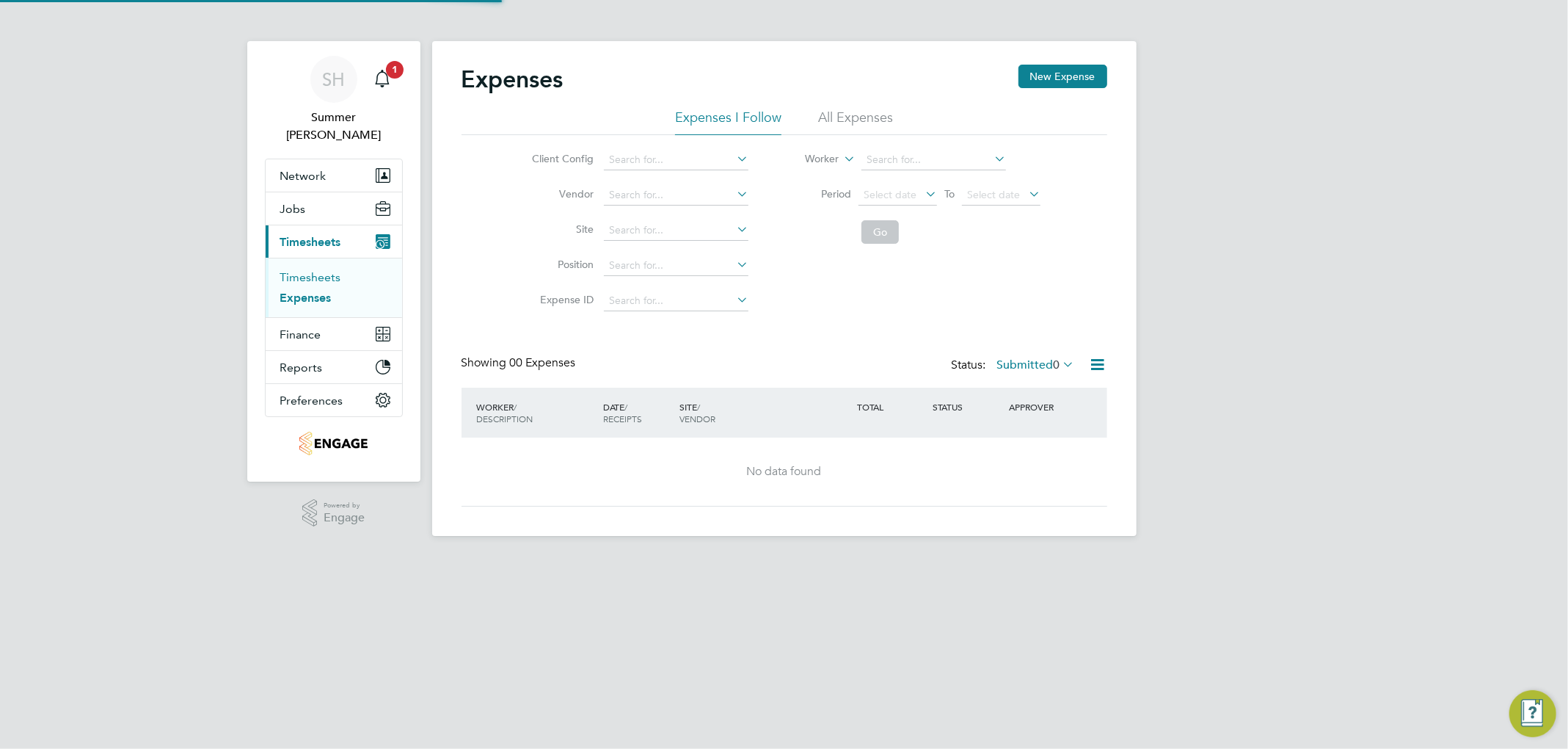
click at [314, 270] on link "Timesheets" at bounding box center [311, 277] width 61 height 14
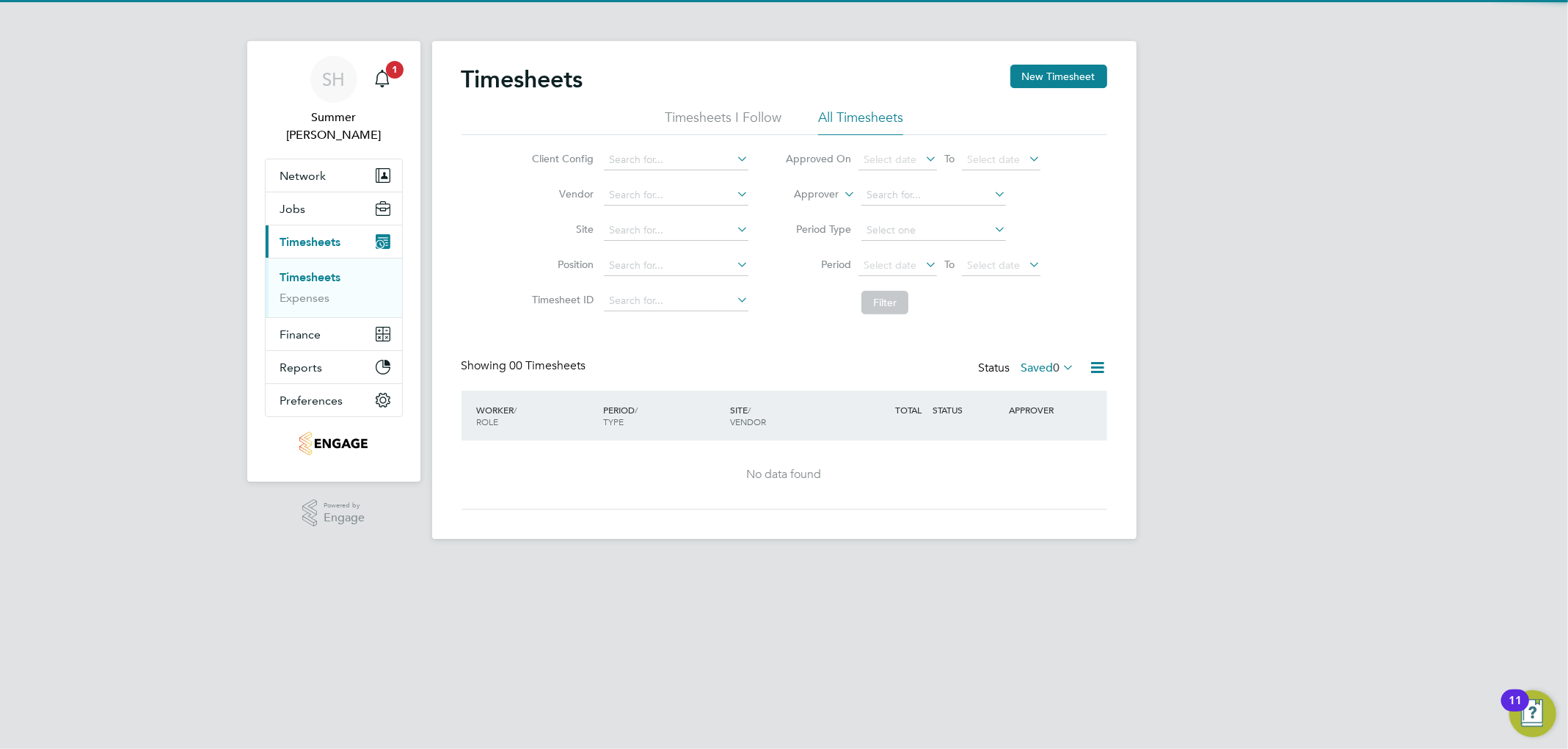
drag, startPoint x: 1040, startPoint y: 365, endPoint x: 1053, endPoint y: 405, distance: 42.1
click at [848, 365] on label "Saved 0" at bounding box center [1048, 368] width 54 height 15
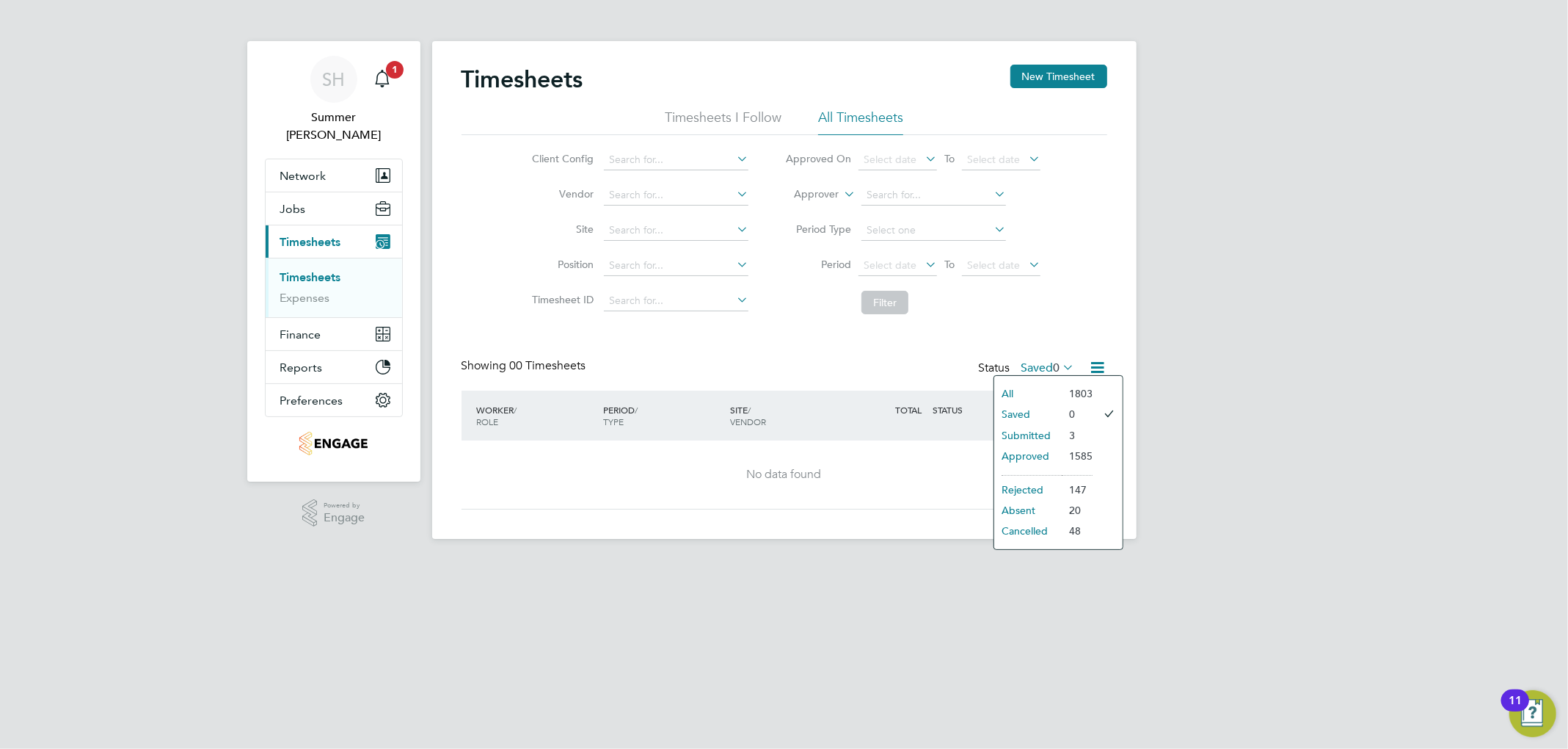
click at [848, 447] on li "Approved" at bounding box center [1027, 455] width 67 height 20
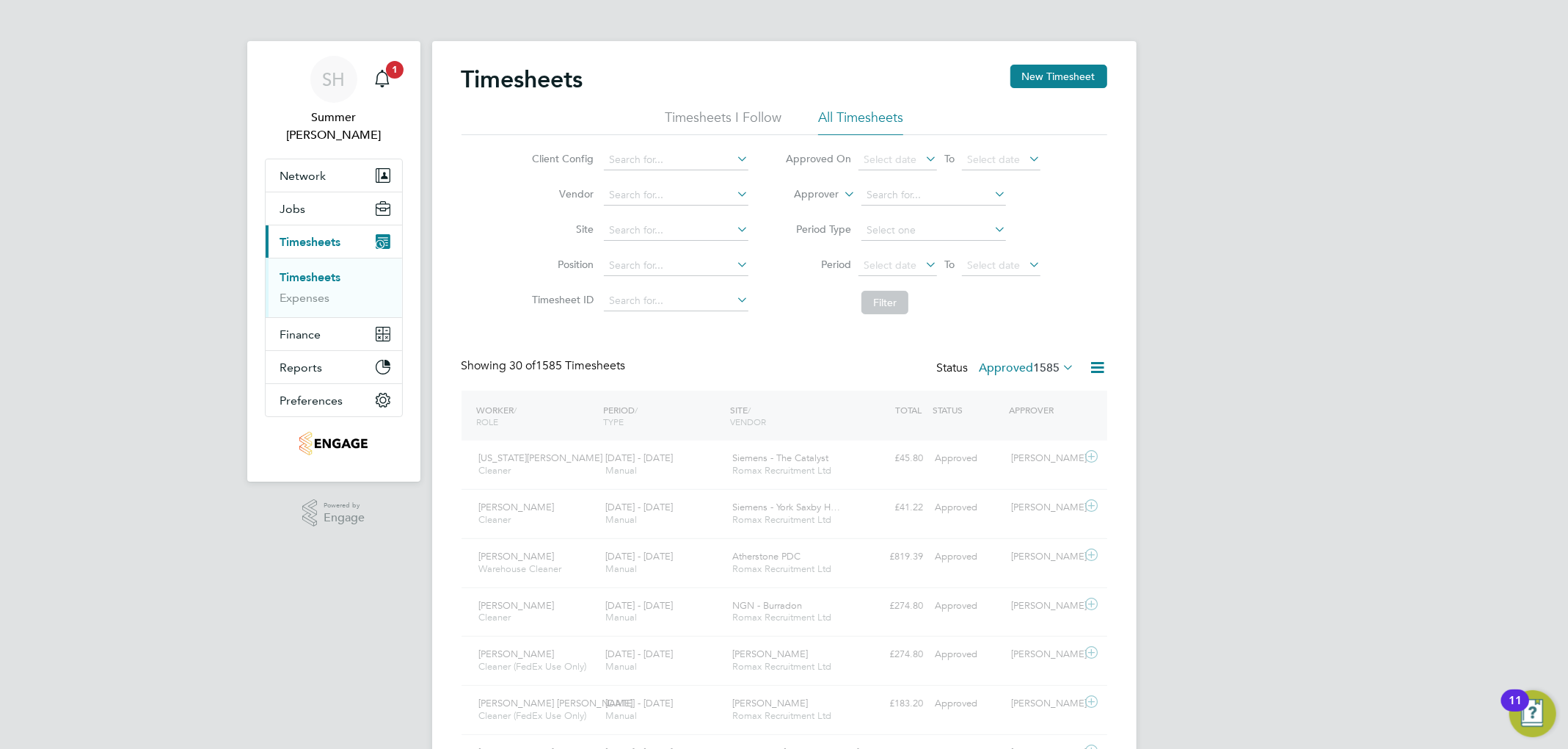
click at [848, 436] on div "WORKER / ROLE WORKER / PERIOD PERIOD / TYPE SITE / VENDOR TOTAL TOTAL / STATUS …" at bounding box center [784, 415] width 645 height 50
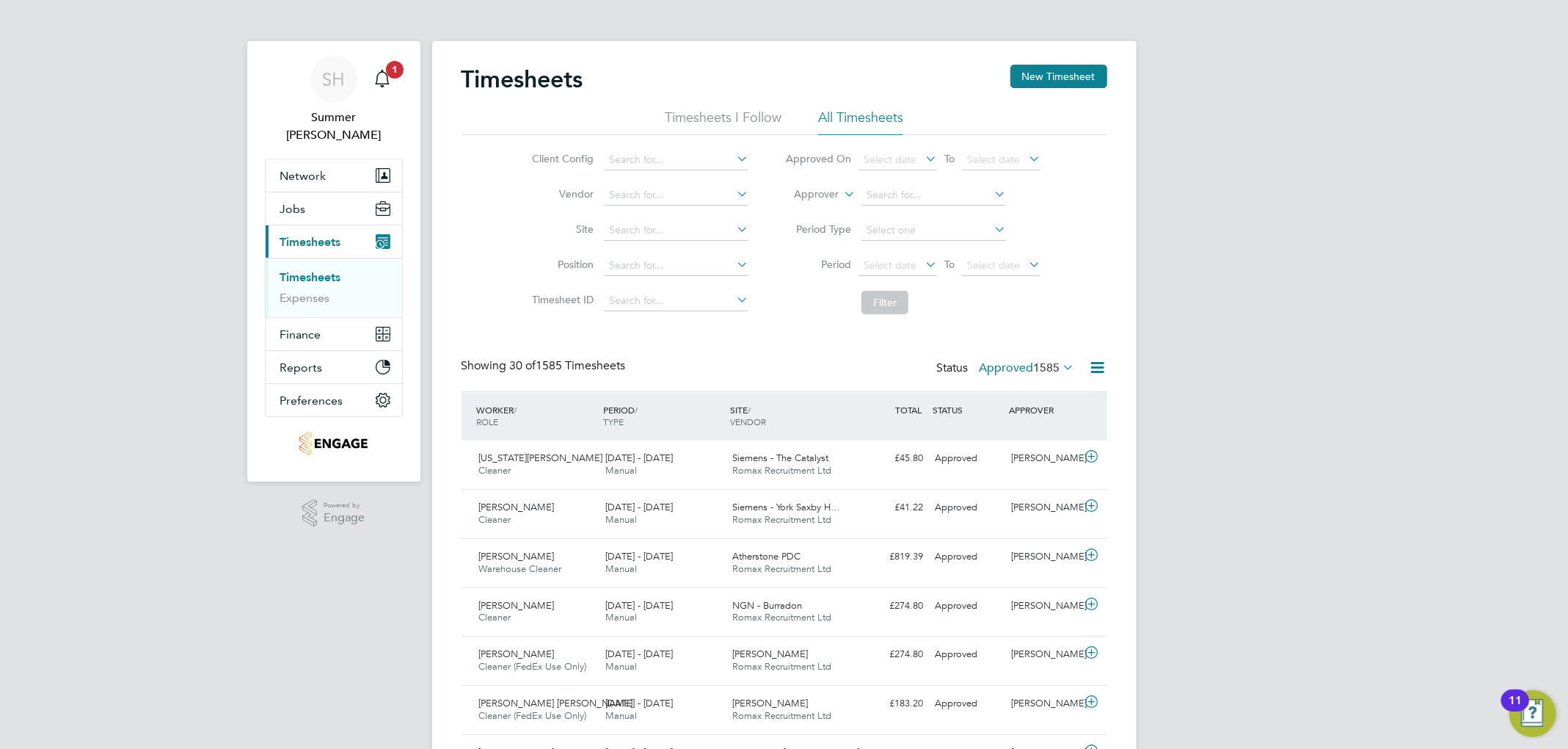
click at [848, 364] on icon at bounding box center [1060, 367] width 0 height 20
click at [848, 435] on li "1" at bounding box center [1056, 435] width 31 height 20
click at [848, 362] on icon at bounding box center [1060, 367] width 0 height 20
click at [848, 436] on li "Submitted" at bounding box center [1006, 435] width 67 height 20
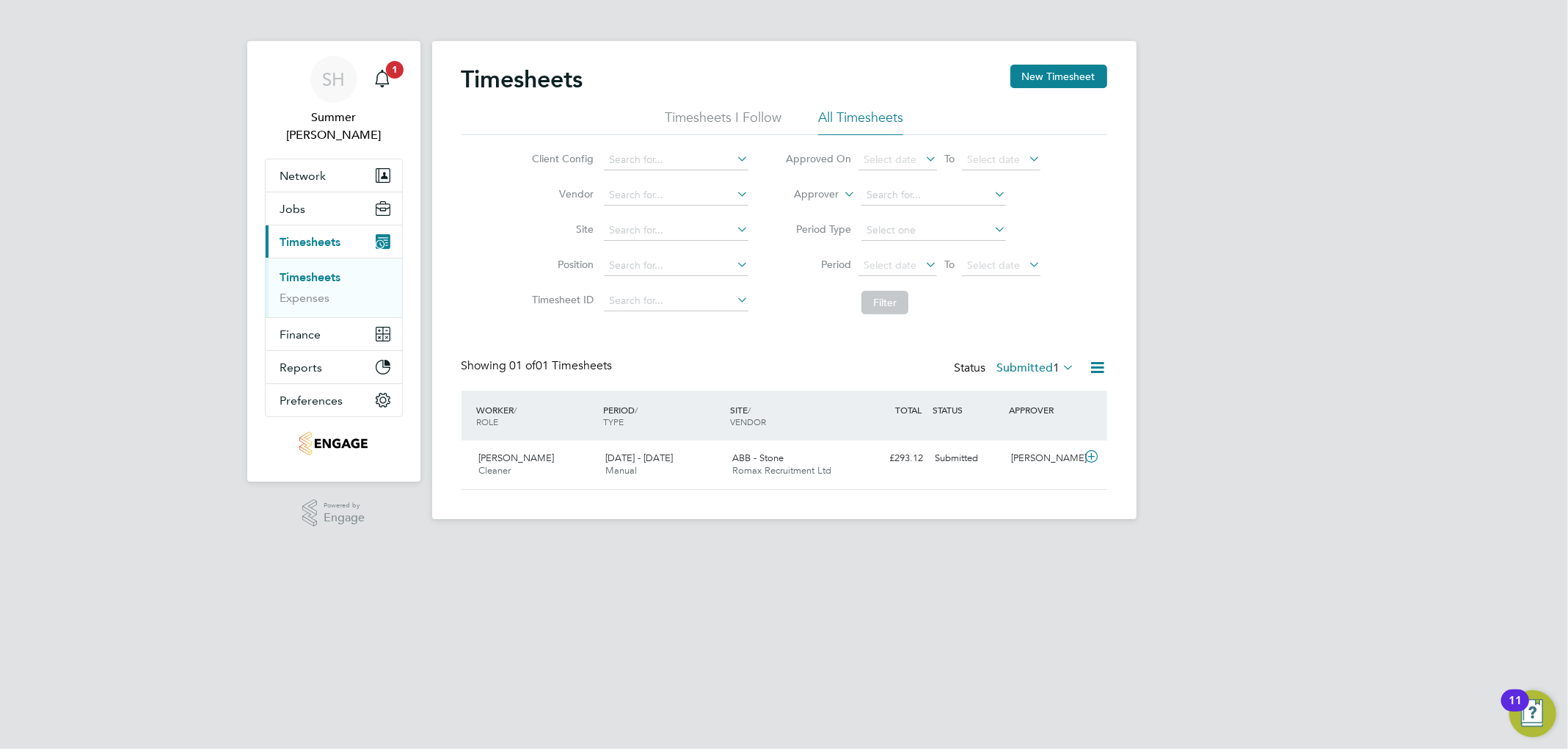
click at [848, 367] on span "1" at bounding box center [1057, 368] width 7 height 15
click at [848, 450] on li "1585" at bounding box center [1065, 455] width 31 height 20
click at [848, 367] on label "Submitted 1" at bounding box center [1036, 368] width 78 height 15
click at [352, 199] on button "Jobs" at bounding box center [334, 208] width 137 height 33
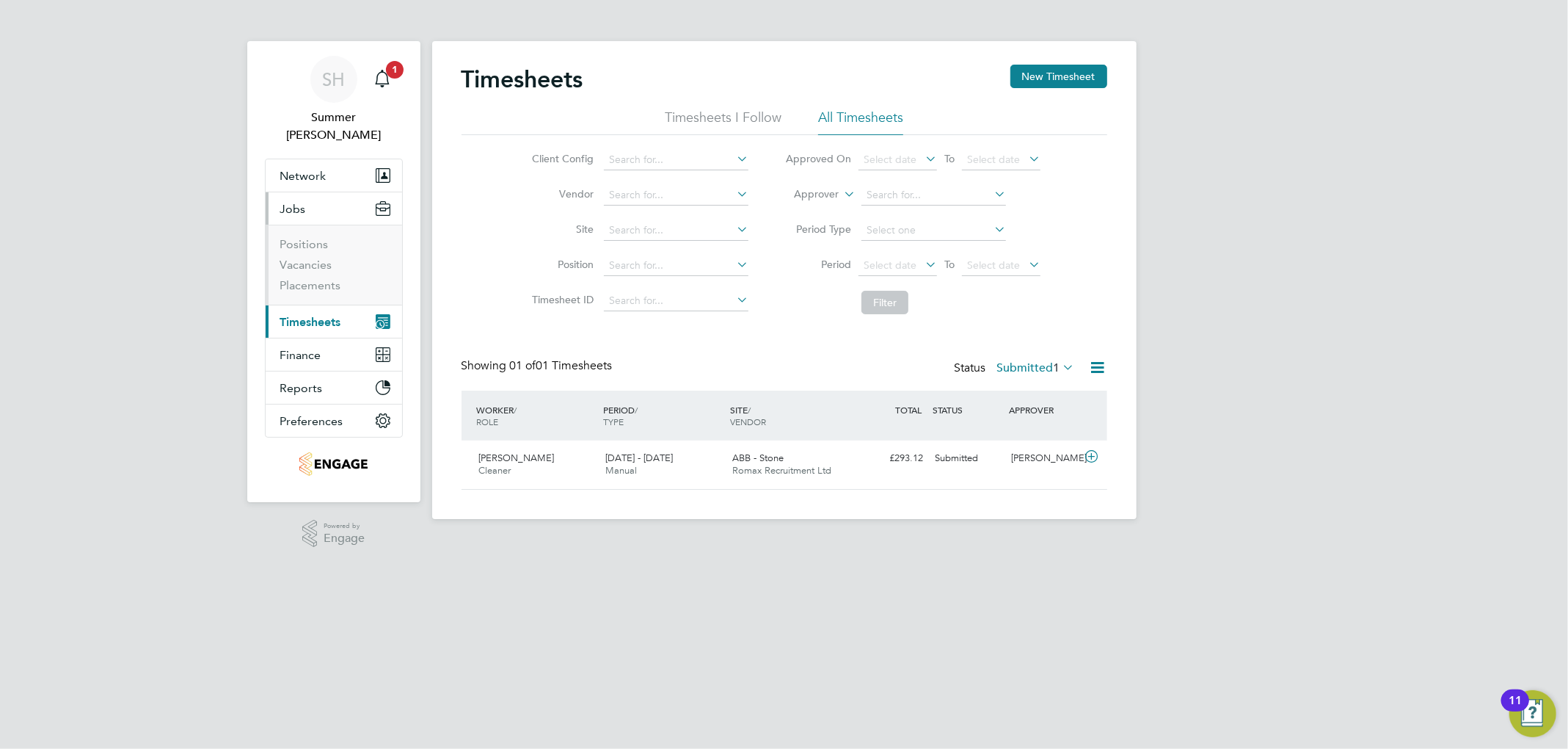
click at [323, 238] on li "Positions" at bounding box center [335, 246] width 110 height 20
click at [323, 258] on link "Vacancies" at bounding box center [306, 264] width 52 height 14
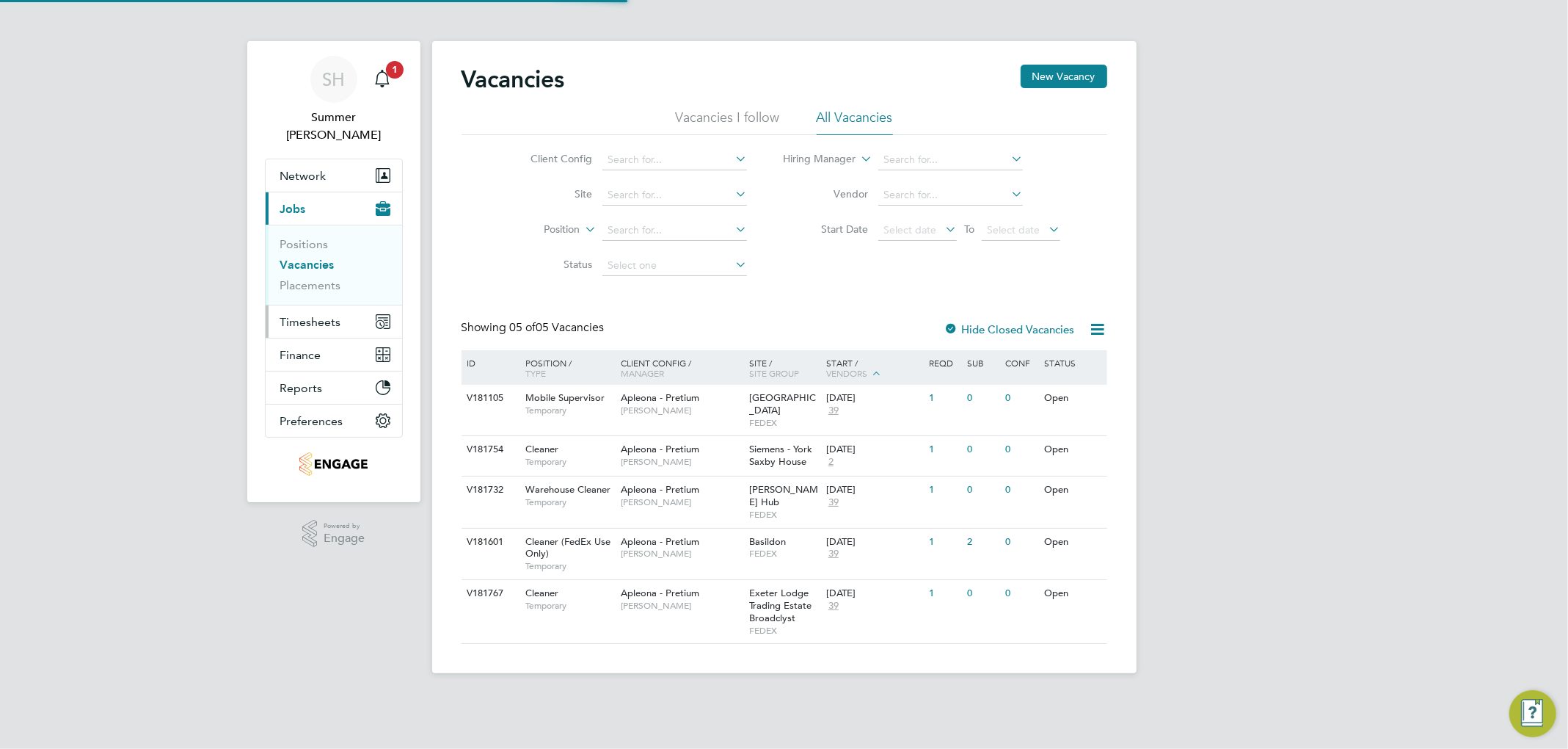
click at [333, 315] on span "Timesheets" at bounding box center [311, 321] width 61 height 14
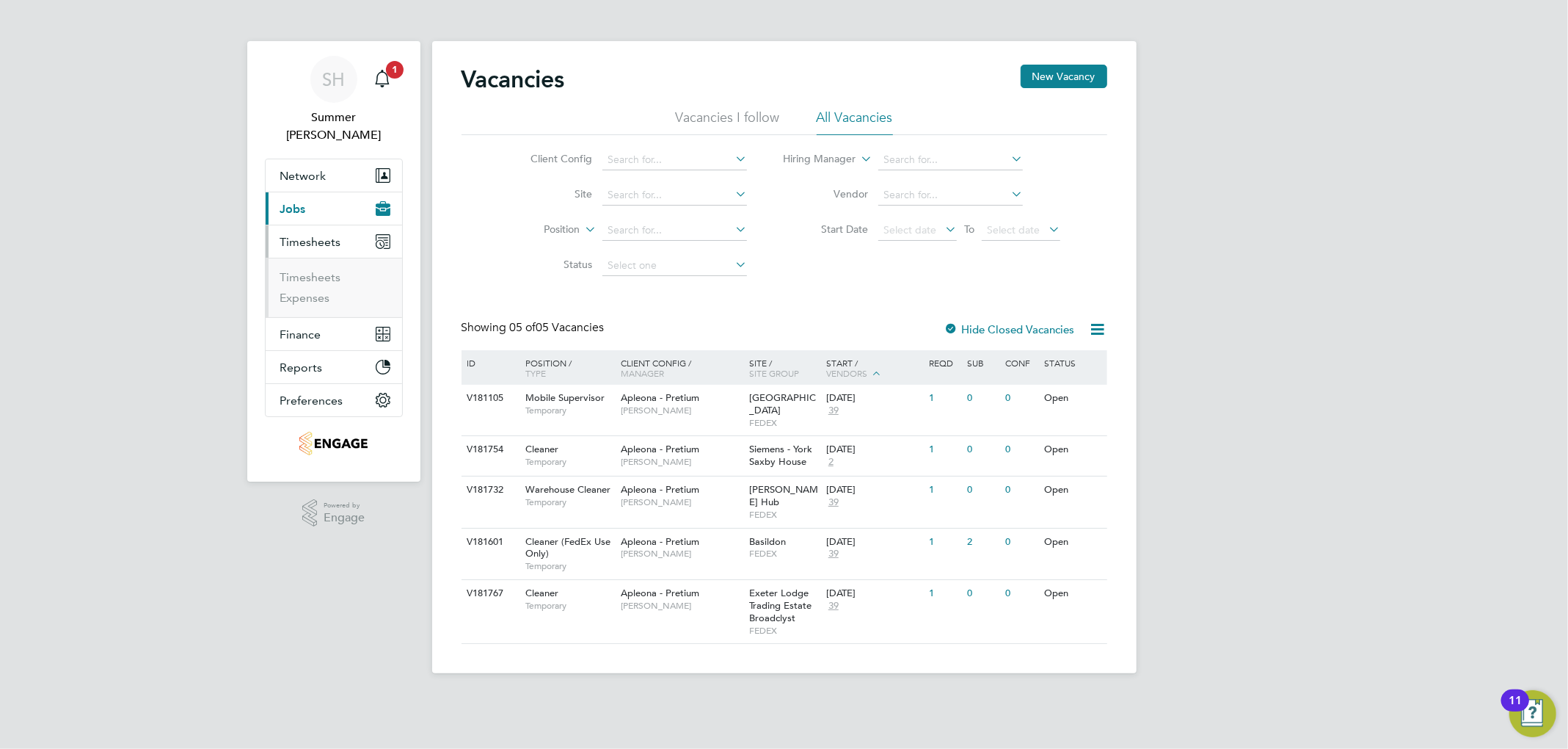
click at [308, 270] on li "Timesheets" at bounding box center [335, 280] width 110 height 20
click at [308, 270] on link "Timesheets" at bounding box center [311, 277] width 61 height 14
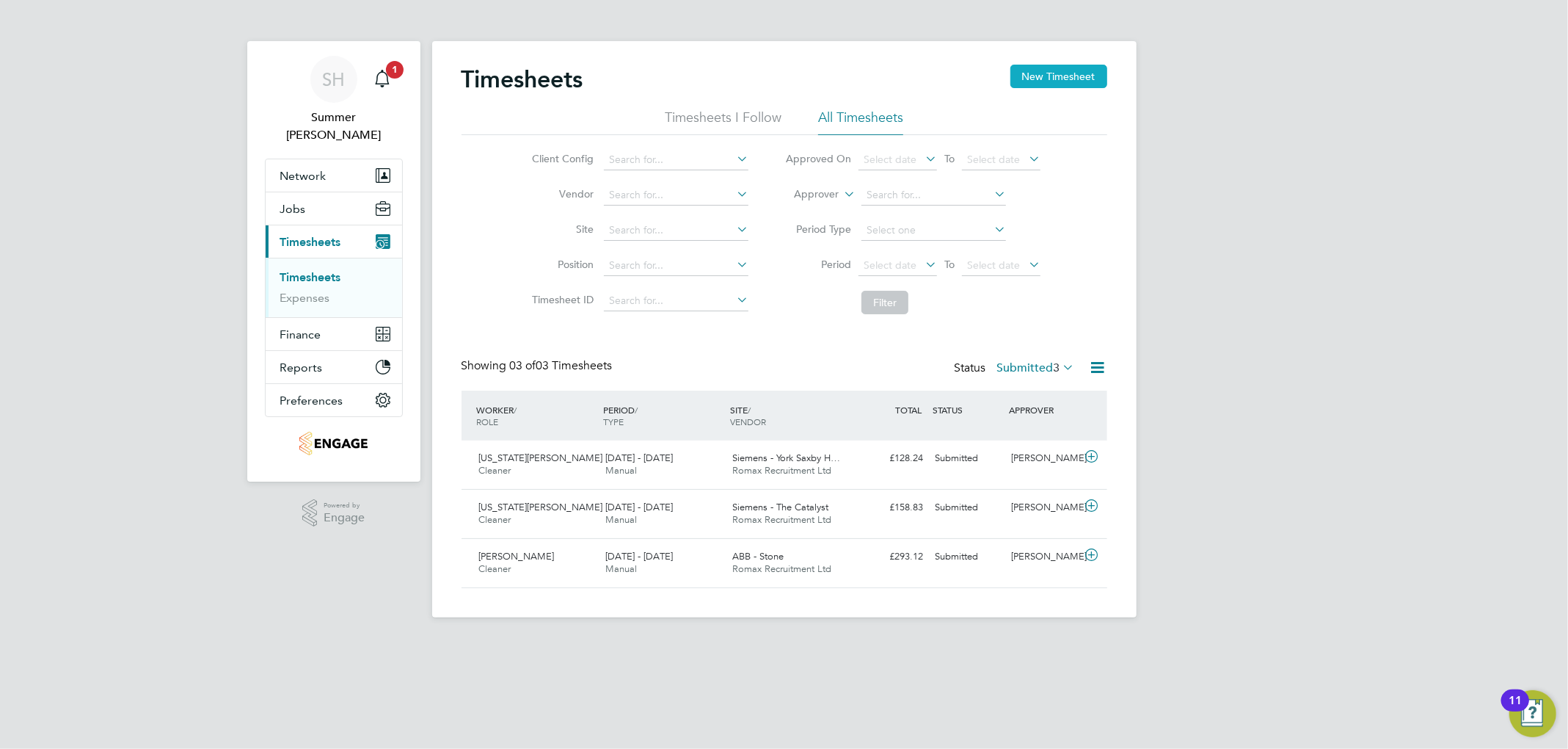
click at [848, 69] on button "New Timesheet" at bounding box center [1058, 76] width 97 height 24
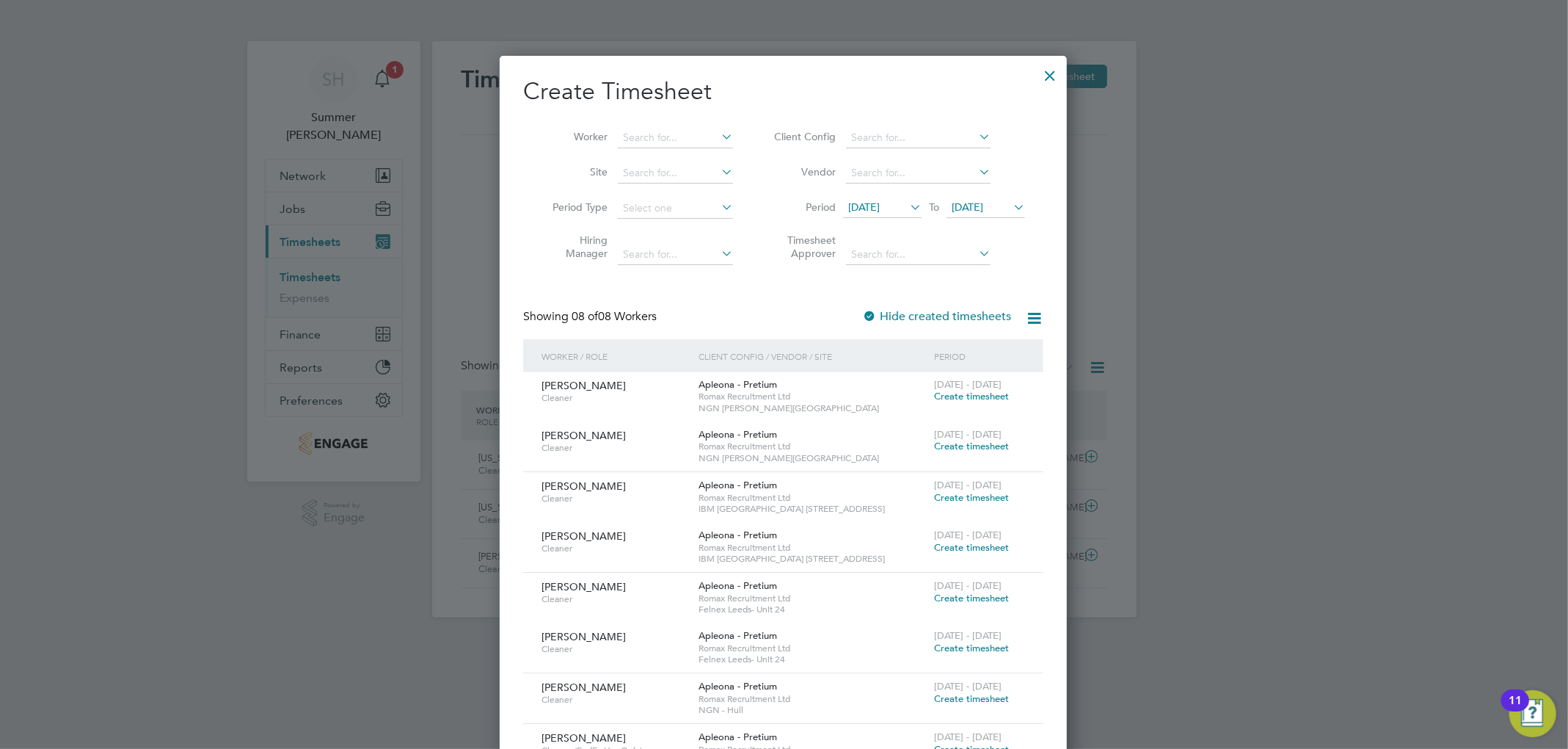
click at [848, 211] on span "19 Sep 2025" at bounding box center [863, 207] width 32 height 13
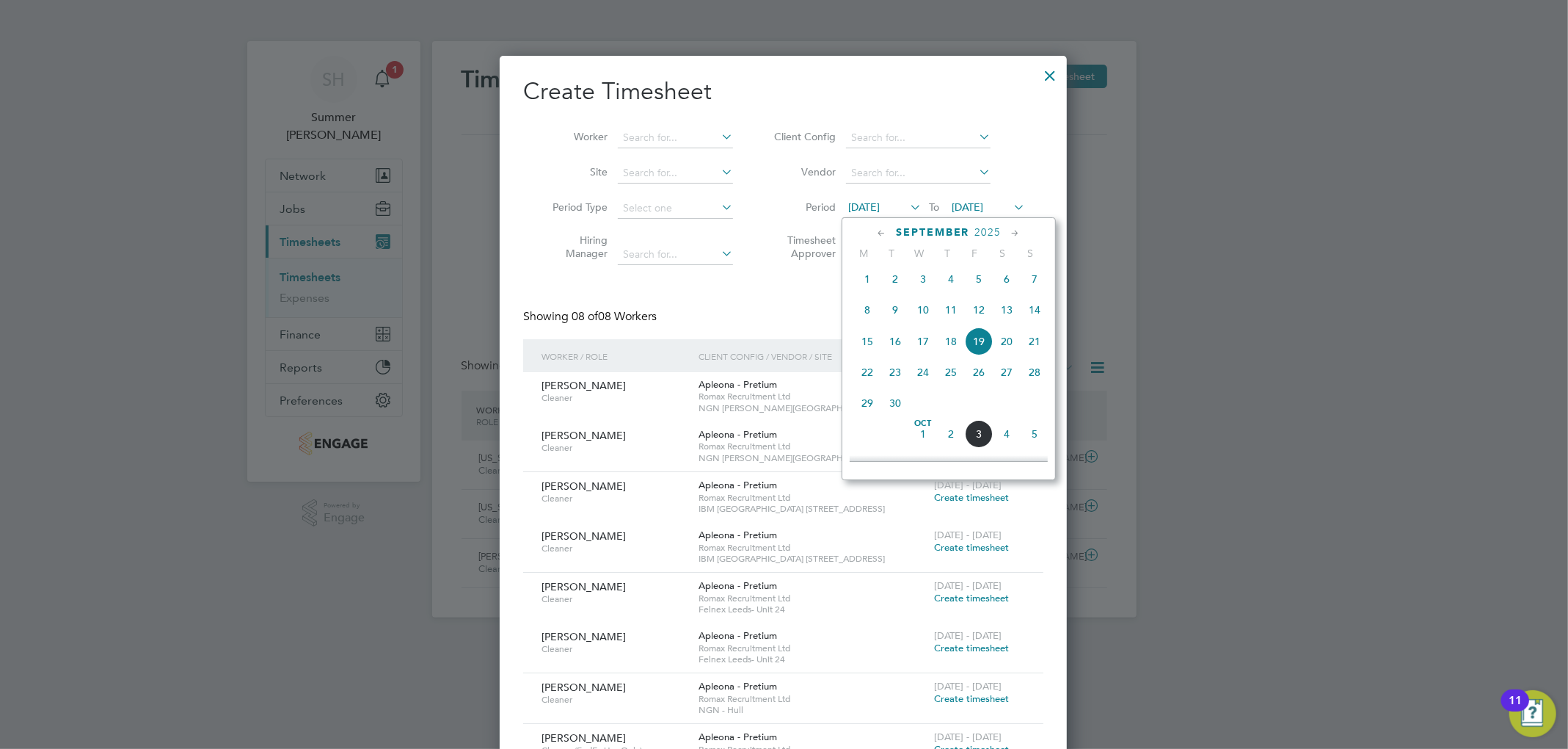
click at [848, 382] on span "27" at bounding box center [1006, 372] width 28 height 28
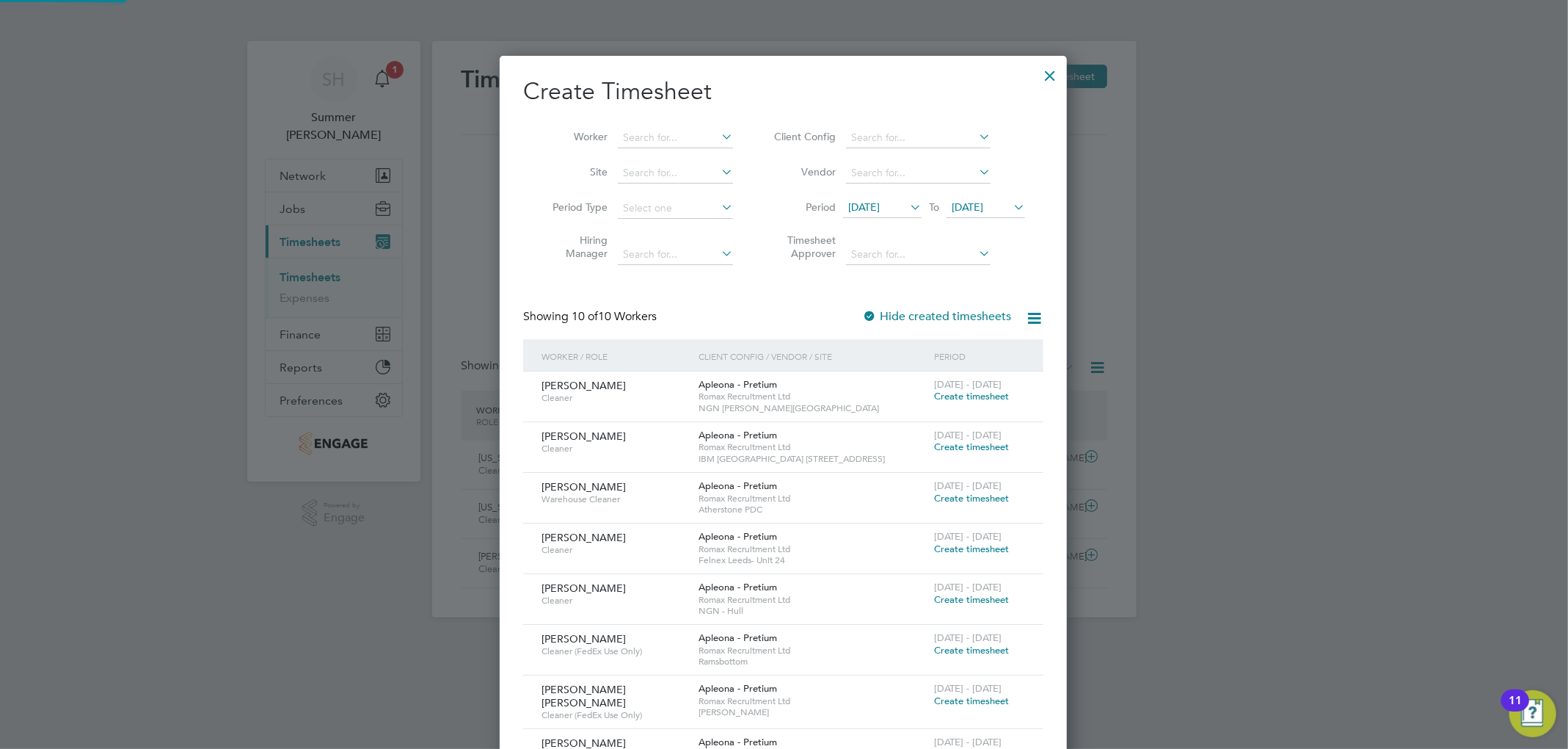
click at [848, 198] on span "27 Sep 2025" at bounding box center [985, 208] width 79 height 20
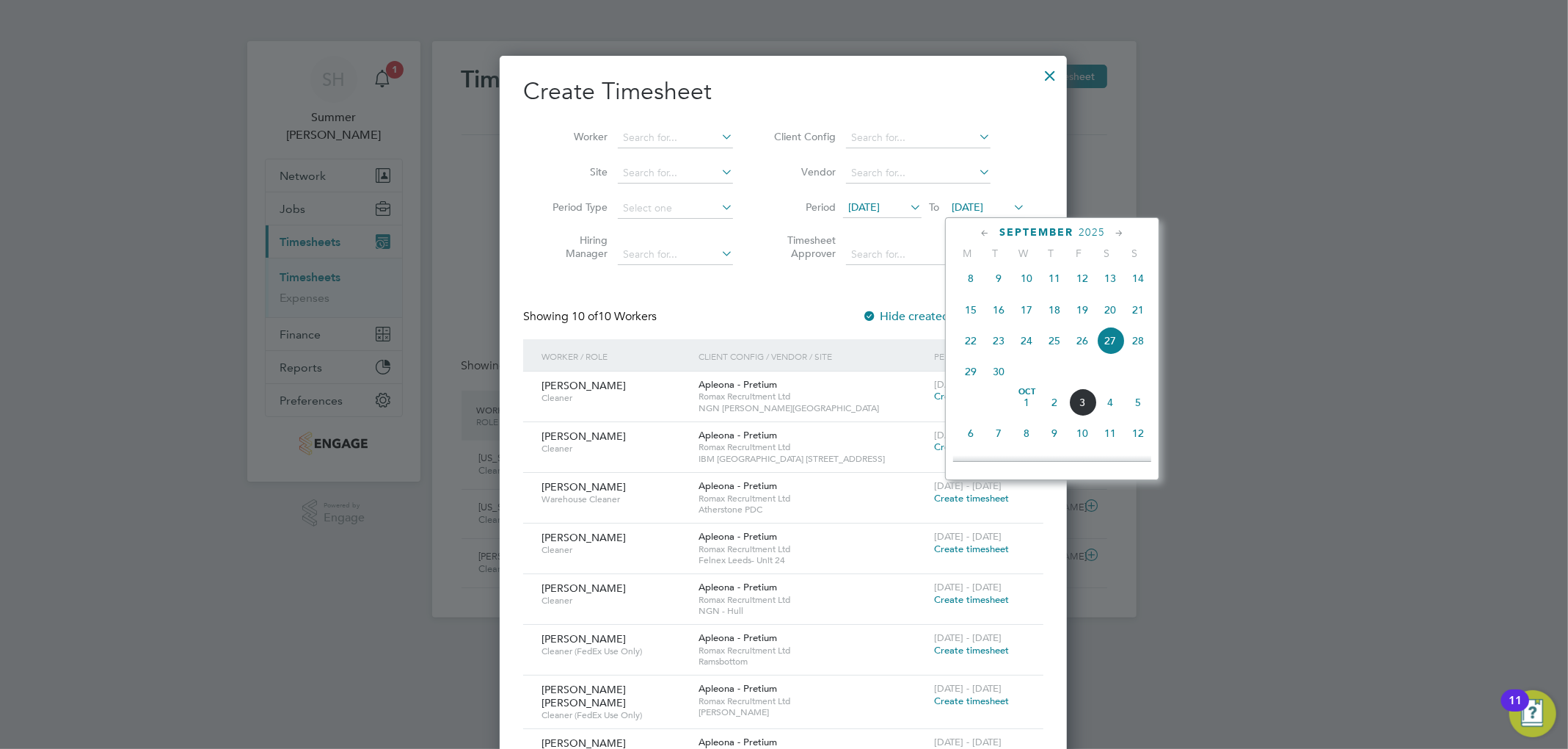
click at [848, 411] on span "3" at bounding box center [1082, 402] width 28 height 28
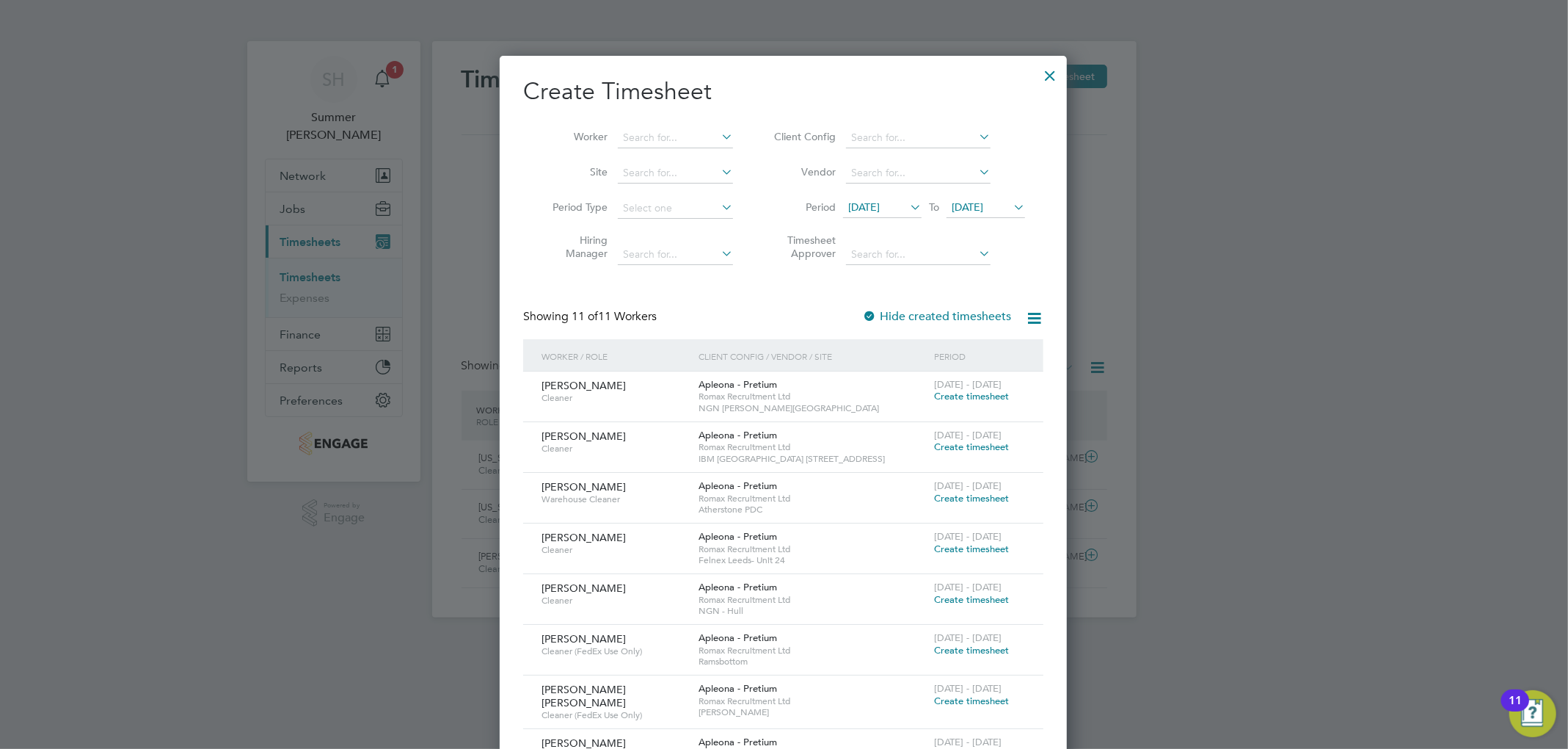
click at [848, 68] on div at bounding box center [1049, 72] width 26 height 26
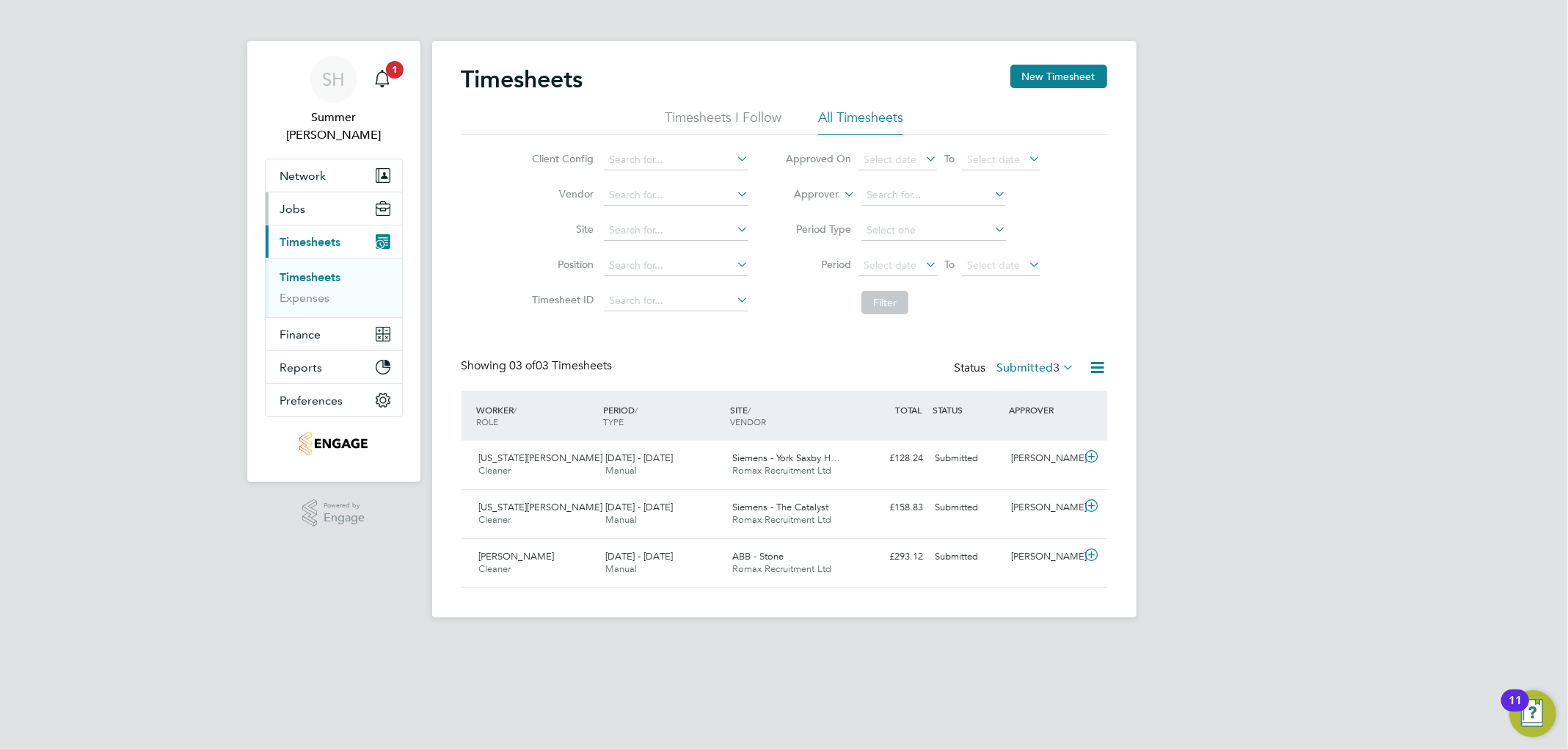
drag, startPoint x: 335, startPoint y: 200, endPoint x: 335, endPoint y: 212, distance: 12.0
click at [335, 200] on button "Jobs" at bounding box center [334, 208] width 137 height 33
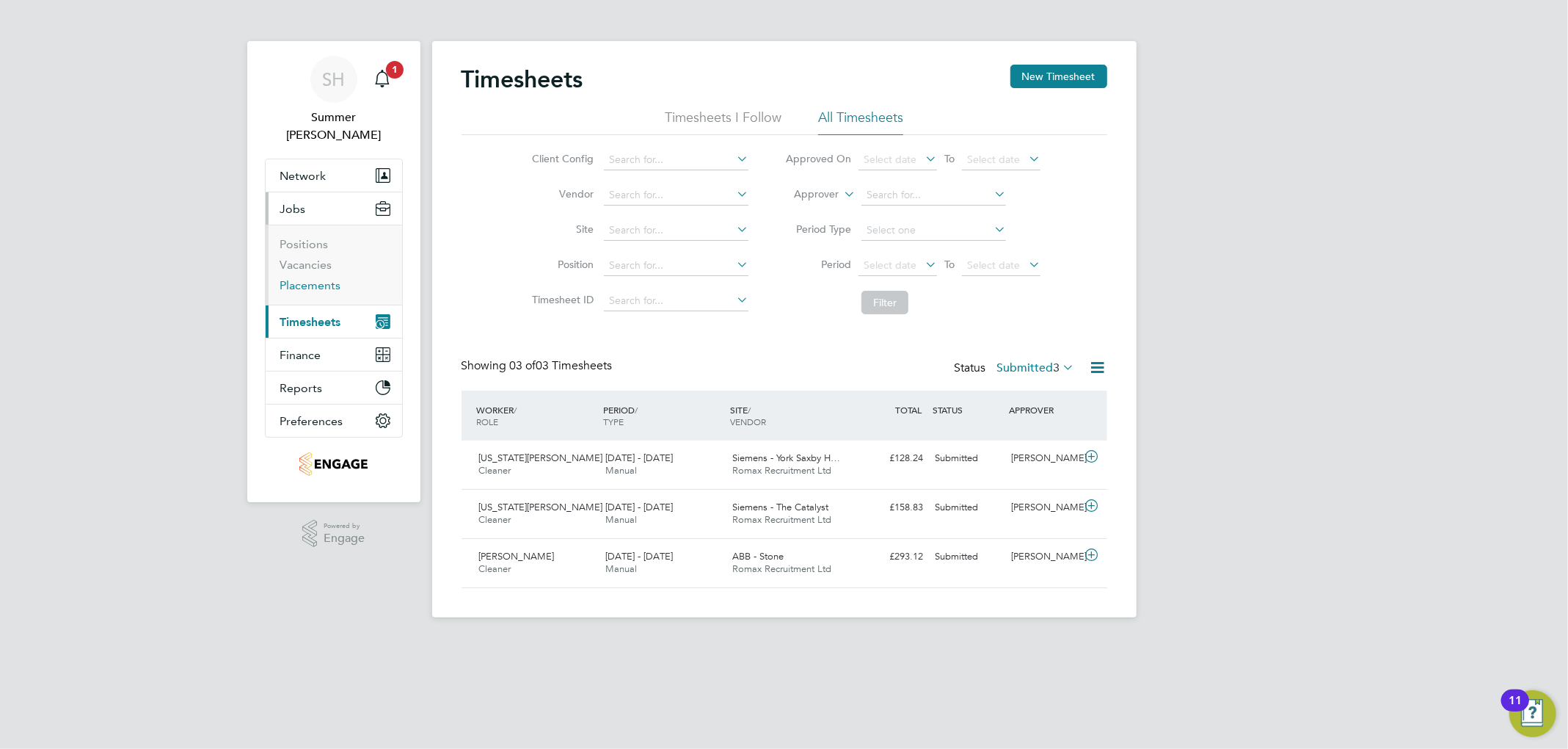
click at [320, 278] on link "Placements" at bounding box center [311, 285] width 61 height 14
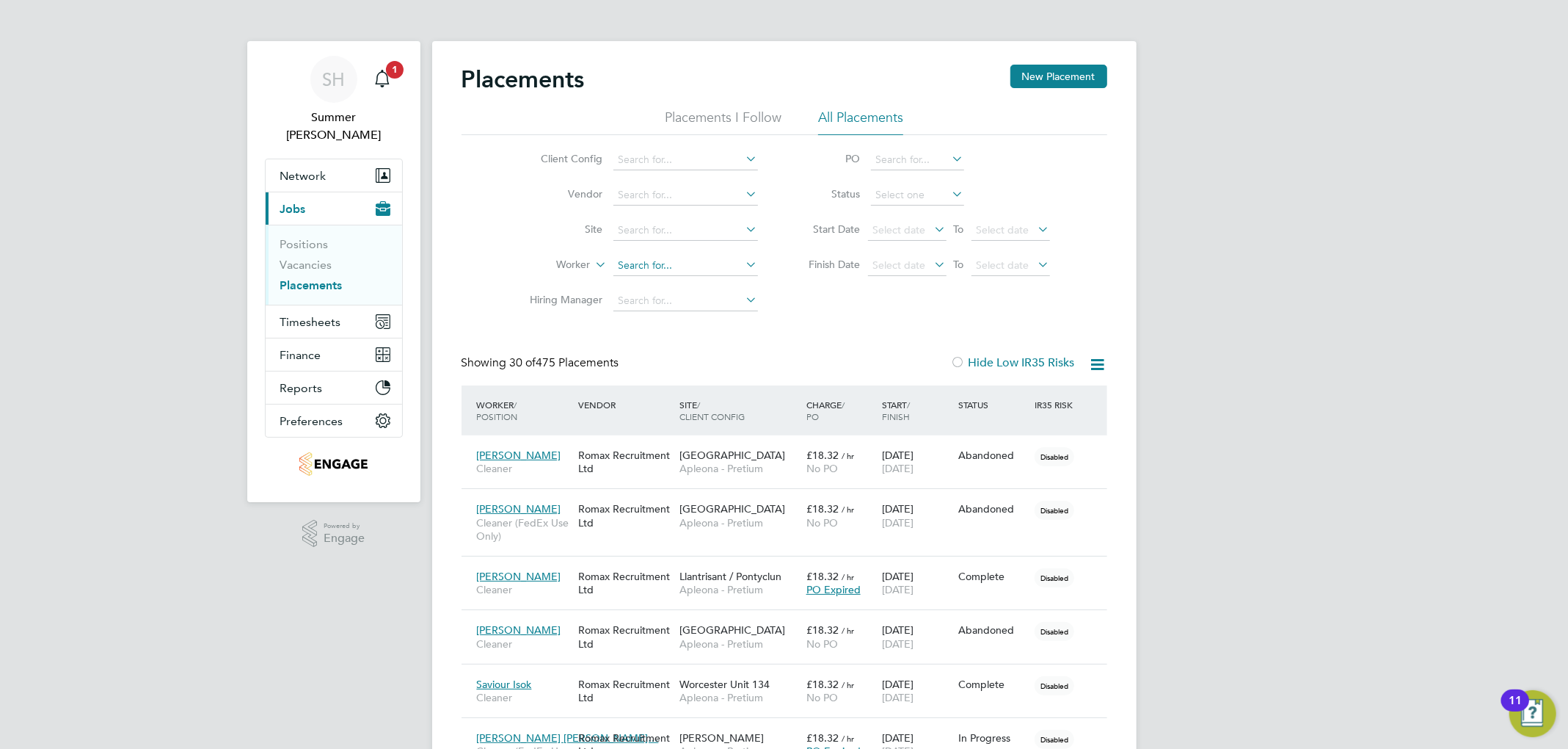
click at [620, 267] on input at bounding box center [685, 265] width 145 height 20
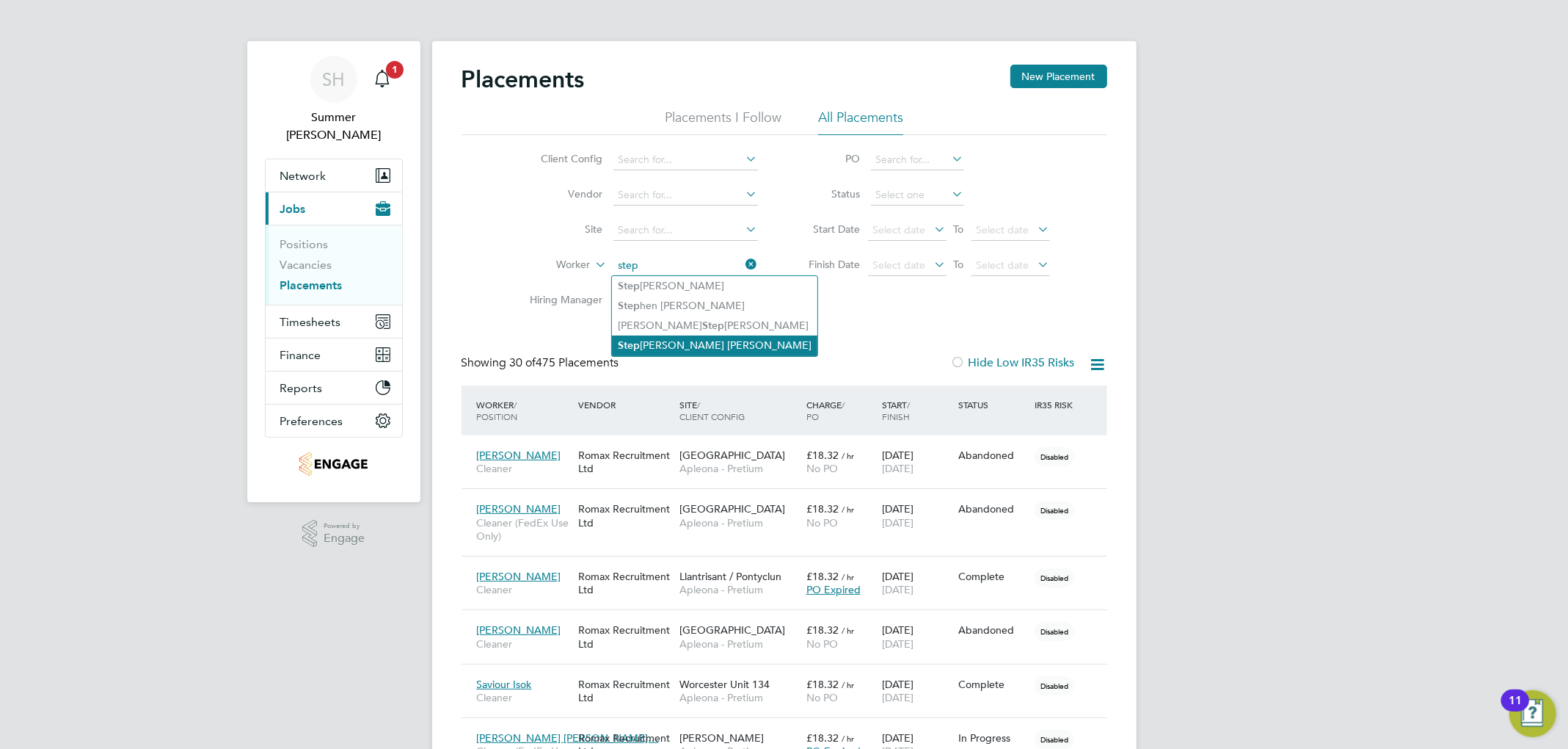
click at [673, 338] on li "Step hanie Rose Lowery" at bounding box center [715, 345] width 206 height 20
type input "Stephanie Rose Lowery"
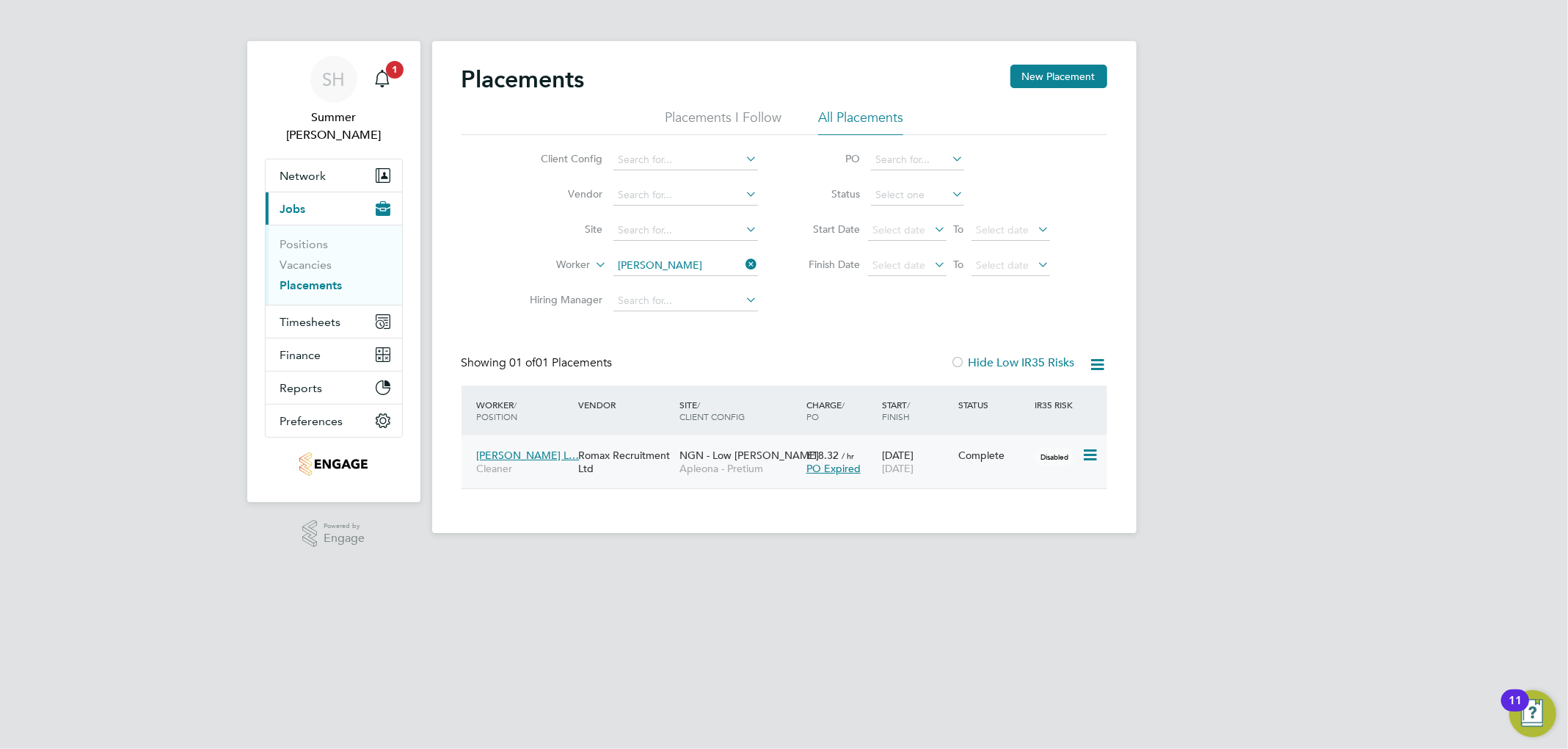
click at [848, 462] on div "Complete" at bounding box center [992, 455] width 76 height 28
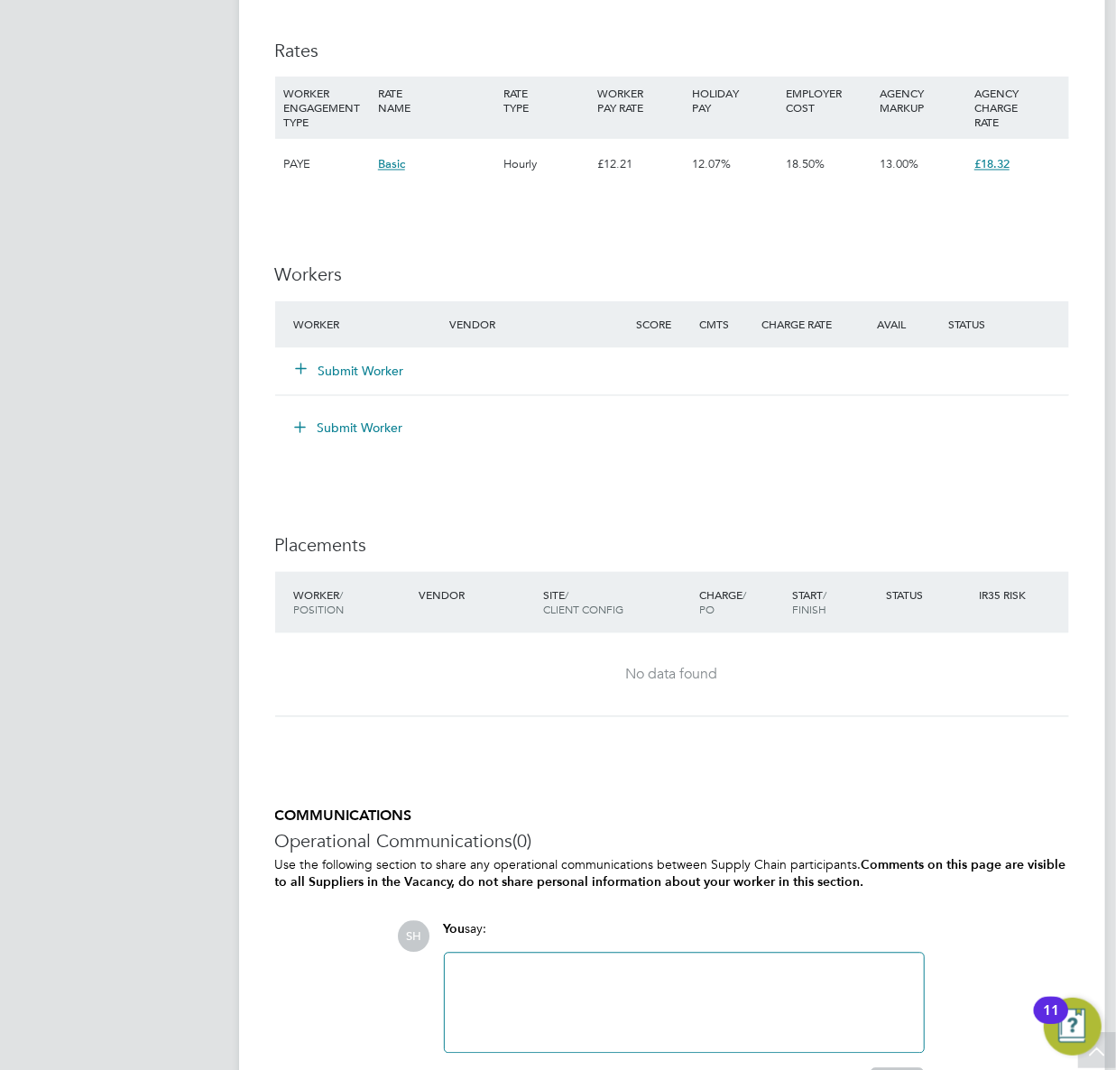
scroll to position [1670, 0]
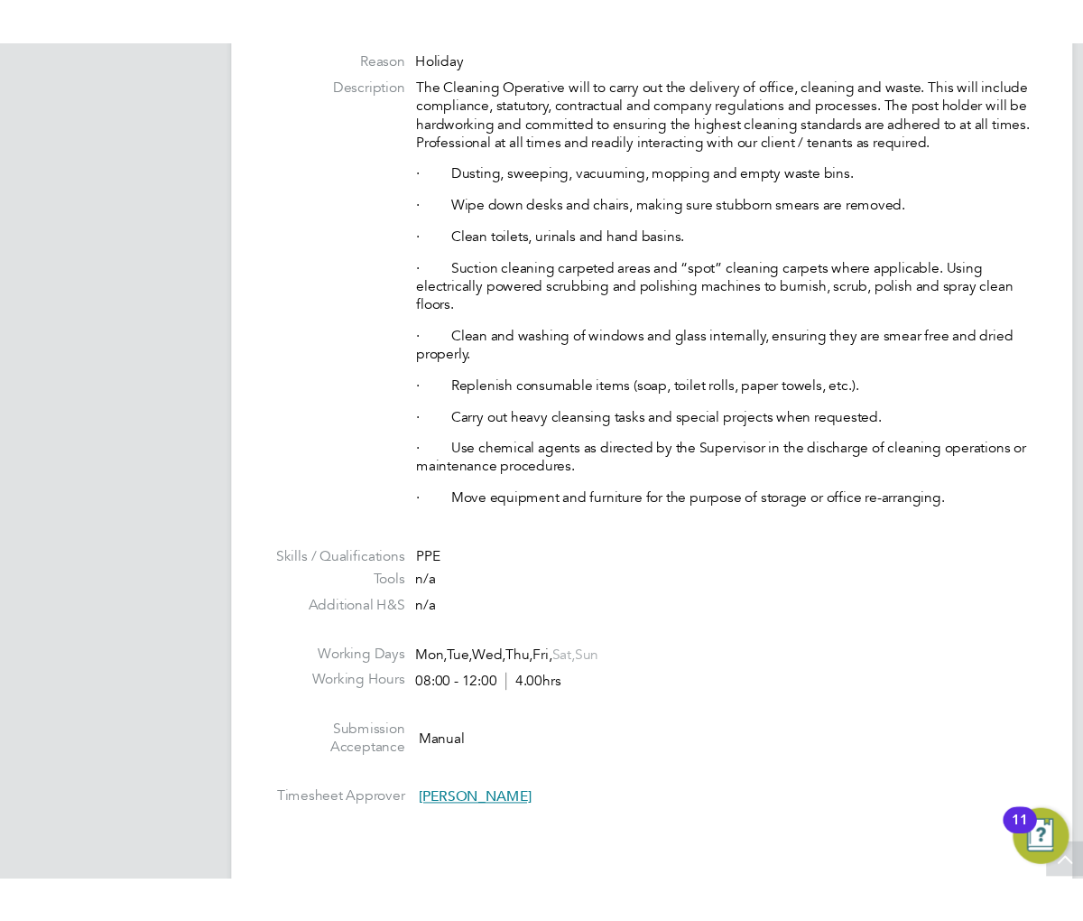
scroll to position [842, 0]
